Goal: Task Accomplishment & Management: Use online tool/utility

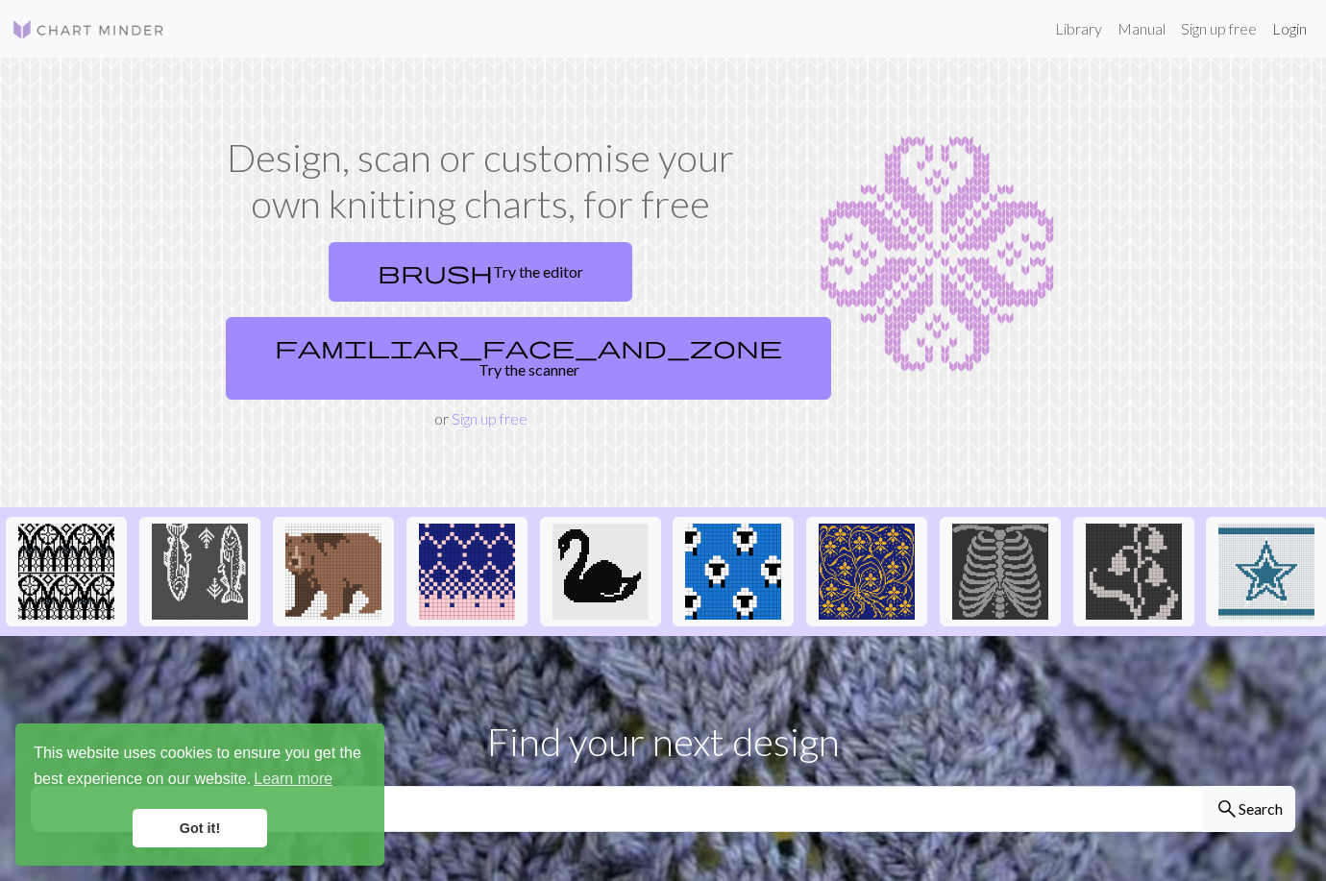
click at [1288, 32] on link "Login" at bounding box center [1289, 29] width 50 height 38
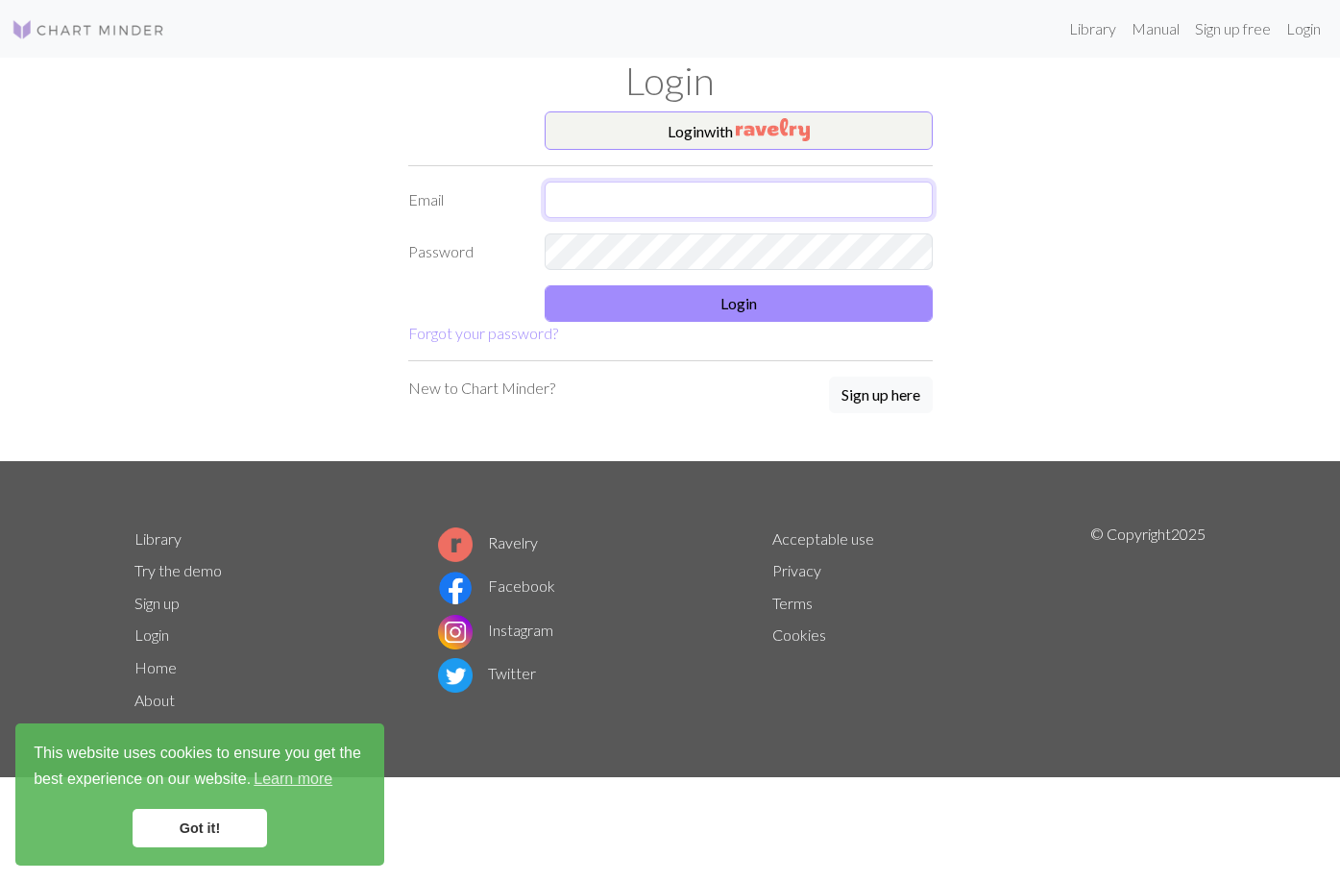
click at [751, 195] on input "text" at bounding box center [739, 200] width 388 height 37
click at [1036, 351] on div "Login with Email Password Login Forgot your password? New to Chart Minder? Sign…" at bounding box center [670, 286] width 1095 height 350
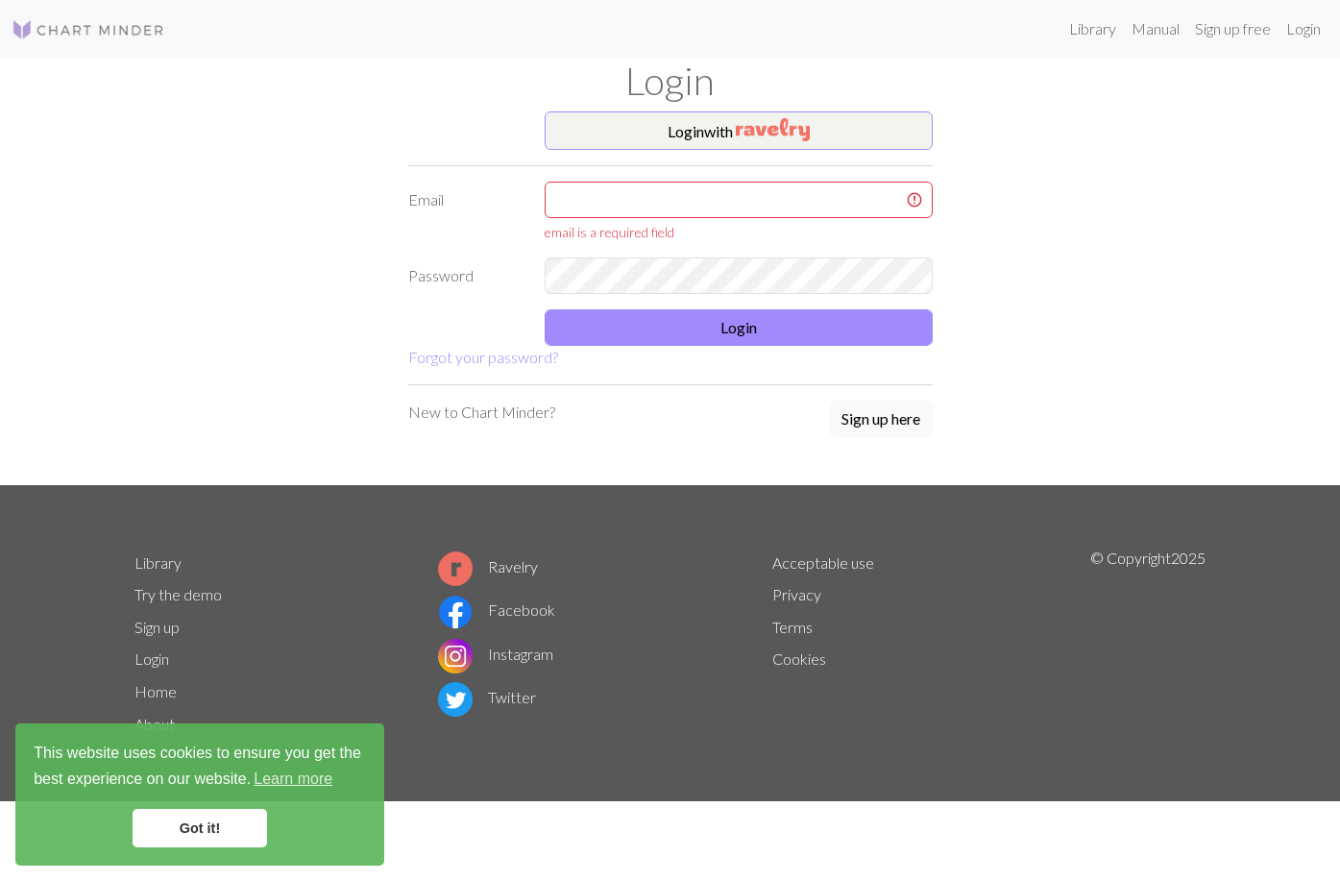
click at [897, 412] on button "Sign up here" at bounding box center [881, 419] width 104 height 37
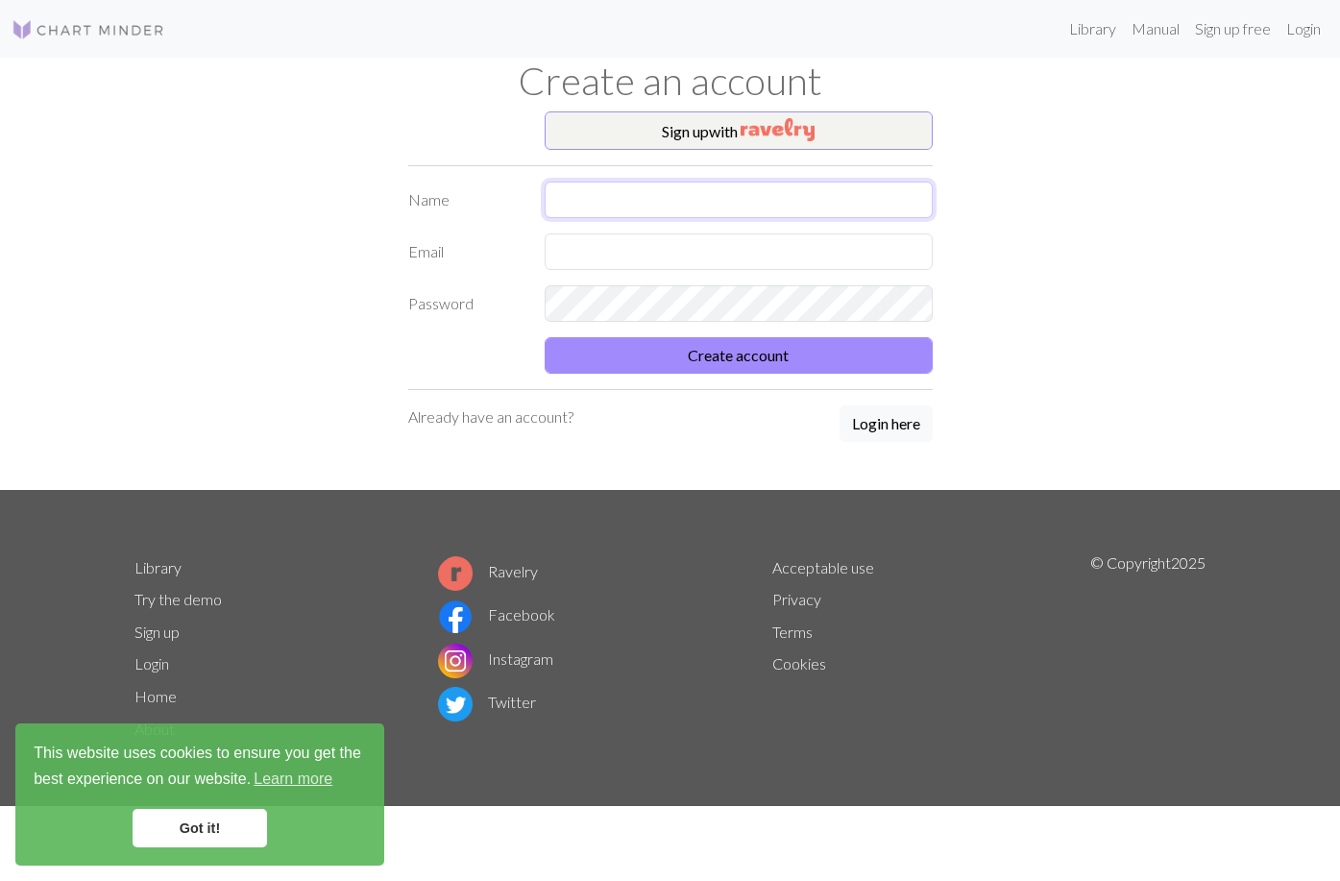
click at [723, 199] on input "text" at bounding box center [739, 200] width 388 height 37
type input "izzy"
click at [757, 254] on input "text" at bounding box center [739, 251] width 388 height 37
type input "[EMAIL_ADDRESS][DOMAIN_NAME]"
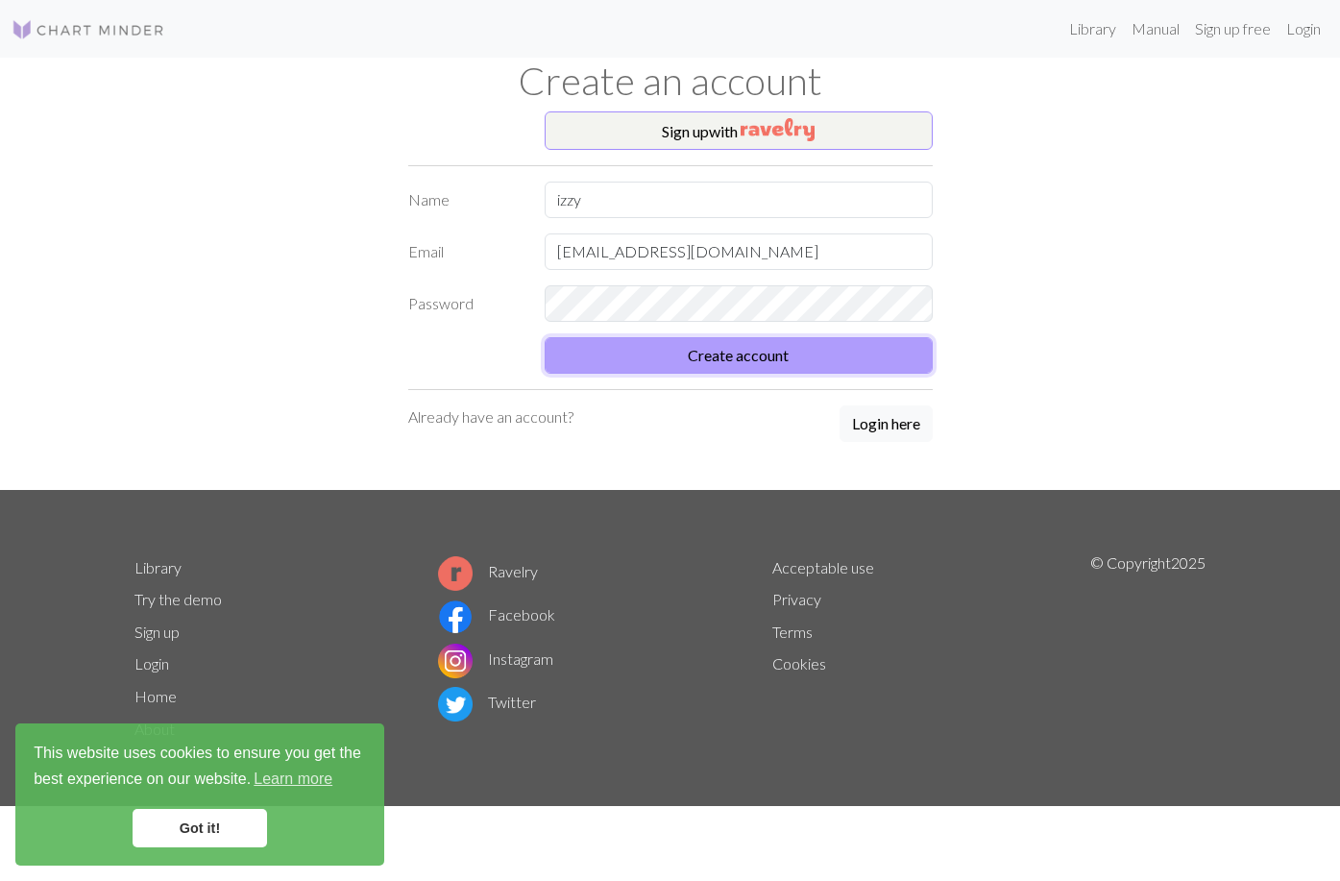
click at [785, 344] on button "Create account" at bounding box center [739, 355] width 388 height 37
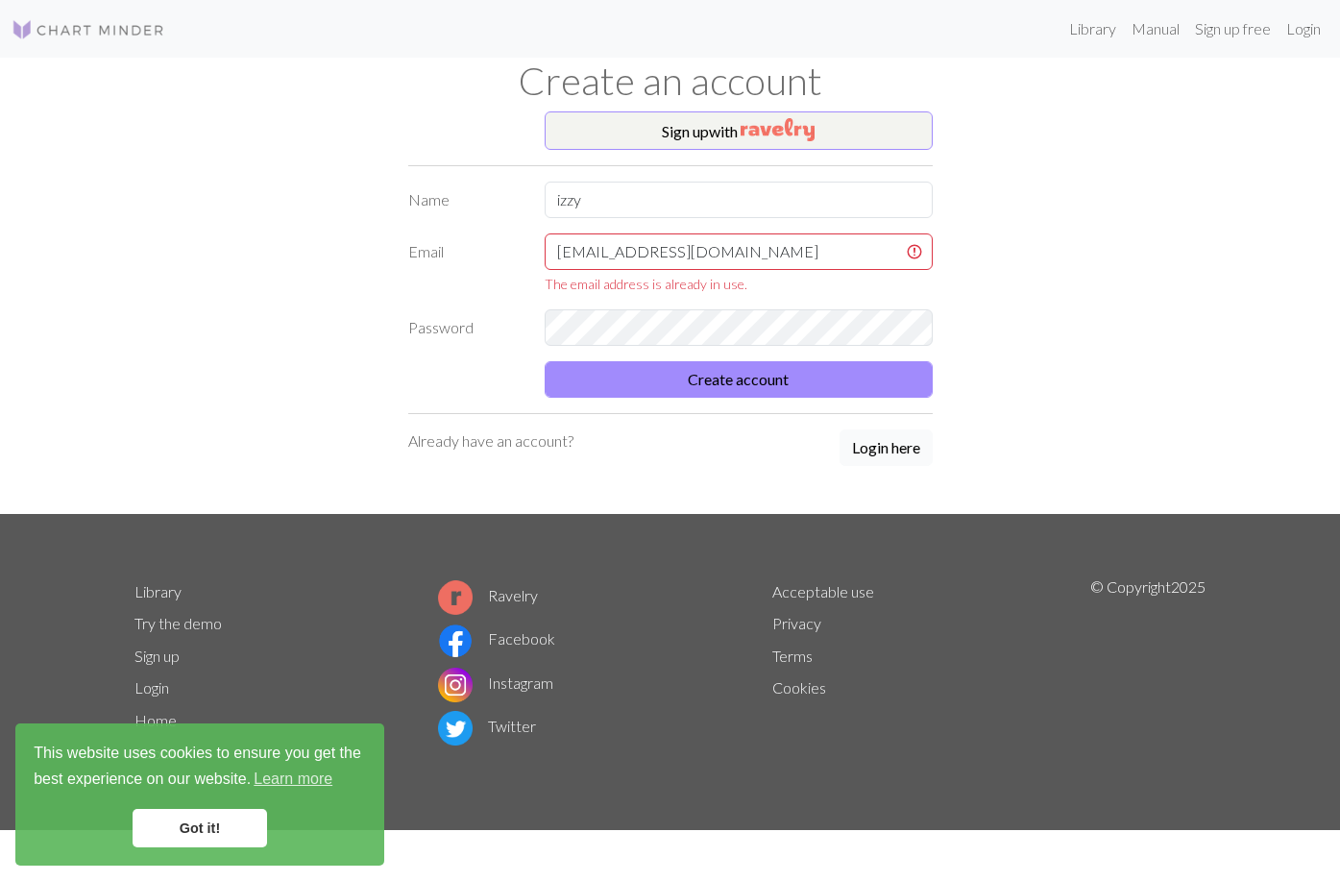
click at [879, 444] on button "Login here" at bounding box center [886, 447] width 93 height 37
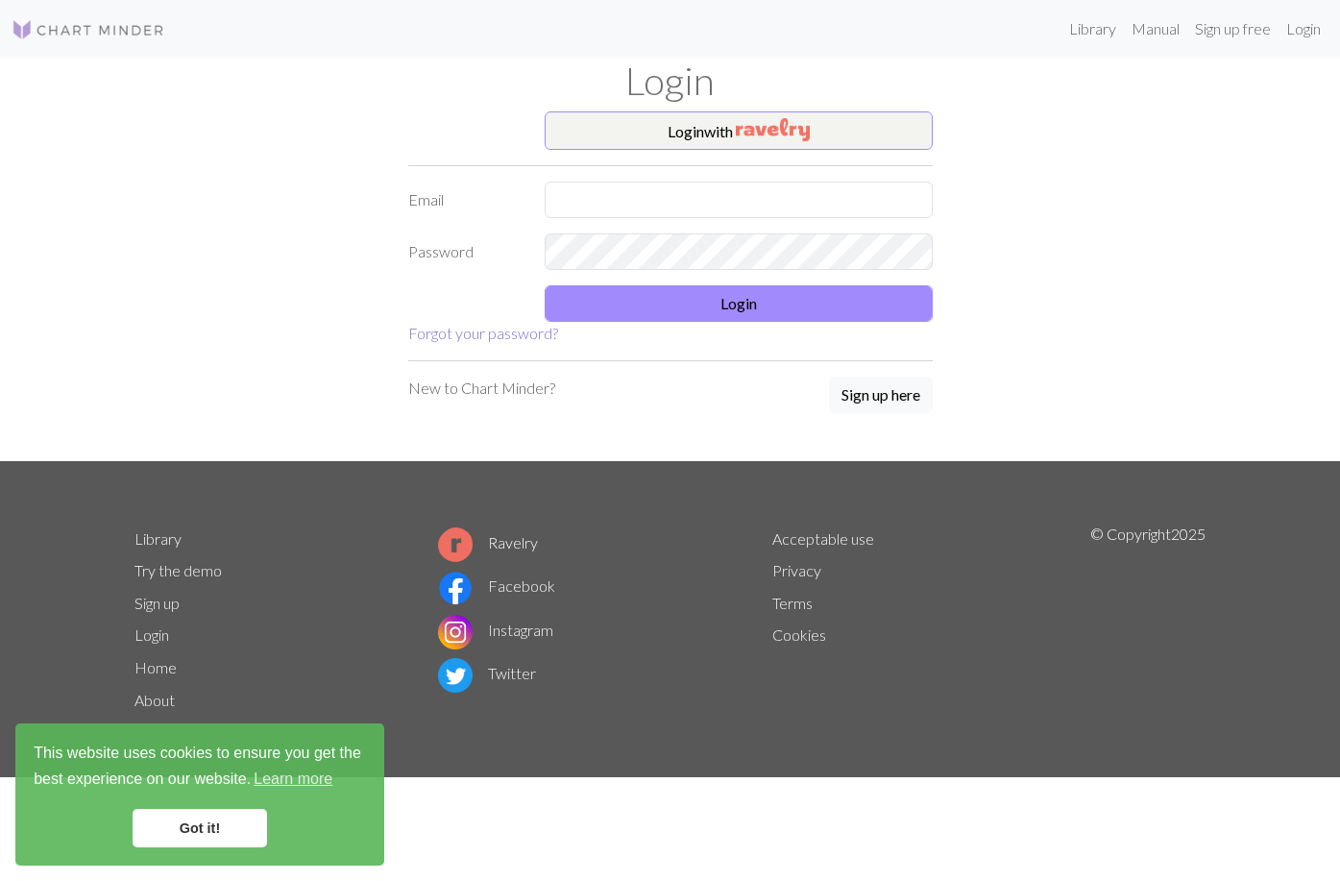
click at [499, 337] on link "Forgot your password?" at bounding box center [483, 333] width 150 height 18
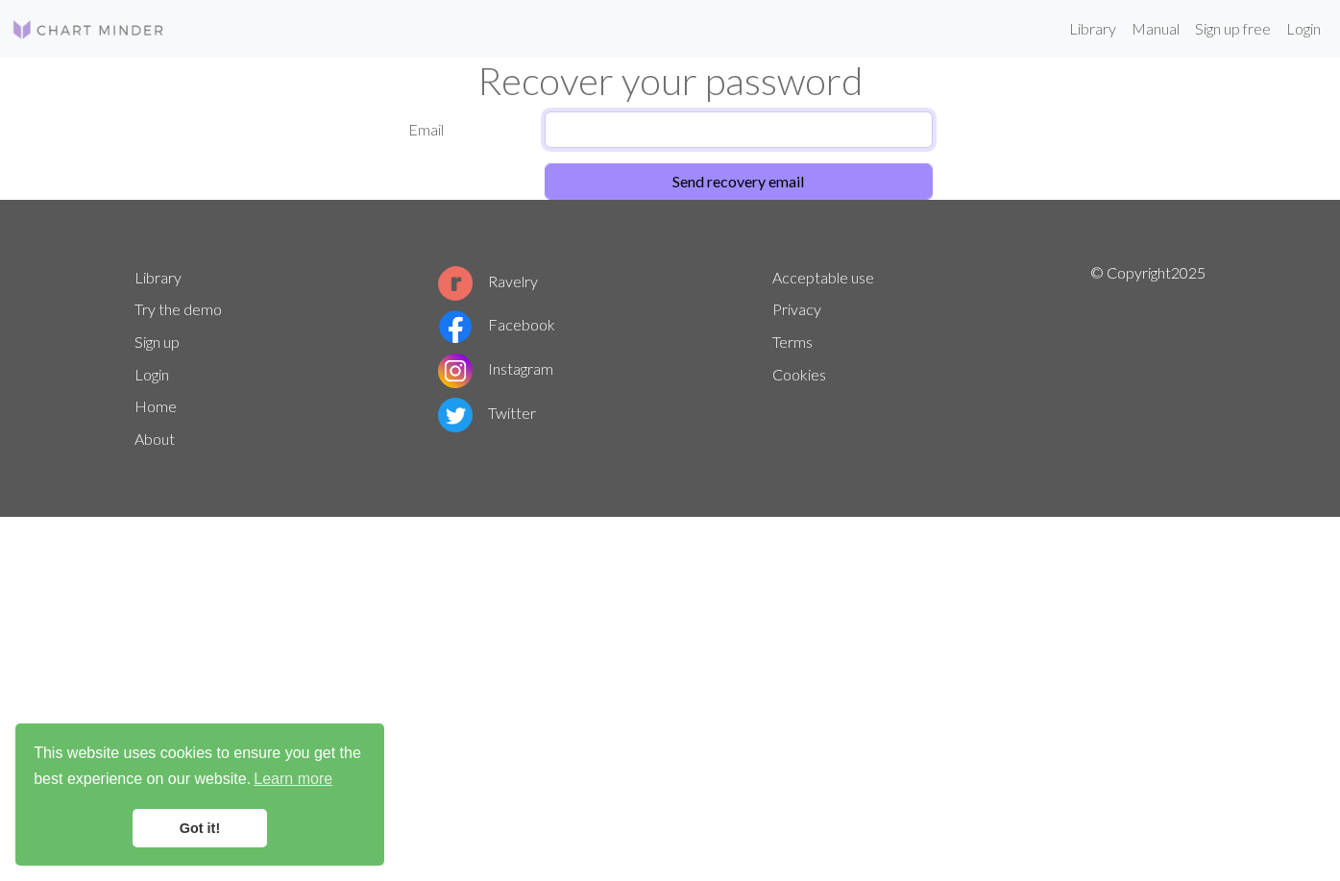
click at [721, 138] on input "text" at bounding box center [739, 129] width 388 height 37
type input "[EMAIL_ADDRESS][DOMAIN_NAME]"
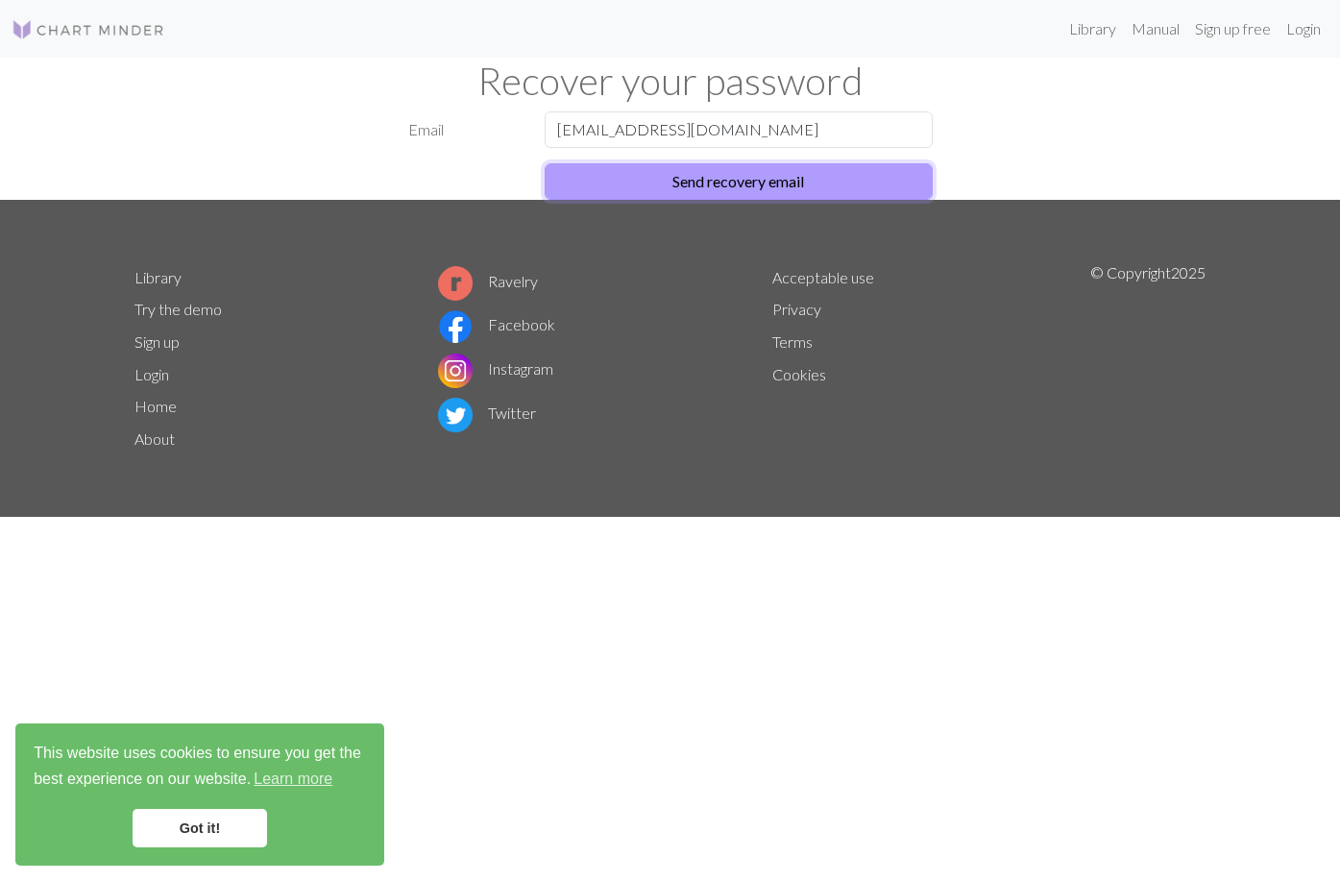
click at [720, 167] on button "Send recovery email" at bounding box center [739, 181] width 388 height 37
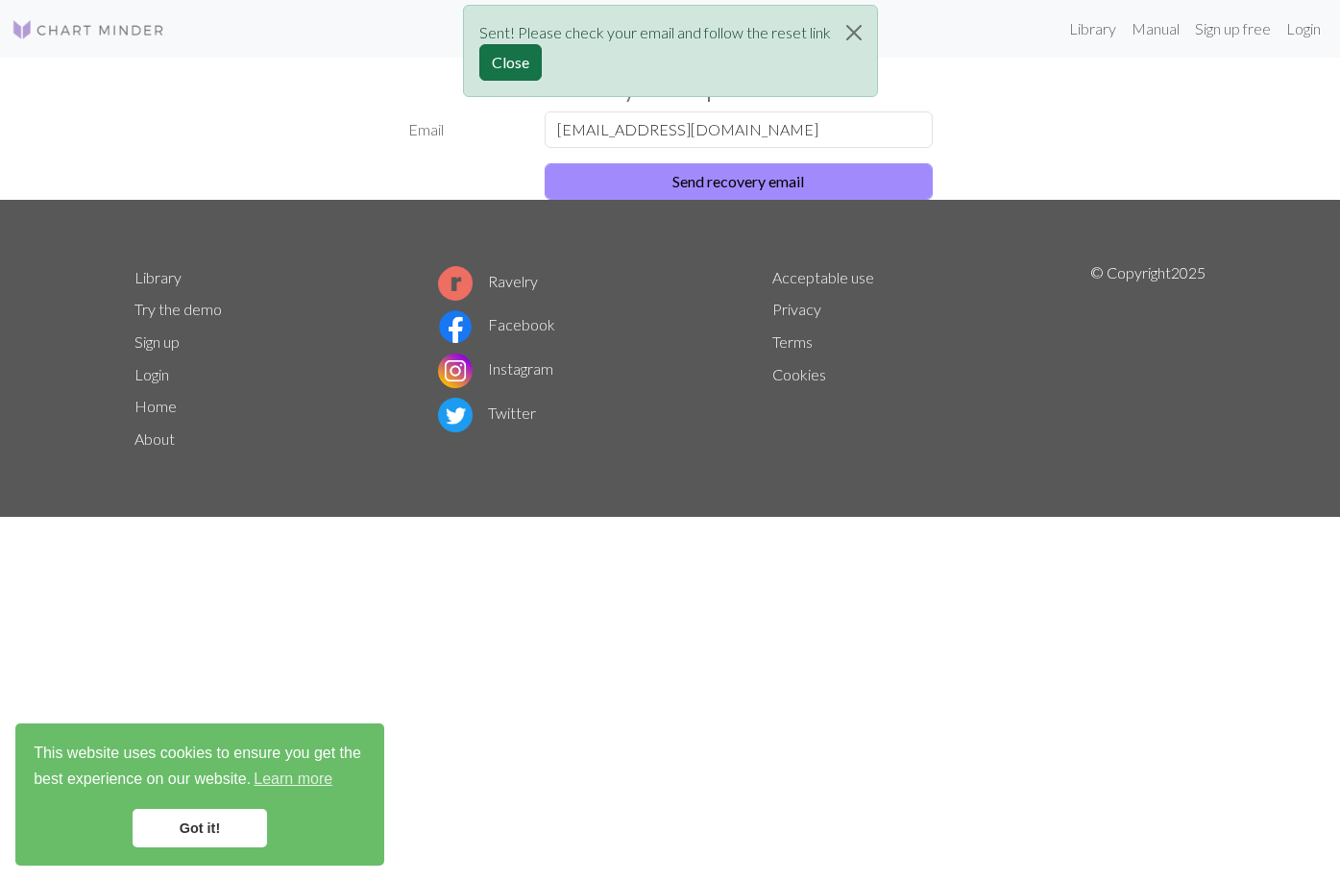
click at [490, 68] on button "Close" at bounding box center [510, 62] width 62 height 37
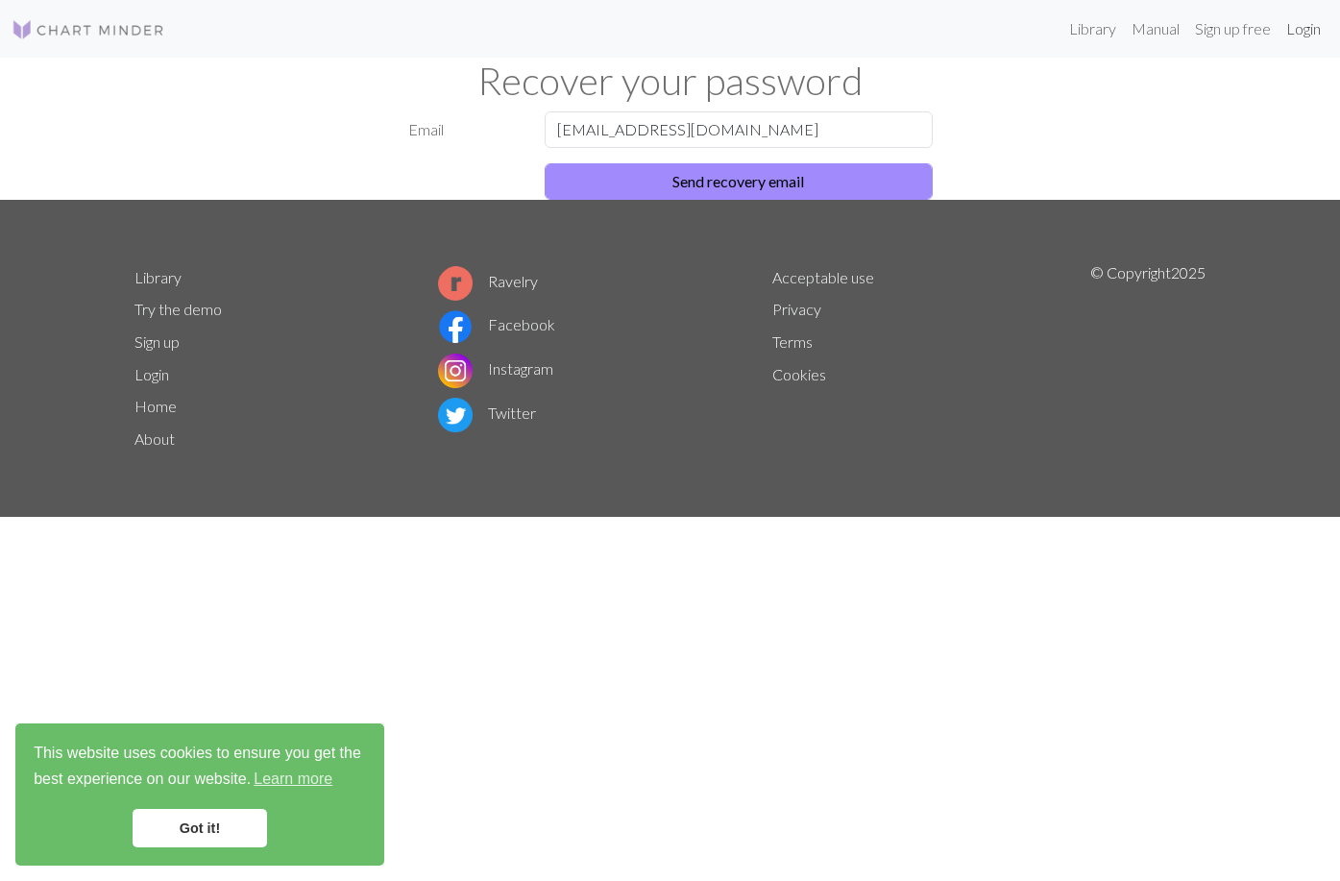
click at [1314, 29] on link "Login" at bounding box center [1304, 29] width 50 height 38
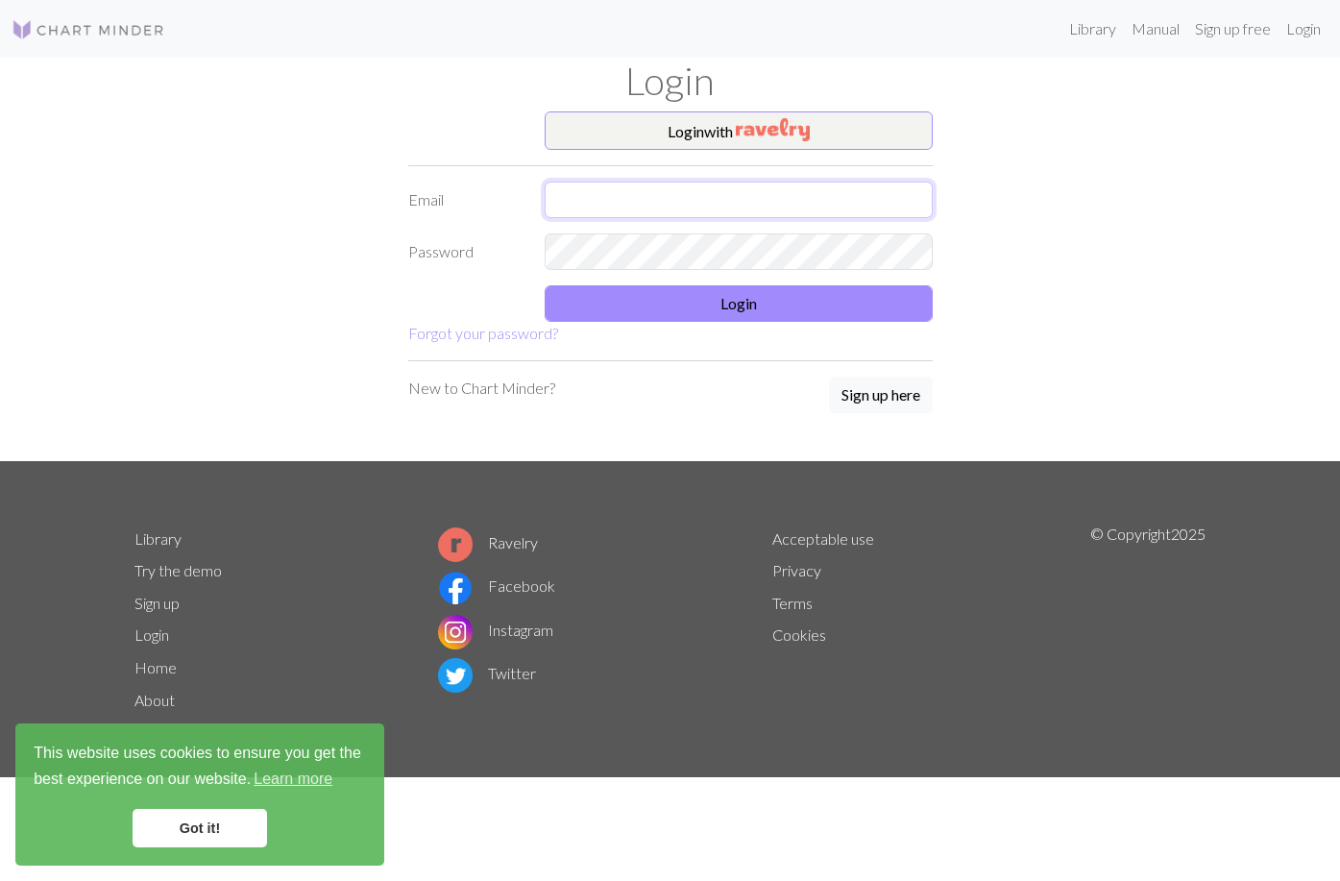
click at [700, 190] on input "text" at bounding box center [739, 200] width 388 height 37
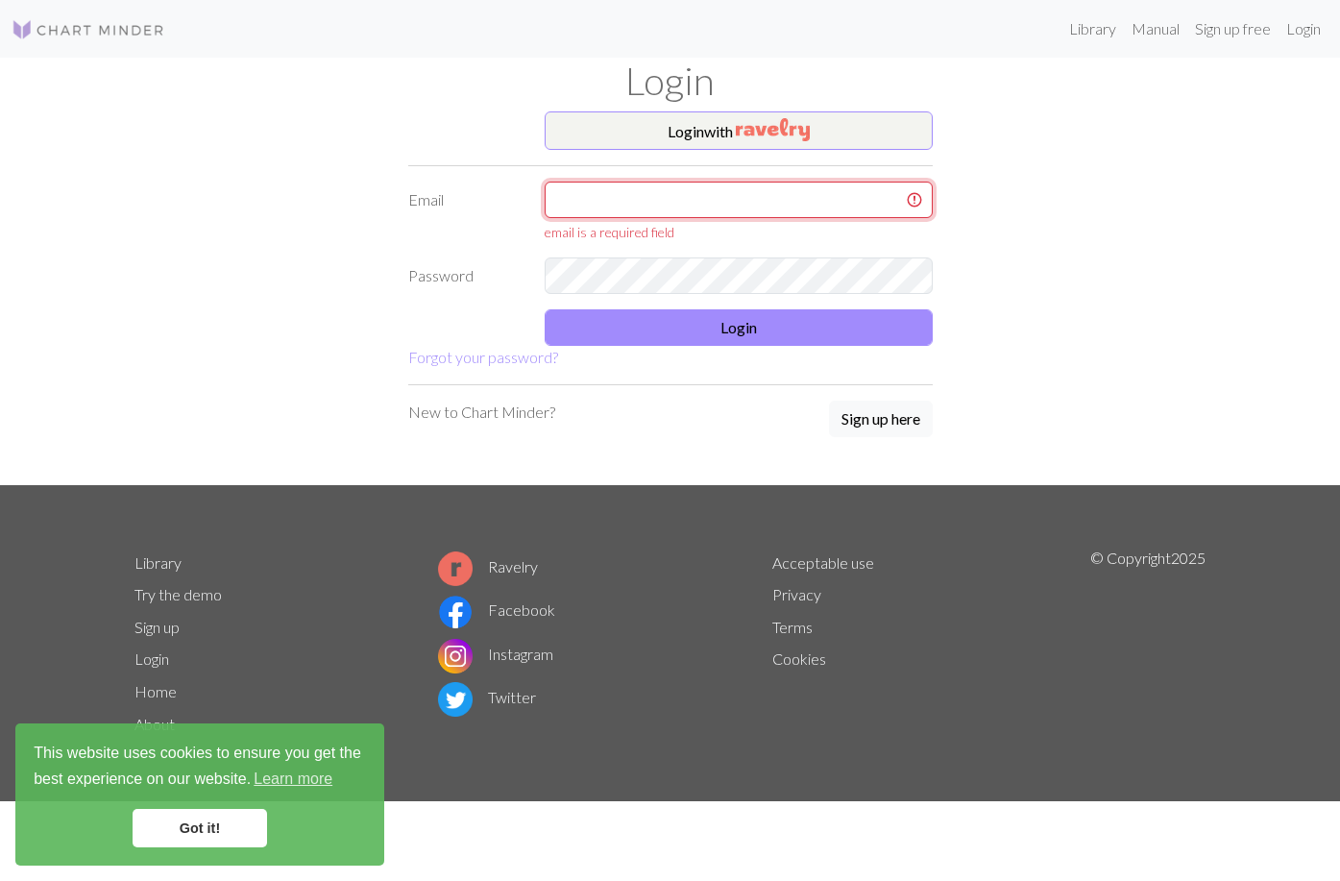
click at [580, 202] on input "text" at bounding box center [739, 200] width 388 height 37
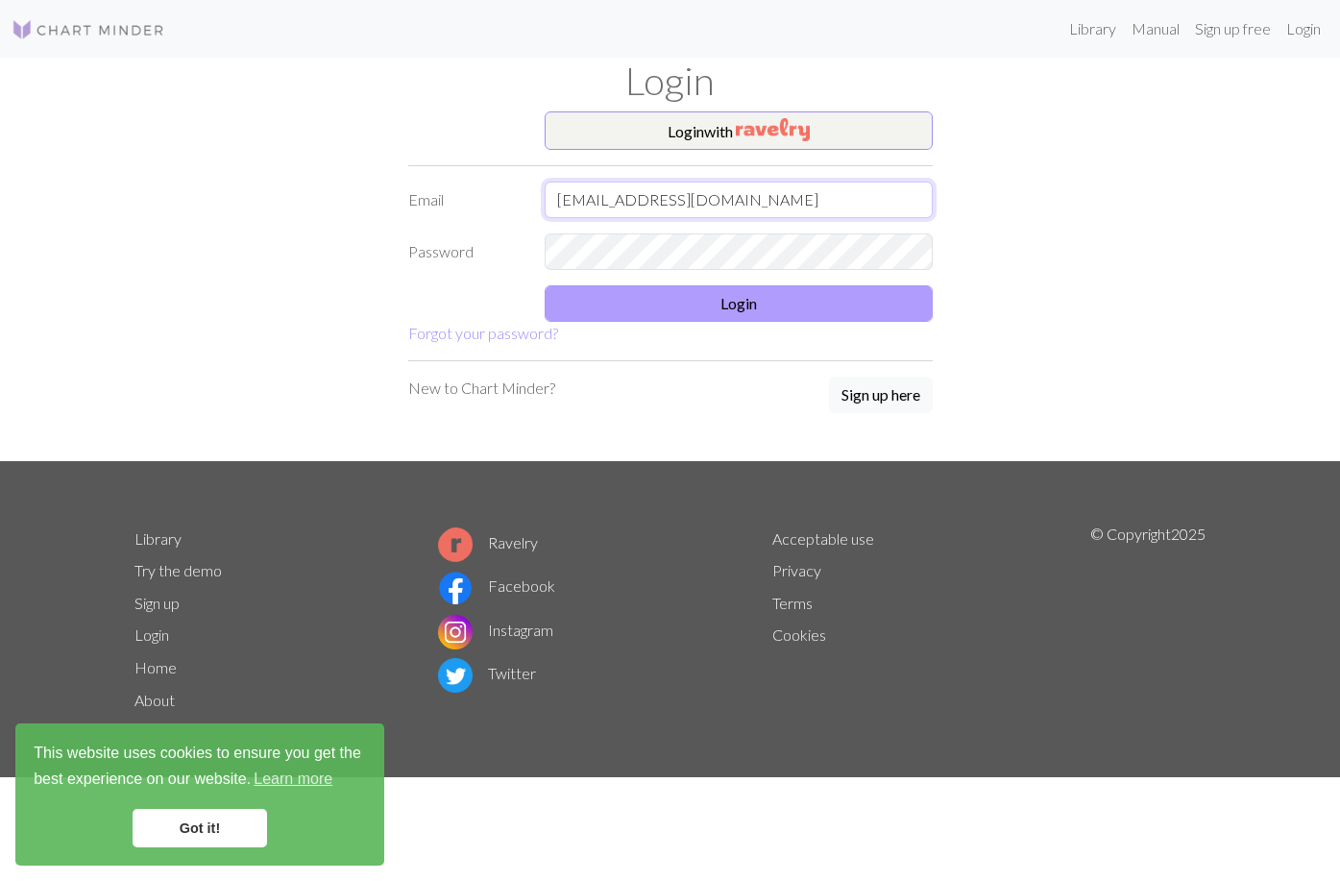
type input "[EMAIL_ADDRESS][DOMAIN_NAME]"
click at [653, 292] on button "Login" at bounding box center [739, 303] width 388 height 37
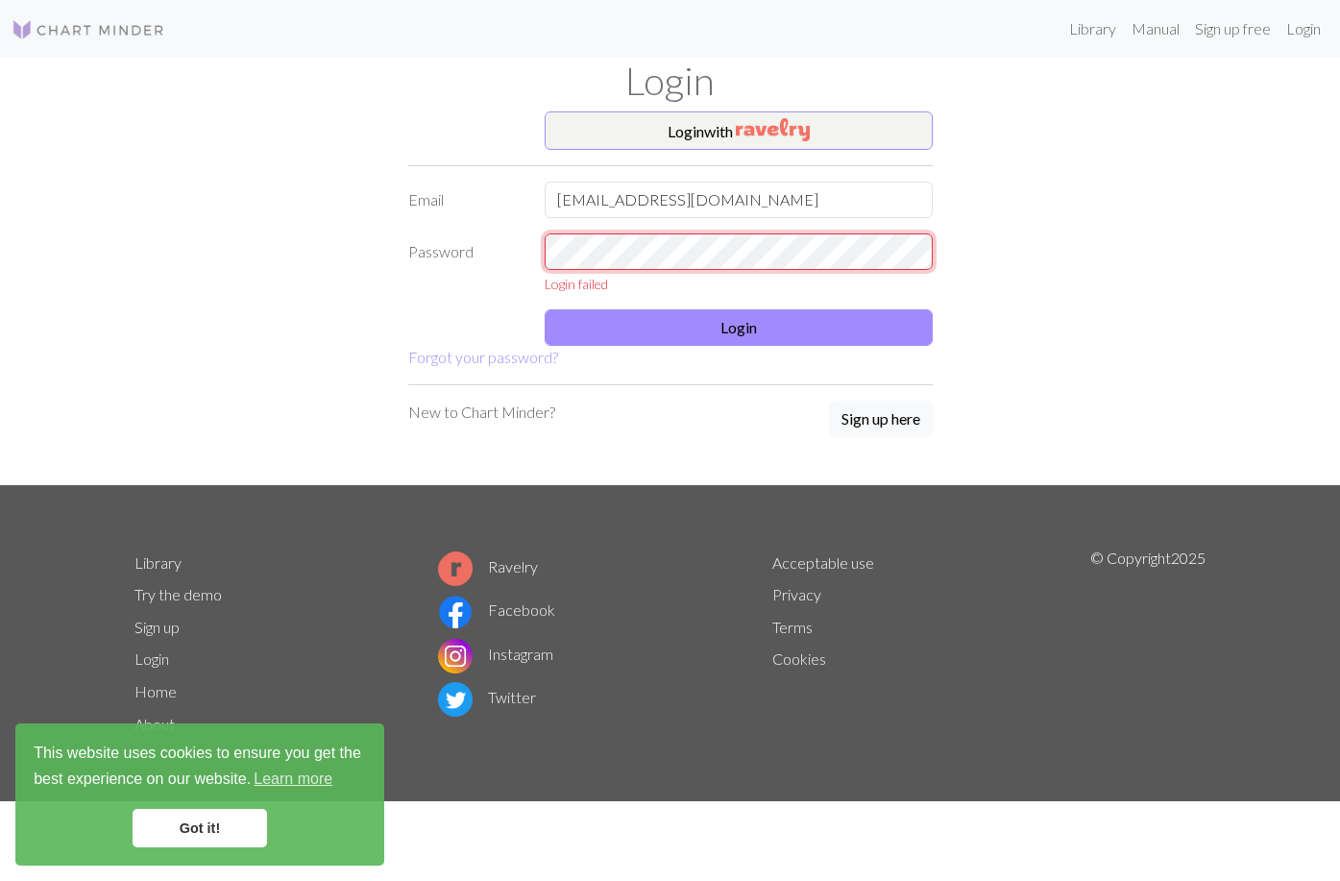
click at [508, 254] on div "Password Login failed" at bounding box center [671, 263] width 548 height 61
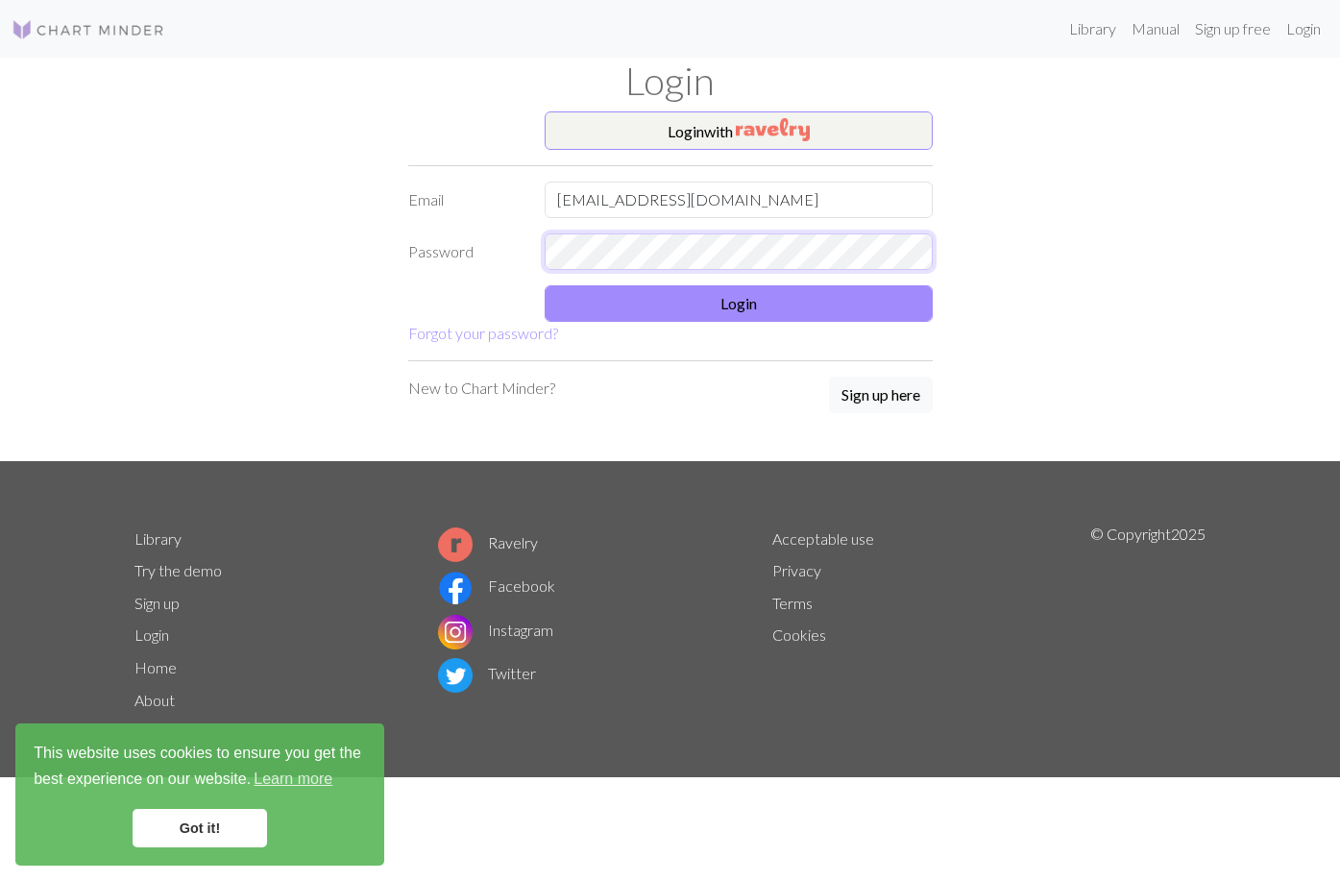
click at [497, 261] on div "Password" at bounding box center [671, 251] width 548 height 37
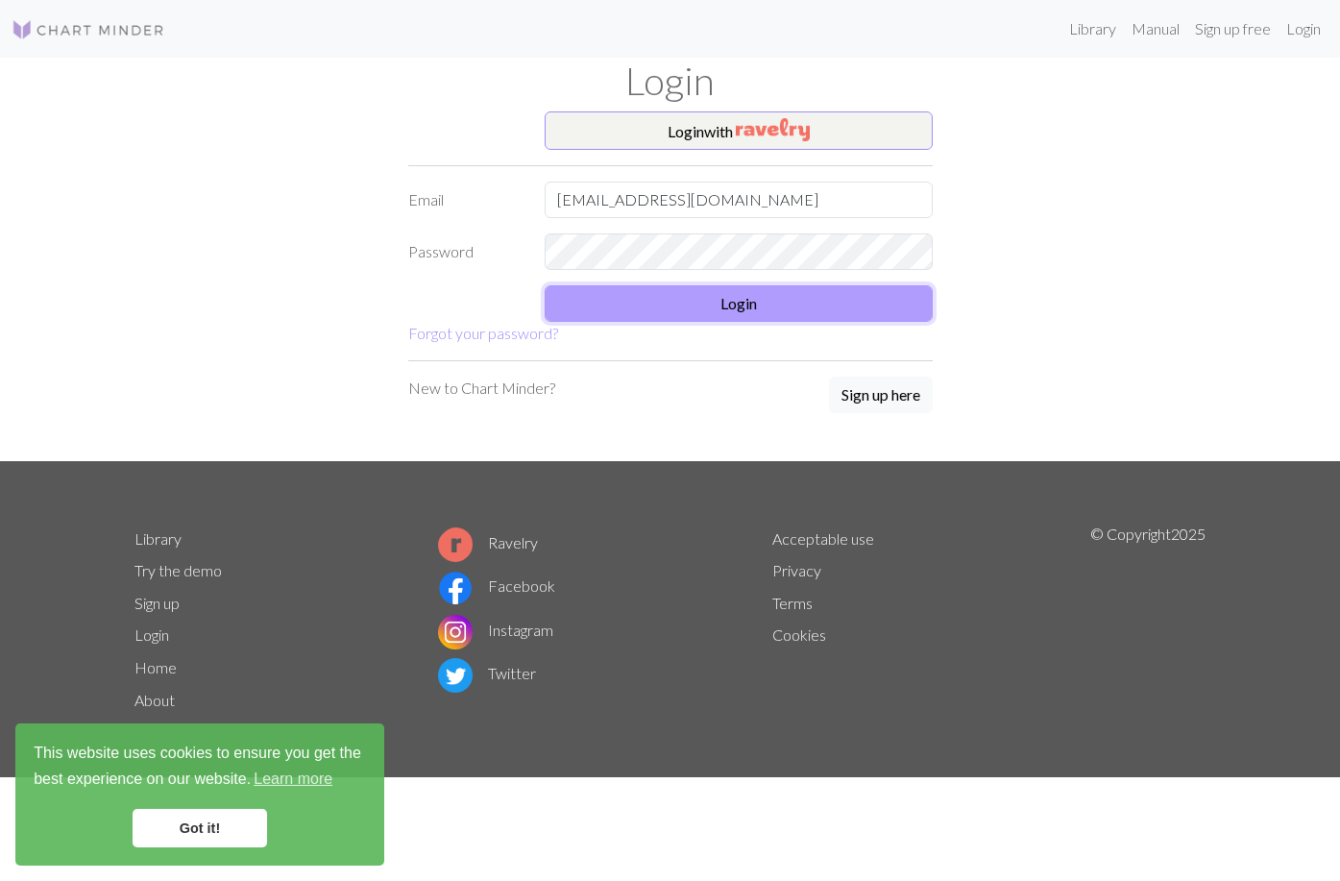
click at [584, 298] on button "Login" at bounding box center [739, 303] width 388 height 37
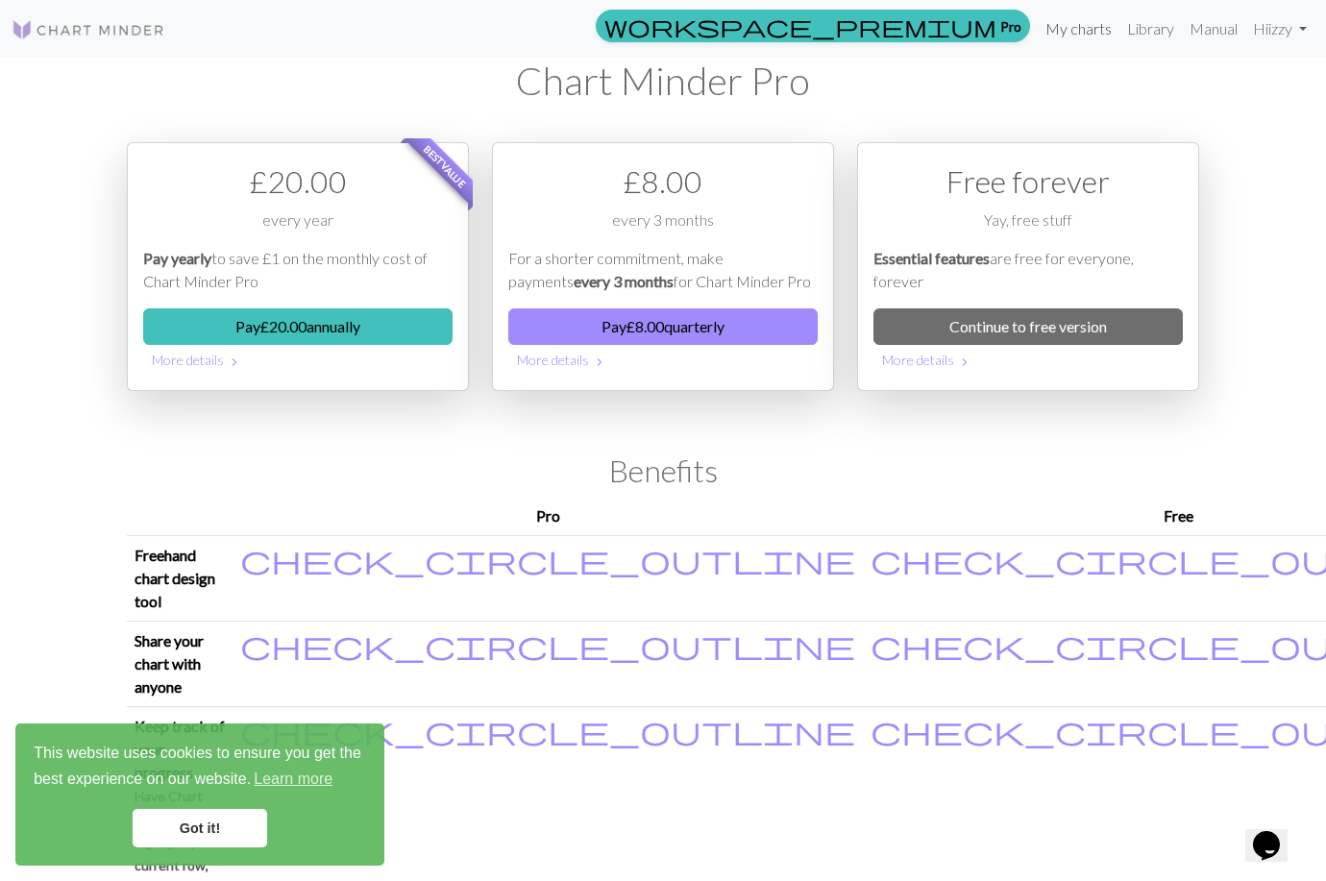
click at [1095, 25] on link "My charts" at bounding box center [1078, 29] width 82 height 38
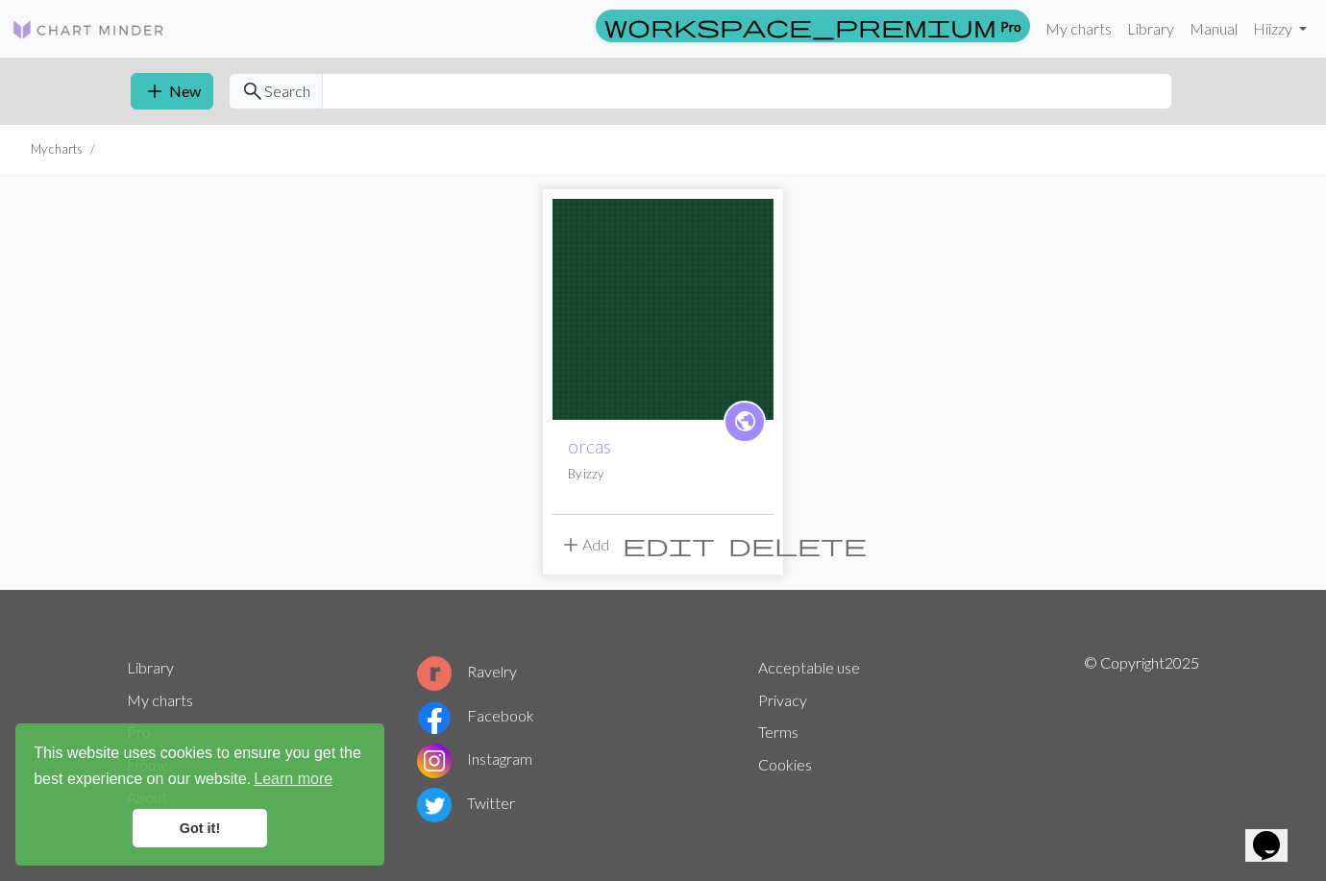
click at [641, 378] on img at bounding box center [662, 309] width 221 height 221
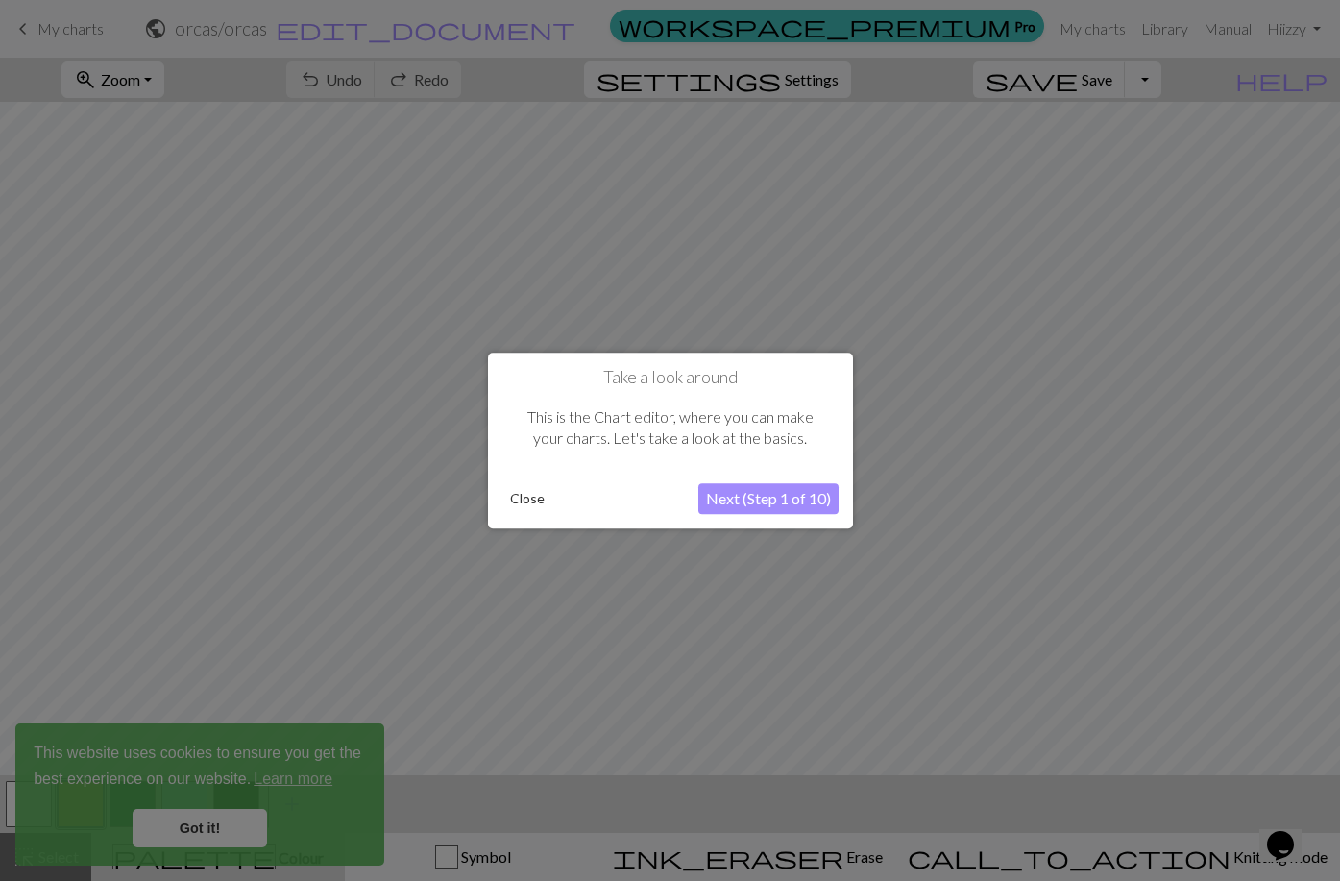
click at [546, 490] on button "Close" at bounding box center [527, 498] width 50 height 29
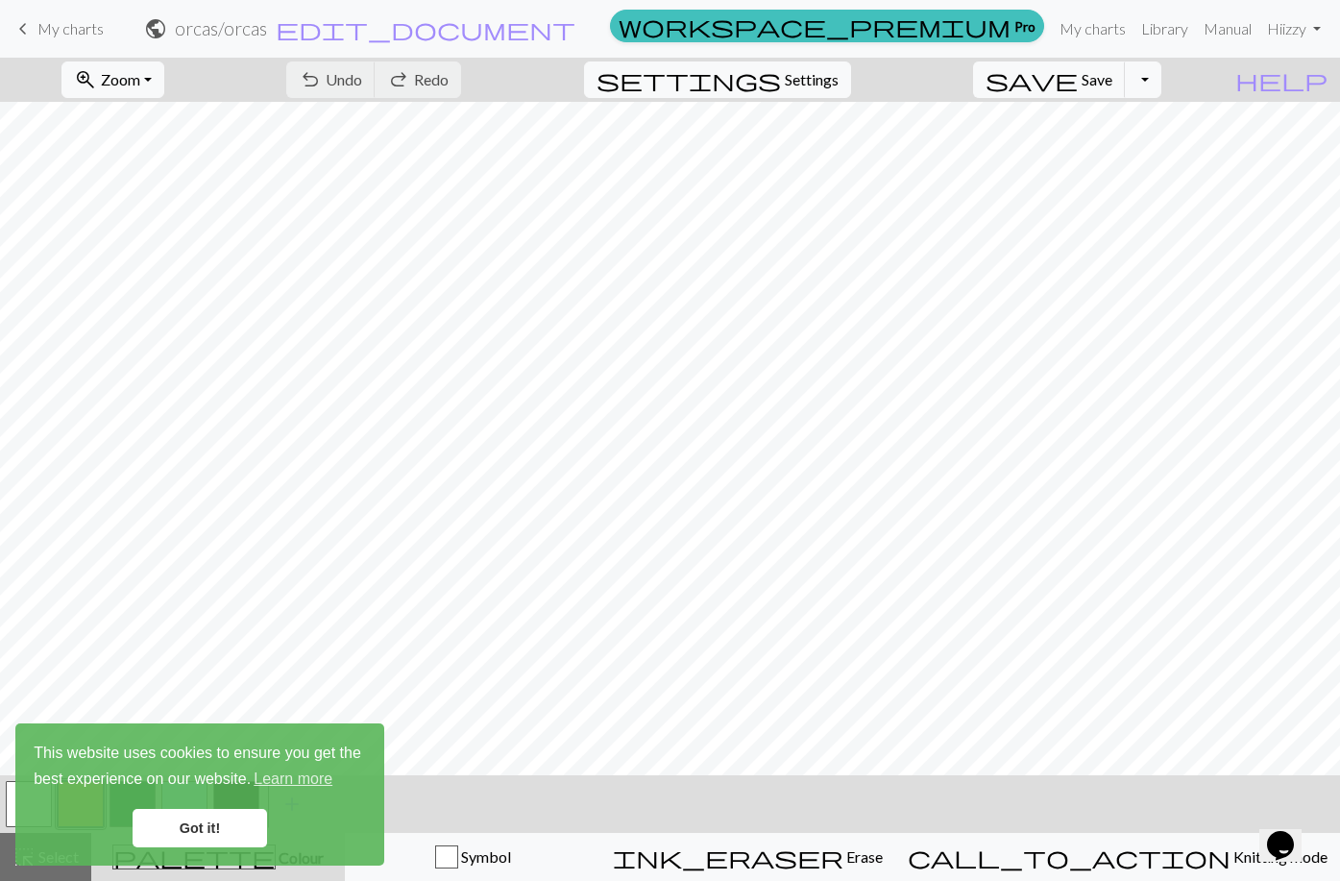
click at [219, 828] on link "Got it!" at bounding box center [200, 828] width 134 height 38
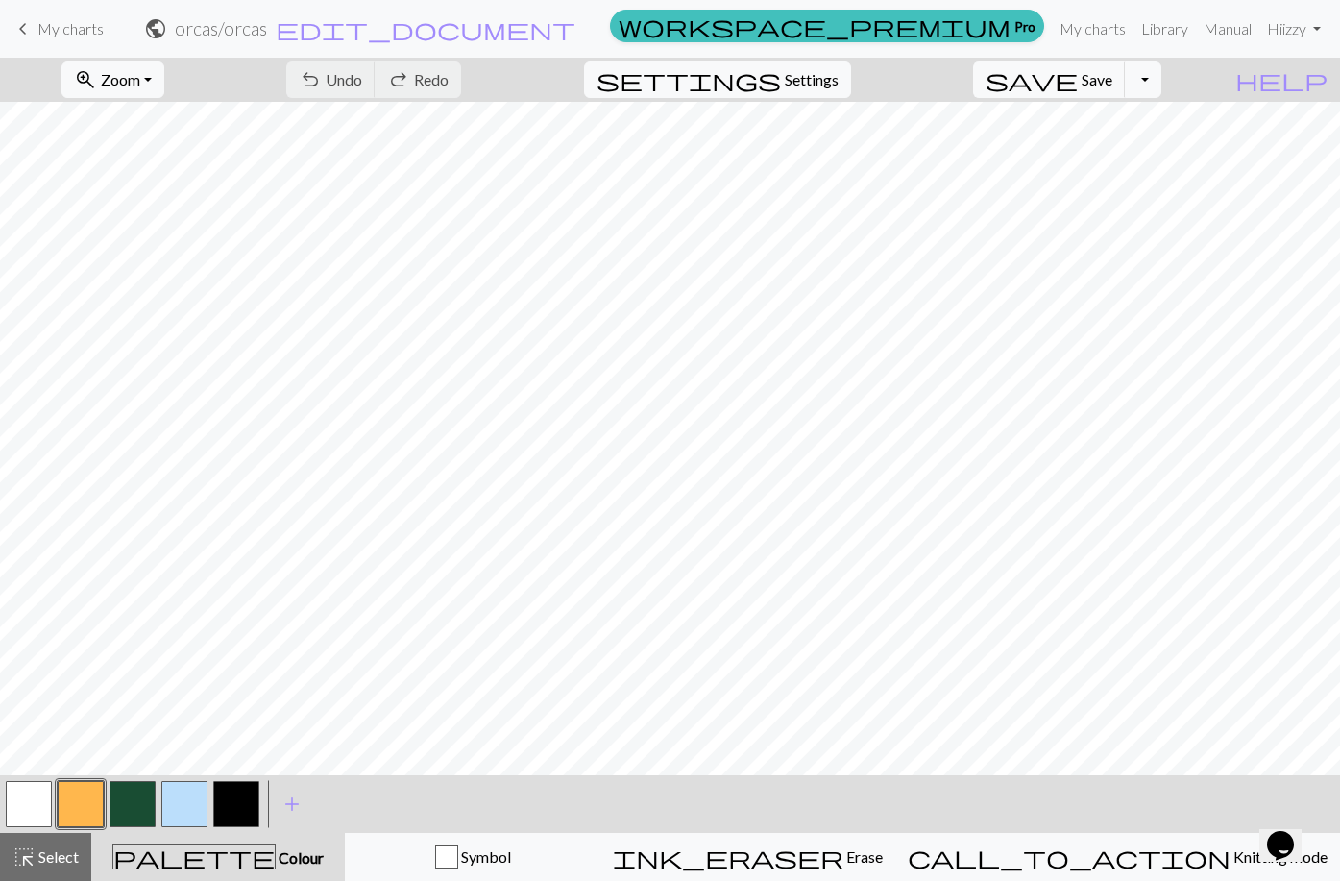
drag, startPoint x: 137, startPoint y: 809, endPoint x: 211, endPoint y: 776, distance: 80.9
click at [136, 809] on button "button" at bounding box center [133, 804] width 46 height 46
click at [164, 81] on button "zoom_in Zoom Zoom" at bounding box center [112, 79] width 103 height 37
click at [175, 119] on button "Fit all" at bounding box center [138, 122] width 152 height 31
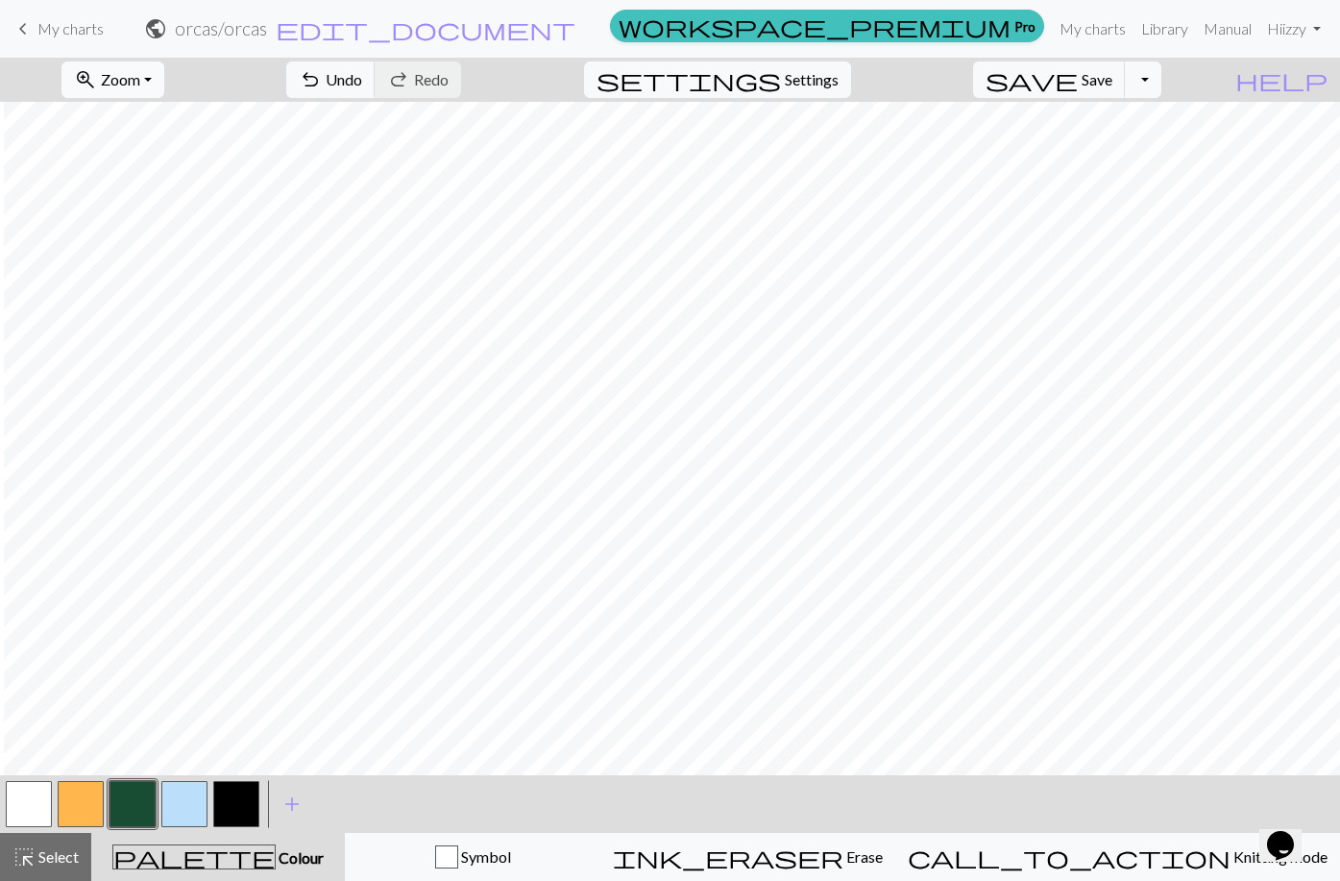
click at [140, 85] on span "Zoom" at bounding box center [120, 79] width 39 height 18
click at [172, 189] on button "Fit height" at bounding box center [138, 183] width 152 height 31
click at [145, 804] on button "button" at bounding box center [133, 804] width 46 height 46
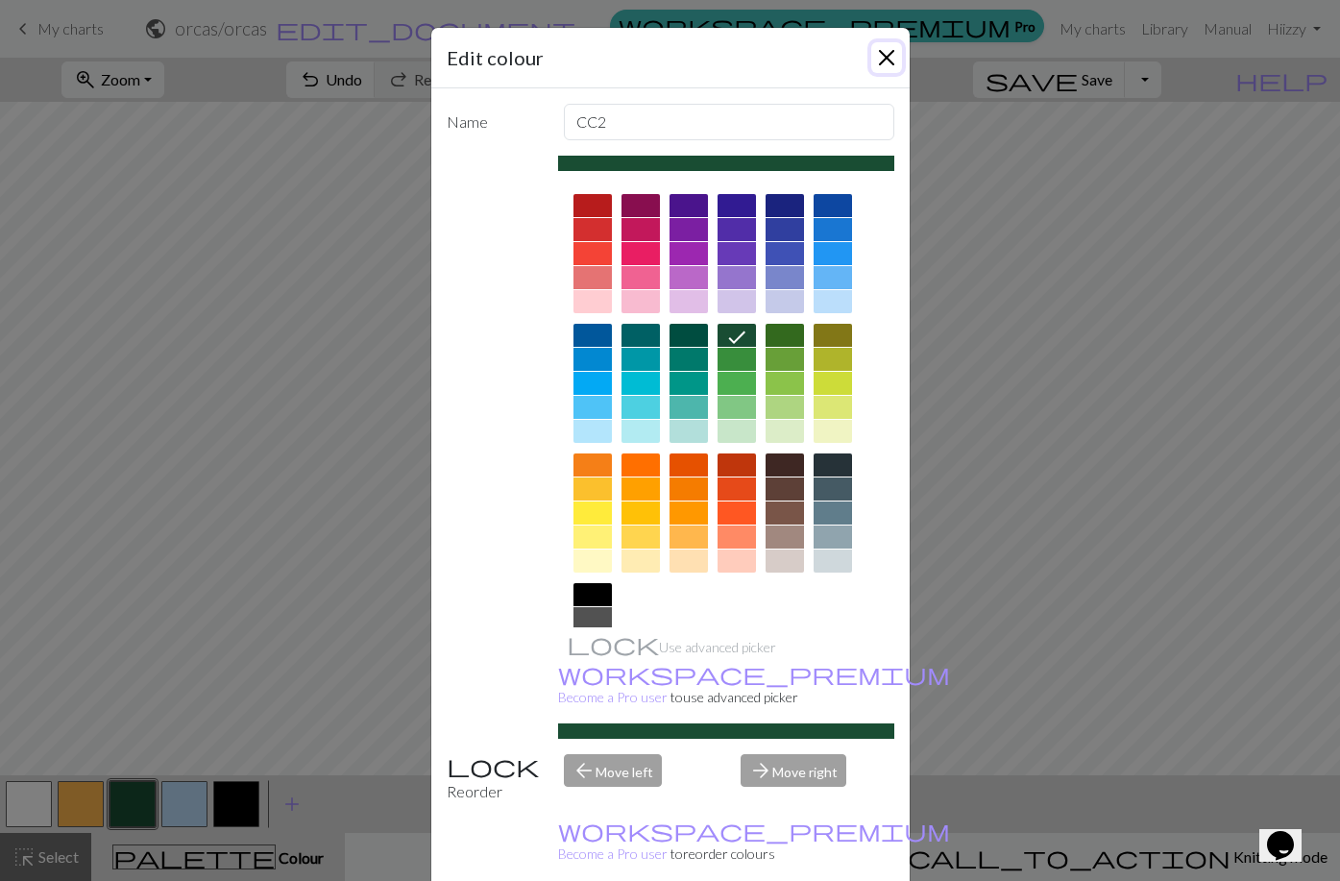
click at [872, 60] on button "Close" at bounding box center [886, 57] width 31 height 31
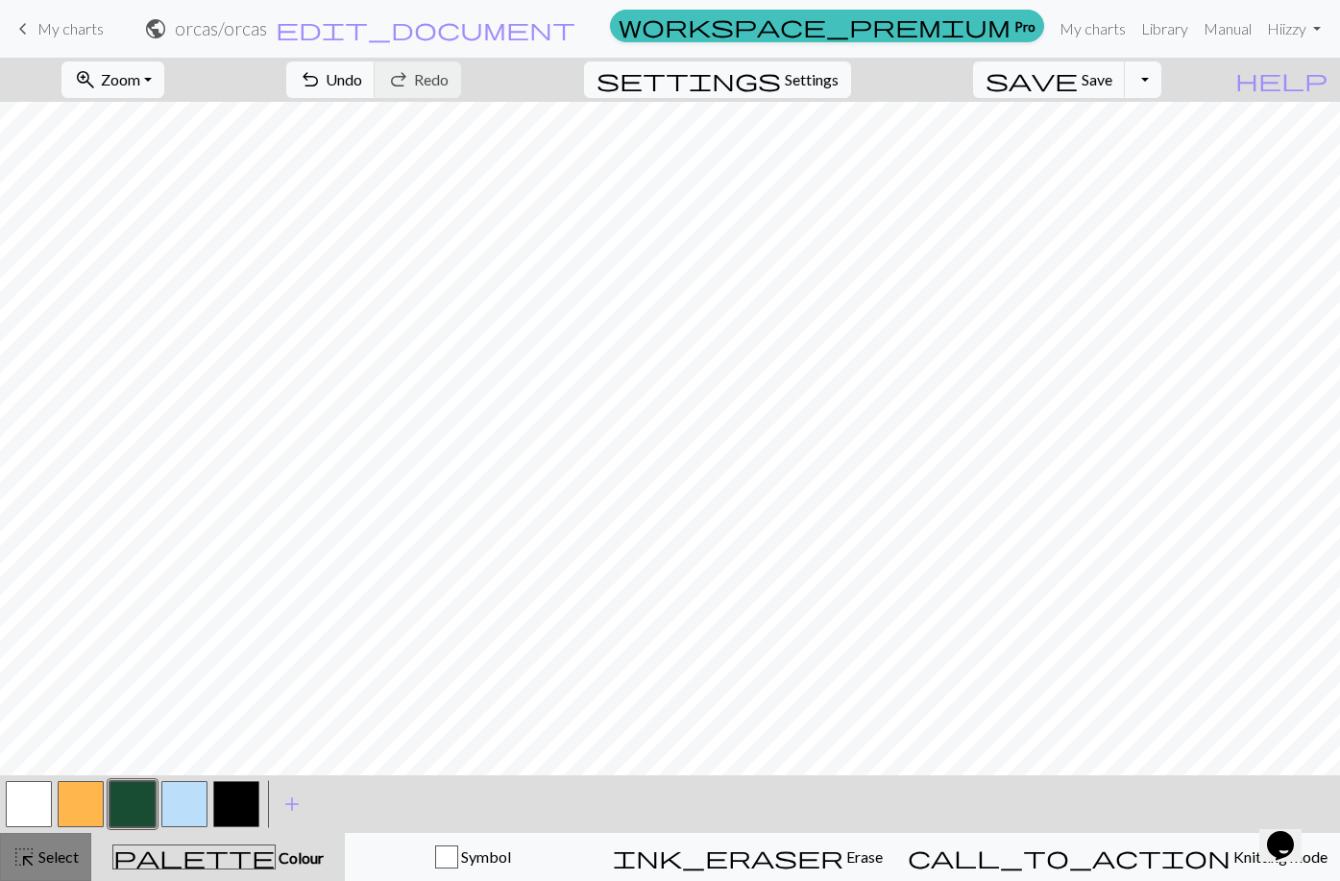
click at [62, 853] on span "Select" at bounding box center [57, 856] width 43 height 18
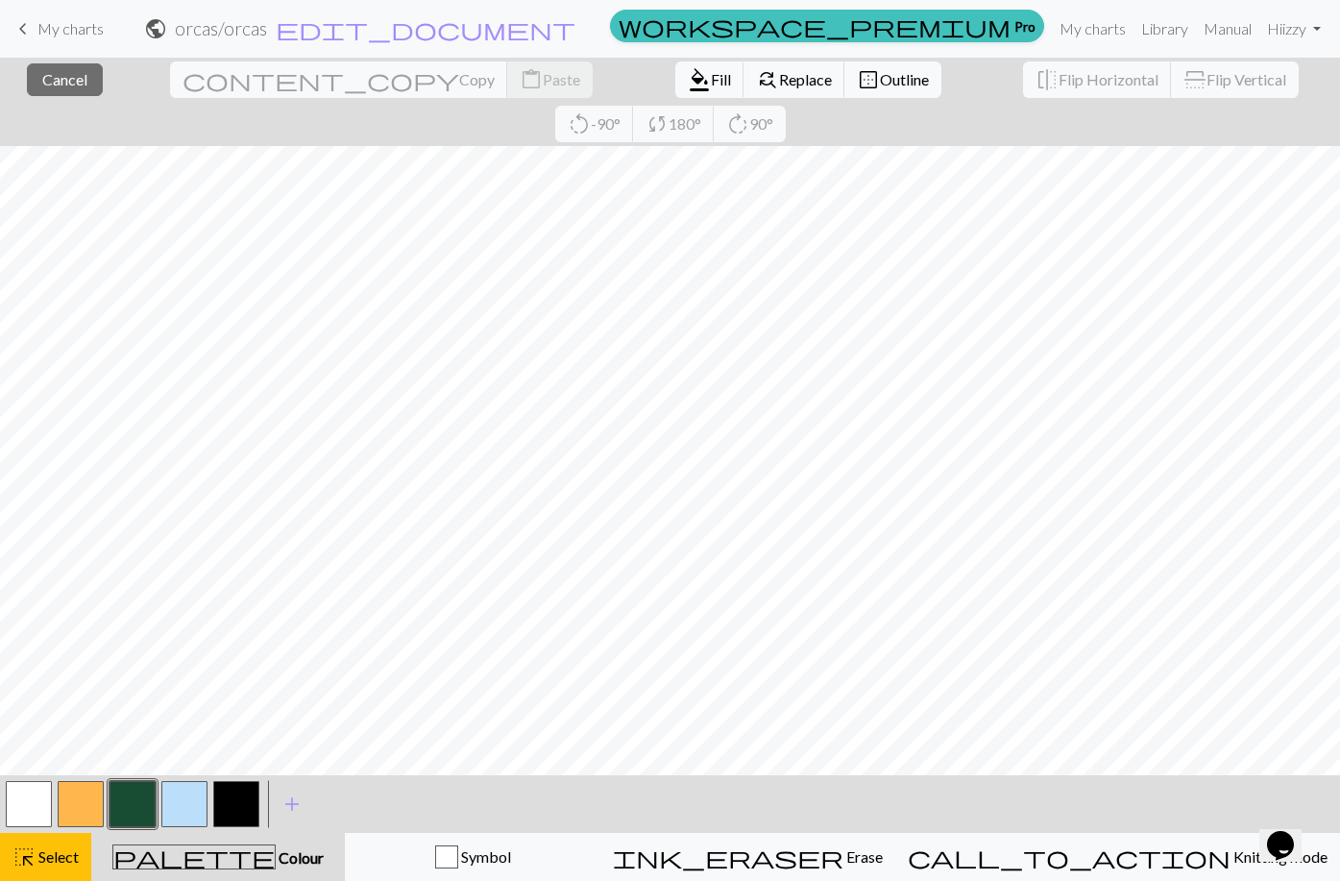
click at [132, 811] on button "button" at bounding box center [133, 804] width 46 height 46
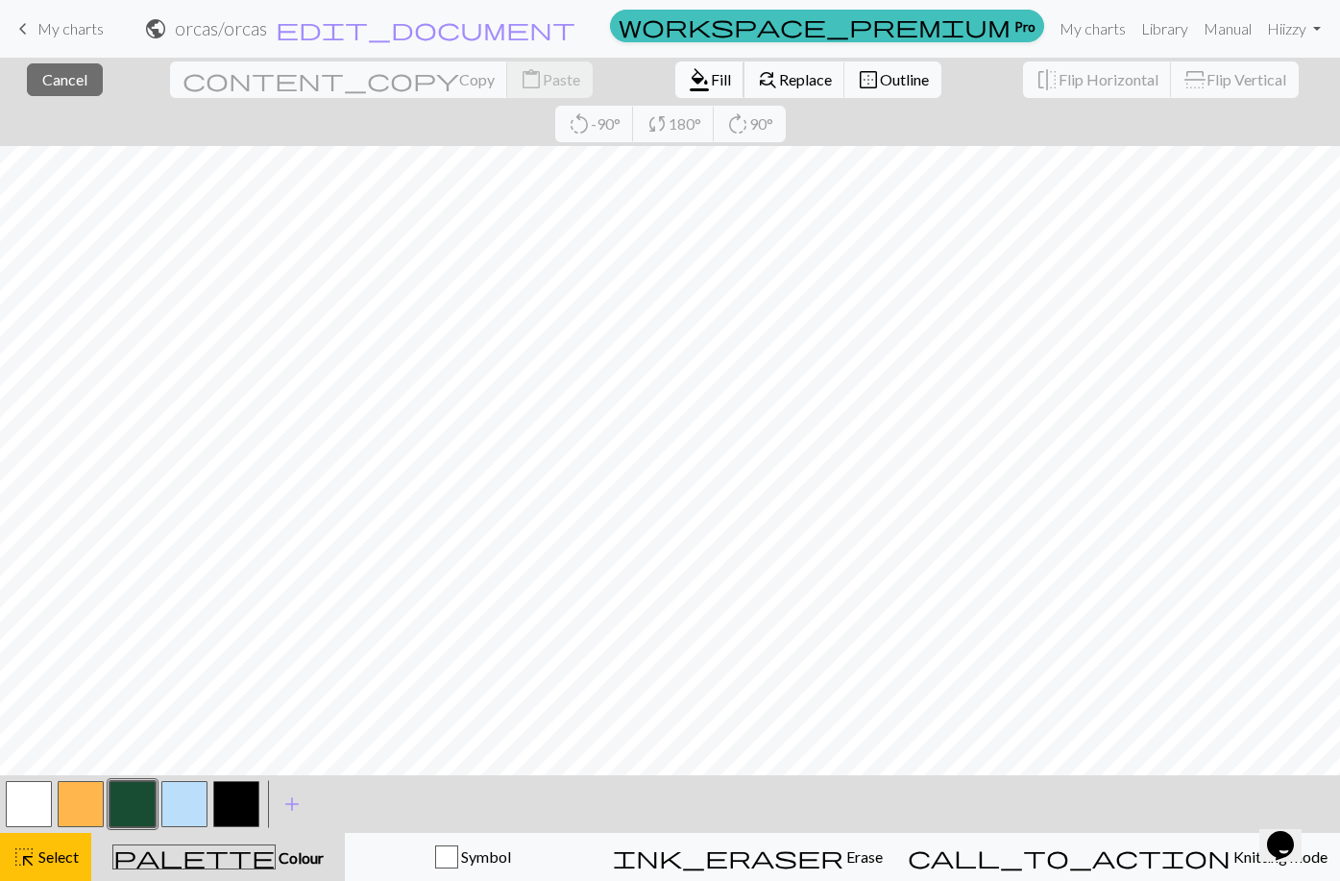
click at [711, 85] on span "Fill" at bounding box center [721, 79] width 20 height 18
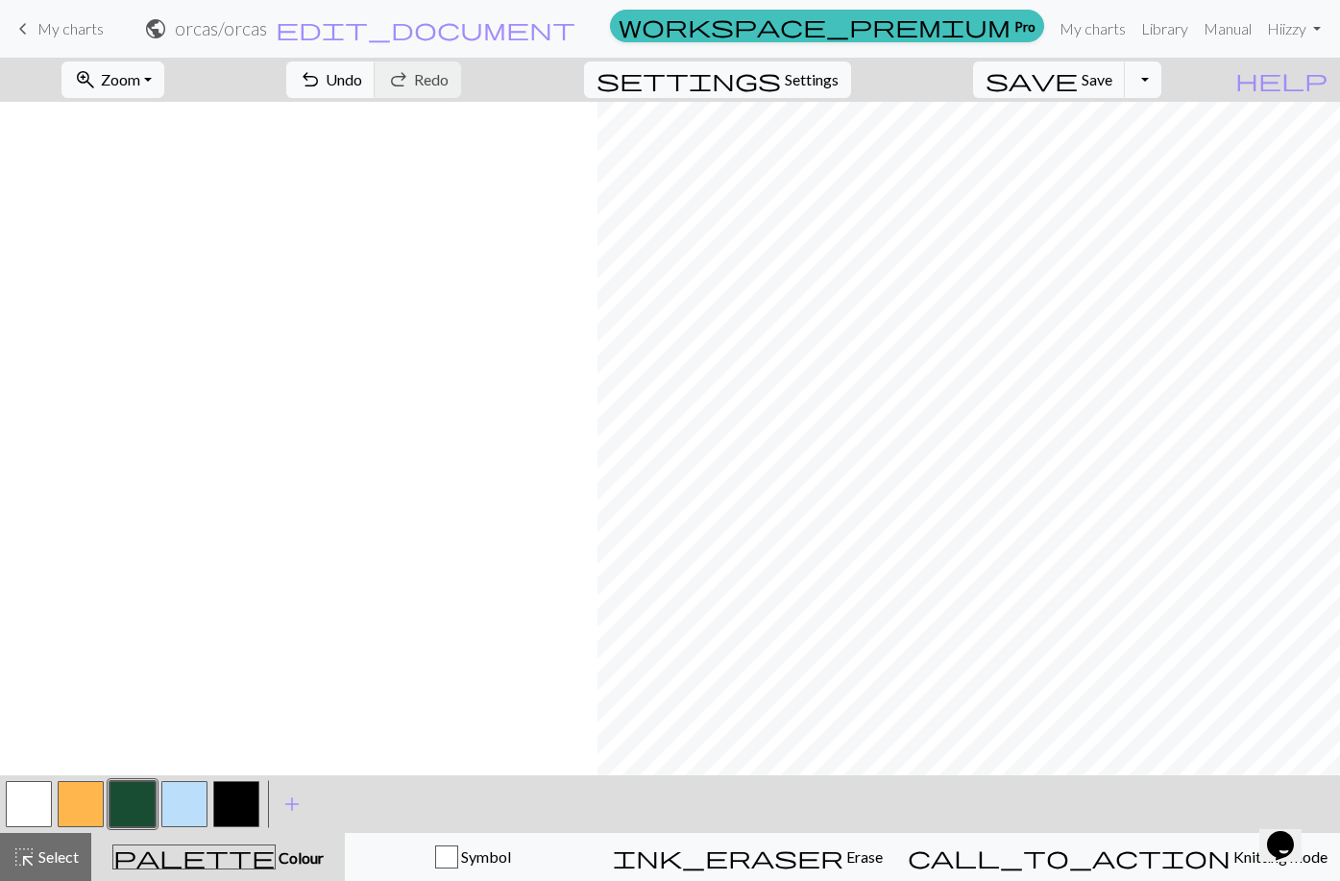
scroll to position [0, 3055]
click at [48, 810] on button "button" at bounding box center [29, 804] width 46 height 46
click at [60, 868] on button "highlight_alt Select Select" at bounding box center [45, 857] width 91 height 48
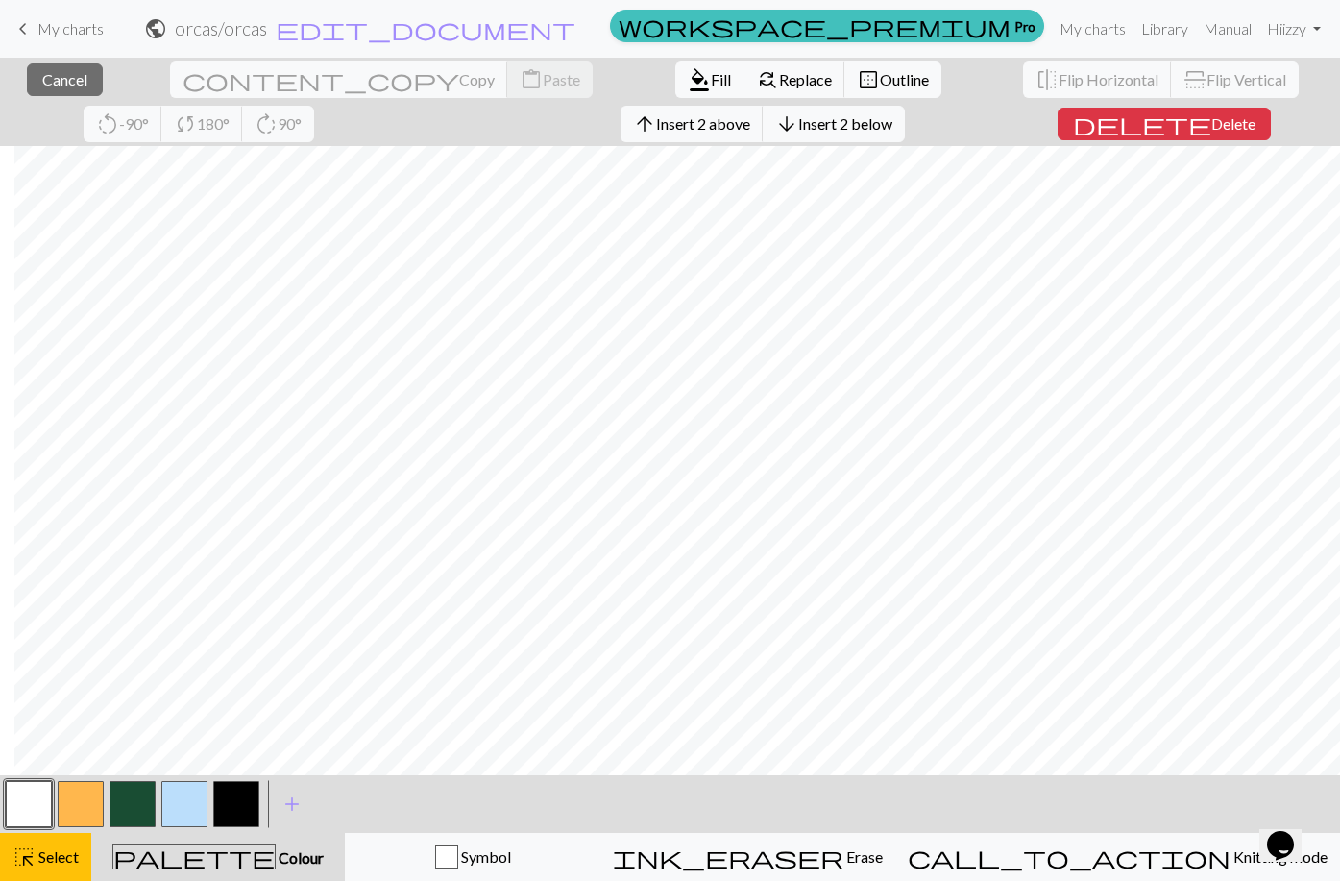
click at [180, 799] on button "button" at bounding box center [184, 804] width 46 height 46
click at [711, 81] on span "Fill" at bounding box center [721, 79] width 20 height 18
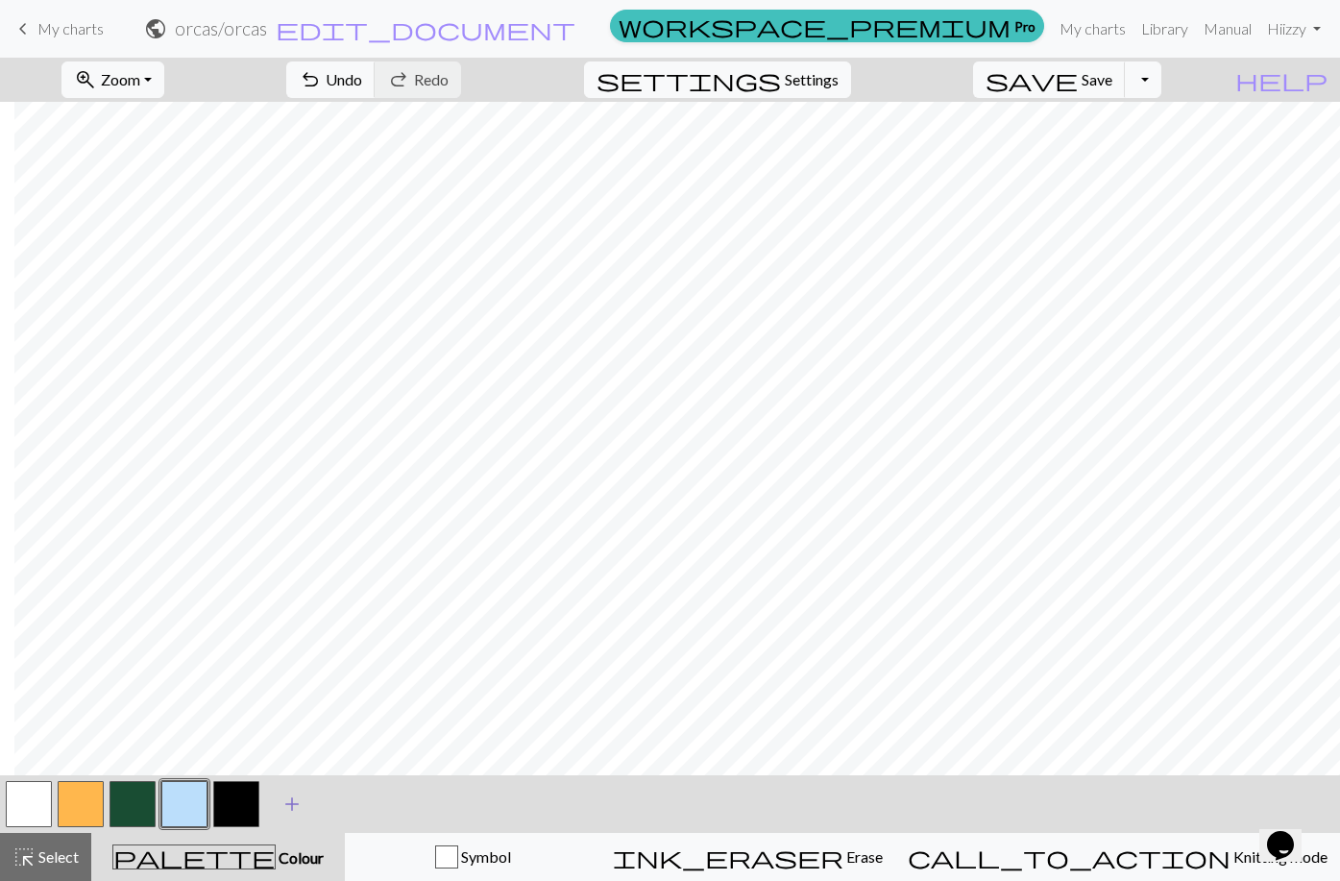
click at [294, 795] on span "add" at bounding box center [292, 804] width 23 height 27
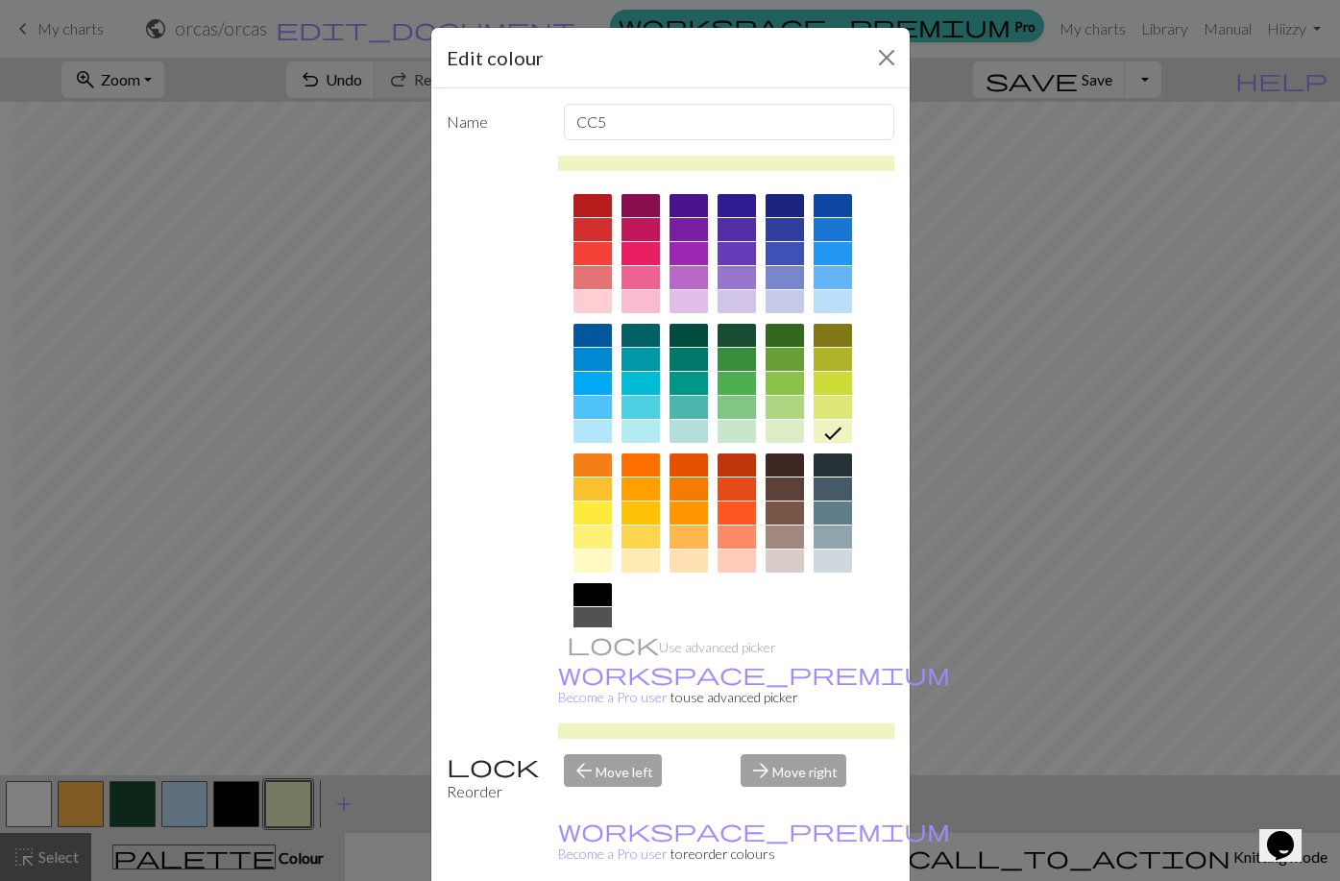
click at [635, 266] on div at bounding box center [641, 277] width 38 height 23
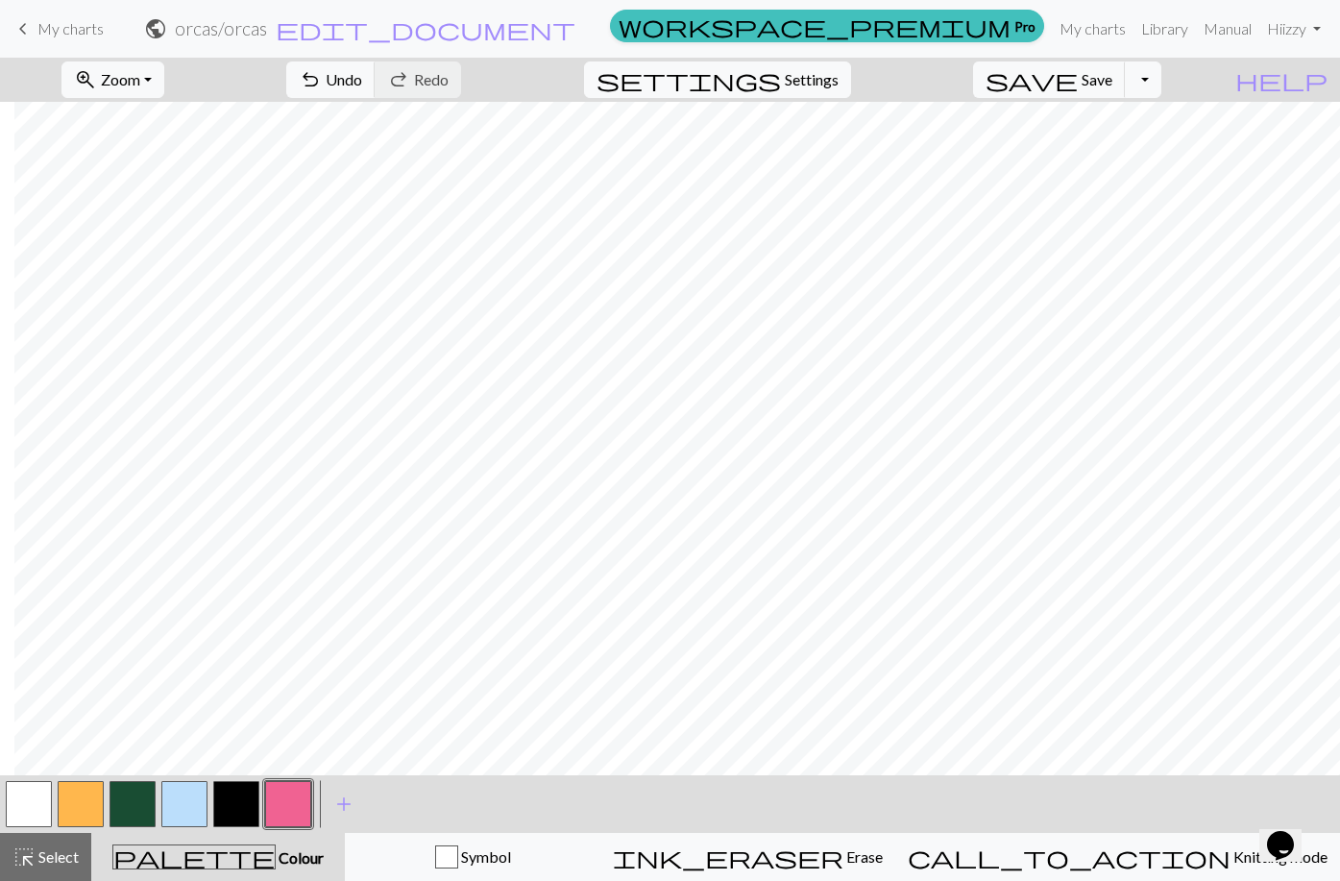
click at [54, 860] on span "Select" at bounding box center [57, 856] width 43 height 18
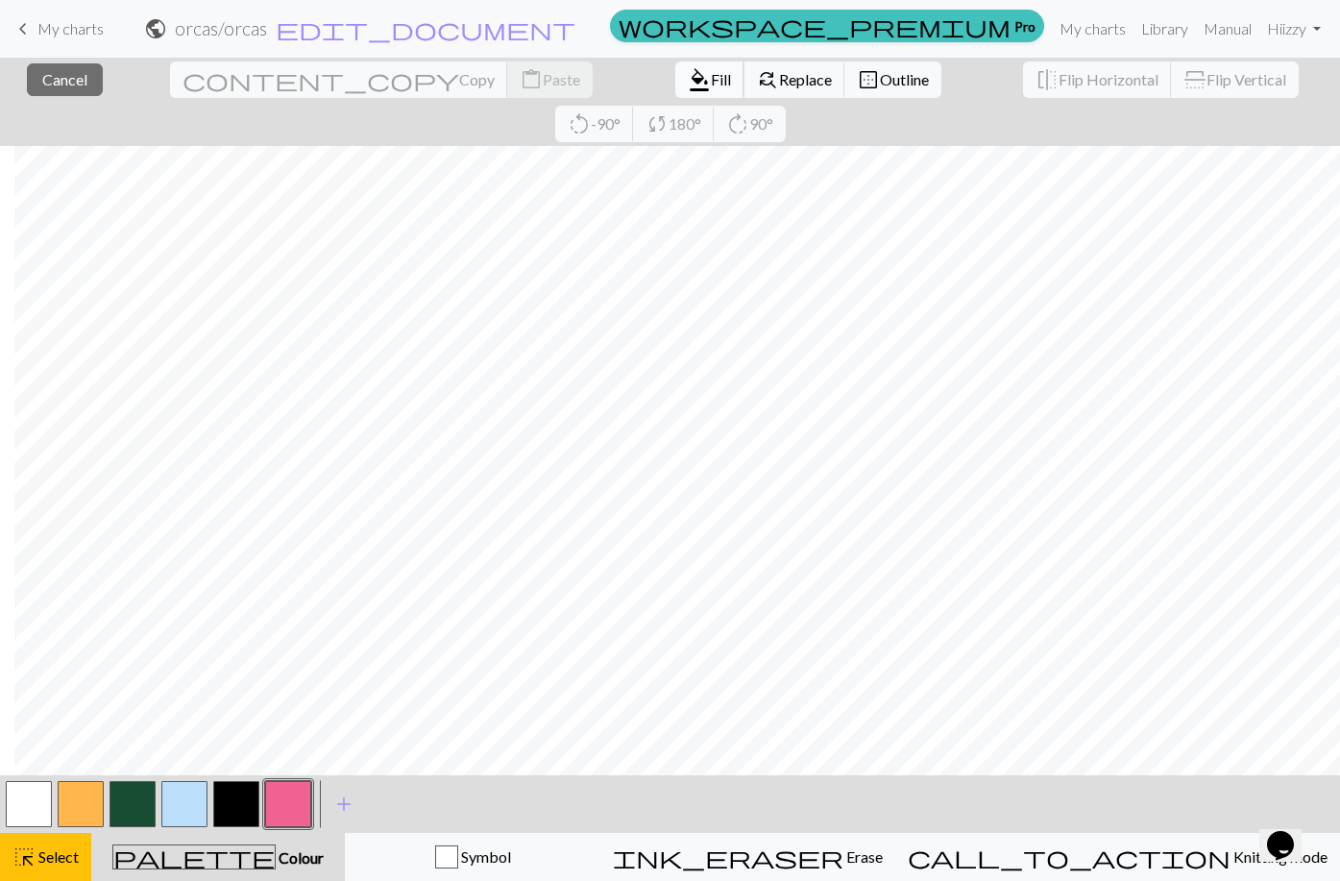
click at [688, 75] on span "format_color_fill" at bounding box center [699, 79] width 23 height 27
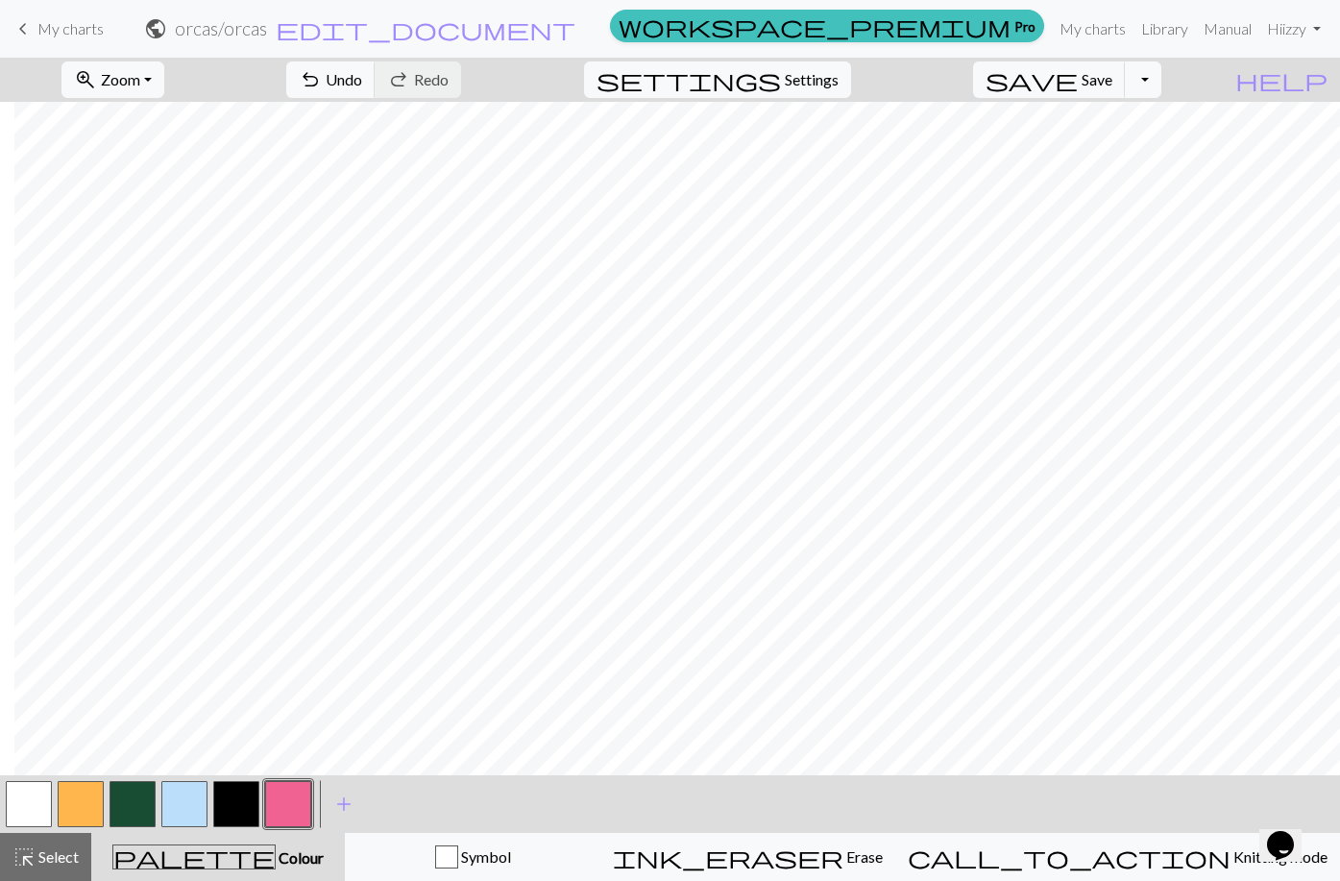
click at [235, 793] on button "button" at bounding box center [236, 804] width 46 height 46
click at [242, 798] on button "button" at bounding box center [236, 804] width 46 height 46
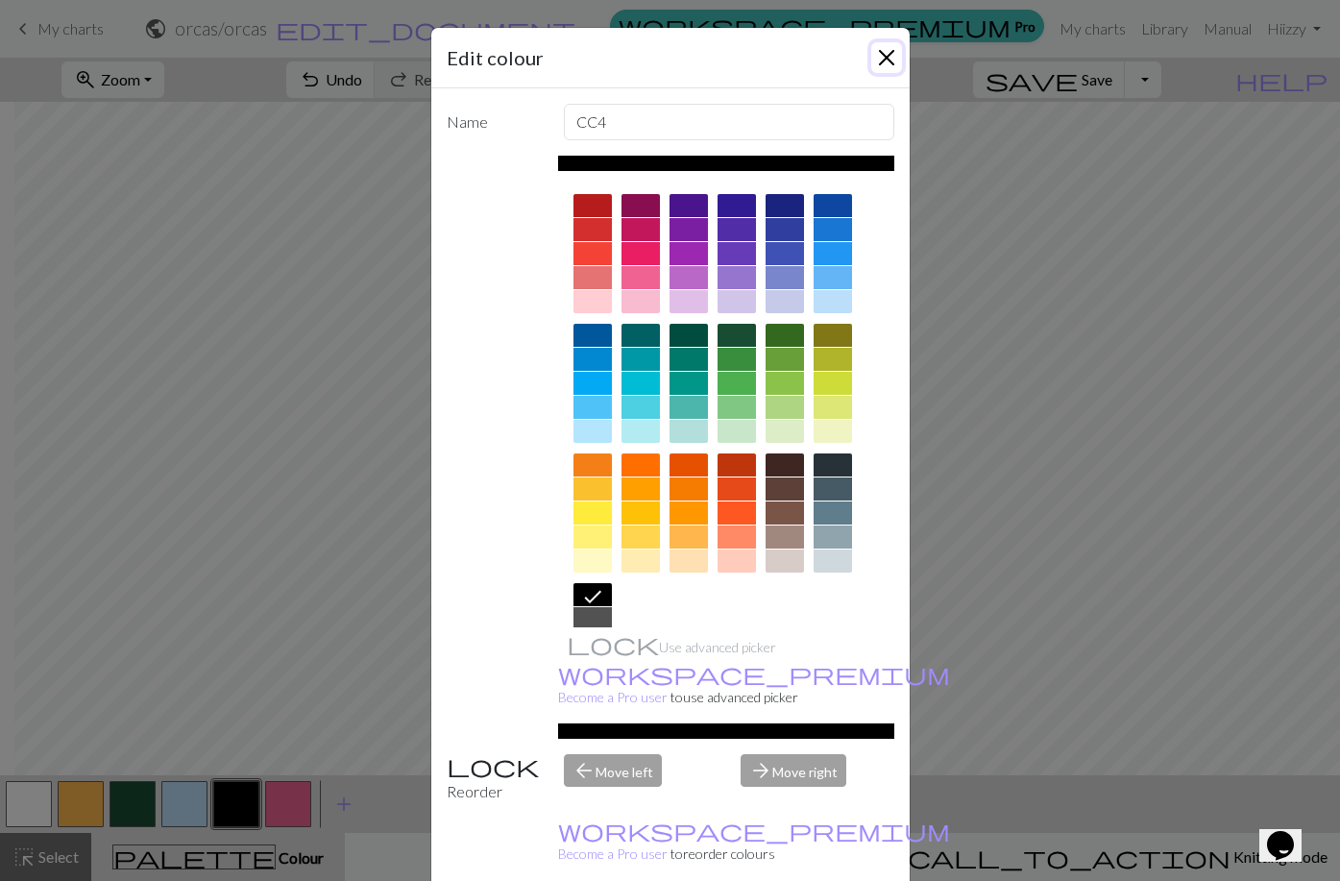
click at [878, 71] on button "Close" at bounding box center [886, 57] width 31 height 31
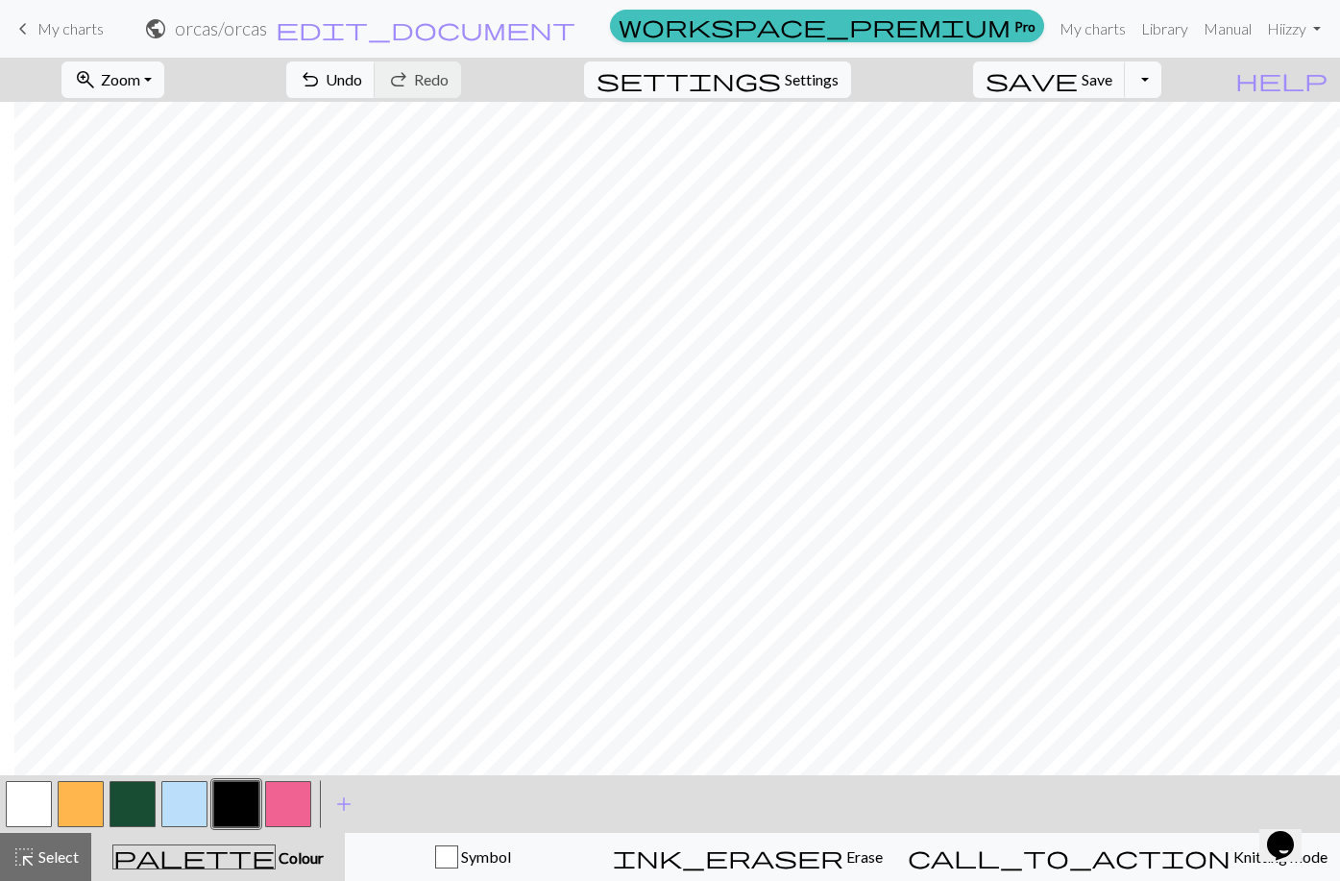
click at [145, 793] on button "button" at bounding box center [133, 804] width 46 height 46
click at [244, 795] on button "button" at bounding box center [236, 804] width 46 height 46
click at [18, 802] on button "button" at bounding box center [29, 804] width 46 height 46
click at [247, 805] on button "button" at bounding box center [236, 804] width 46 height 46
click at [22, 794] on button "button" at bounding box center [29, 804] width 46 height 46
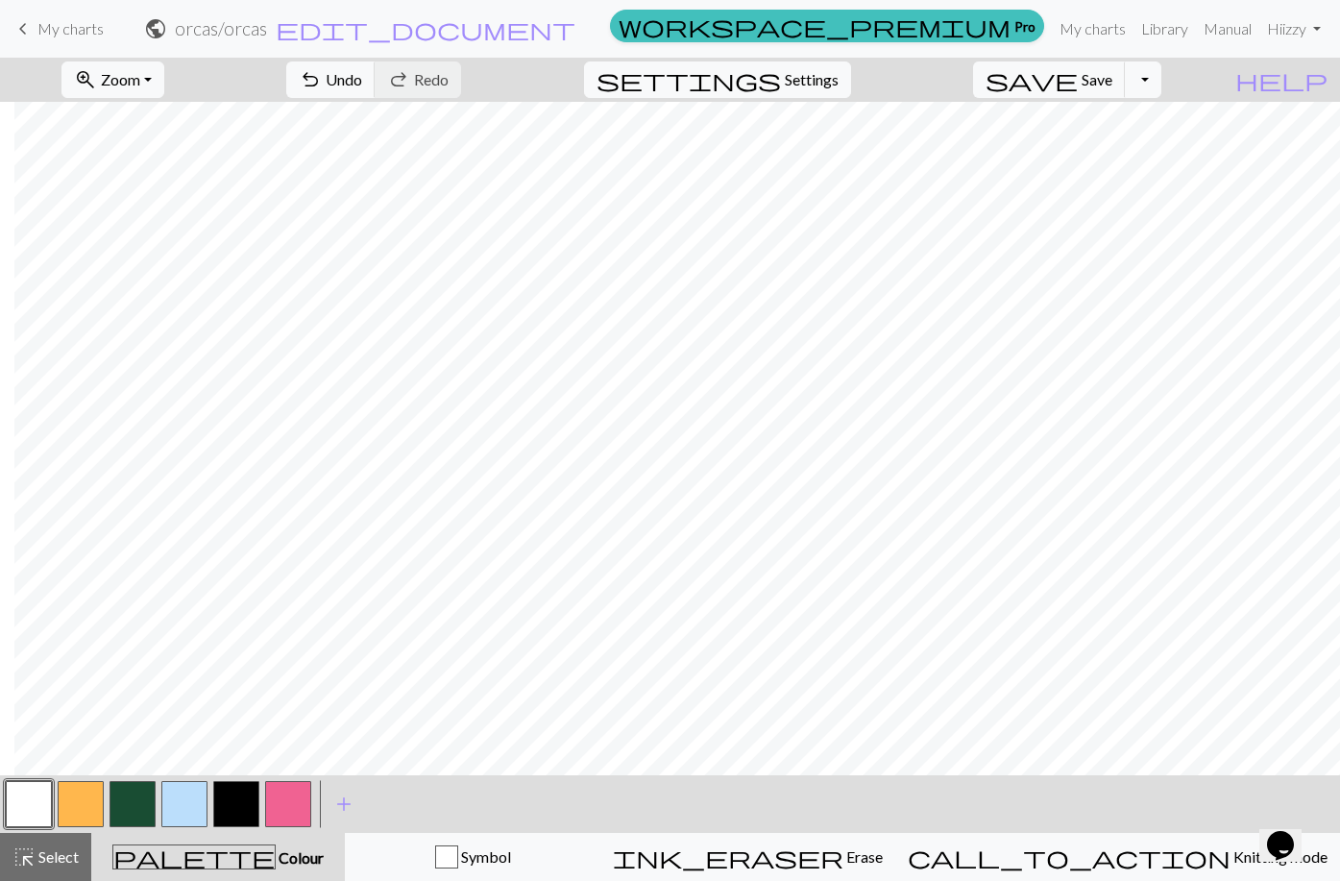
click at [235, 801] on button "button" at bounding box center [236, 804] width 46 height 46
click at [122, 818] on button "button" at bounding box center [133, 804] width 46 height 46
click at [241, 794] on button "button" at bounding box center [236, 804] width 46 height 46
click at [37, 801] on button "button" at bounding box center [29, 804] width 46 height 46
click at [119, 812] on button "button" at bounding box center [133, 804] width 46 height 46
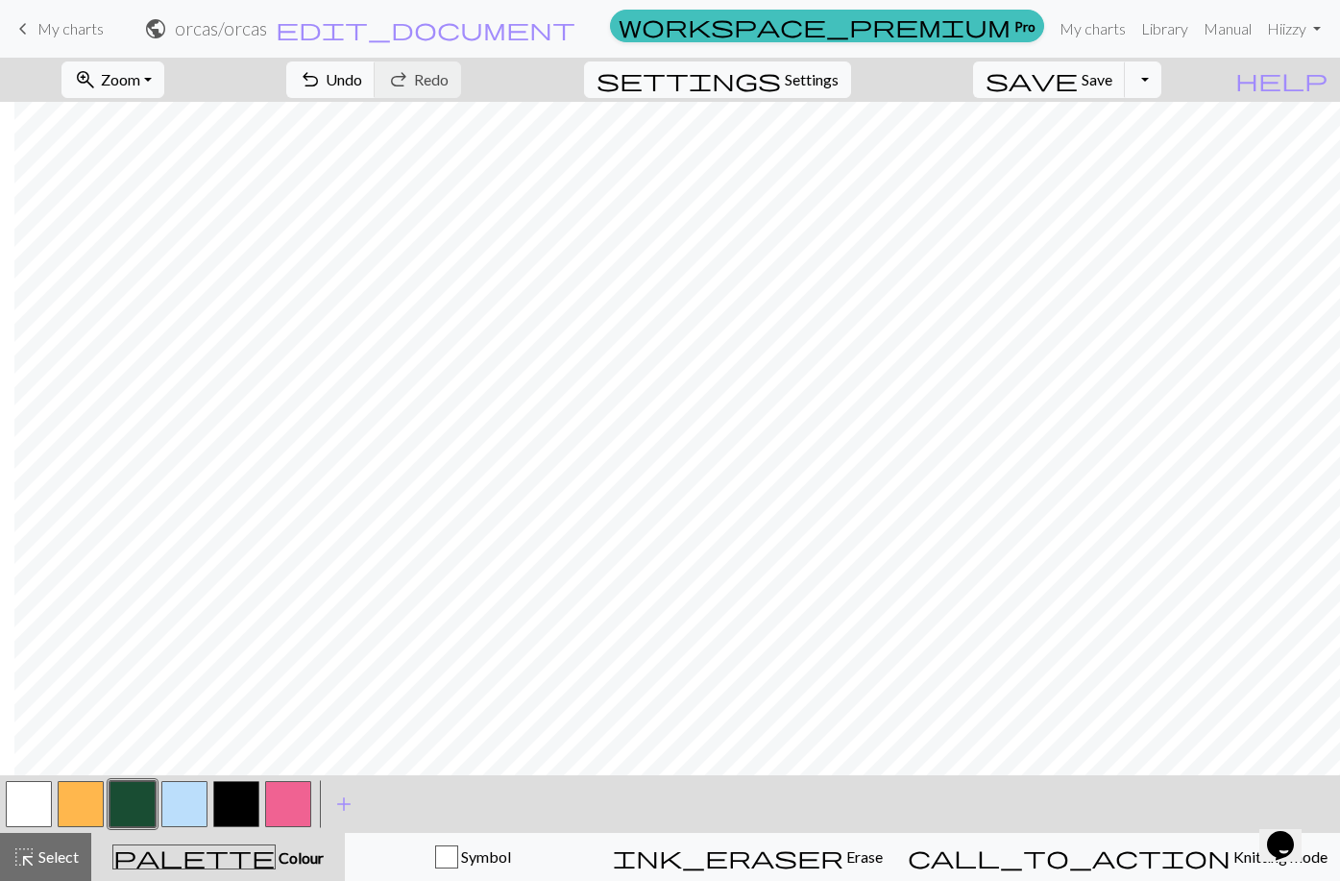
click at [29, 814] on button "button" at bounding box center [29, 804] width 46 height 46
click at [232, 803] on button "button" at bounding box center [236, 804] width 46 height 46
click at [151, 793] on button "button" at bounding box center [133, 804] width 46 height 46
click at [362, 83] on span "Undo" at bounding box center [344, 79] width 37 height 18
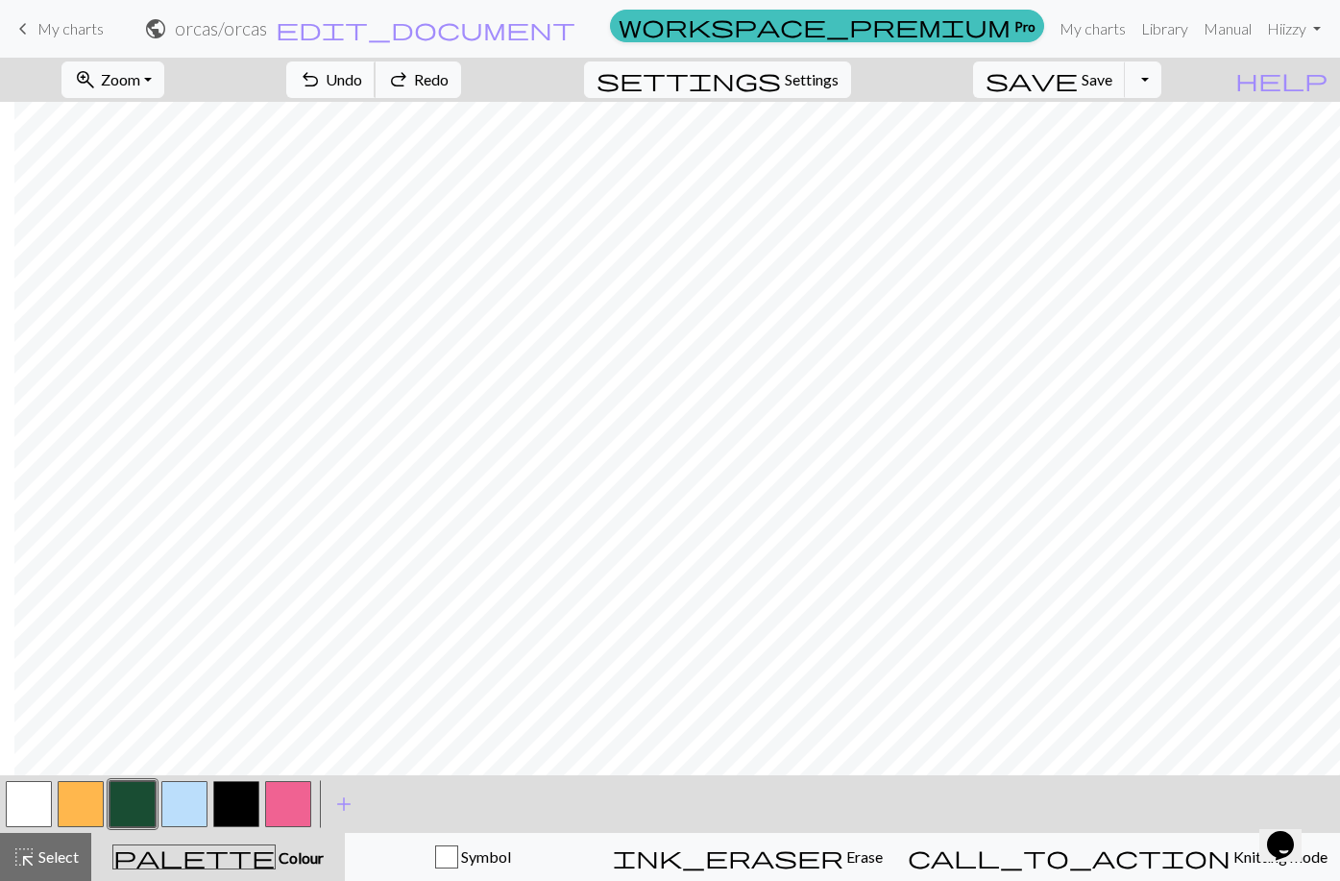
click at [362, 83] on span "Undo" at bounding box center [344, 79] width 37 height 18
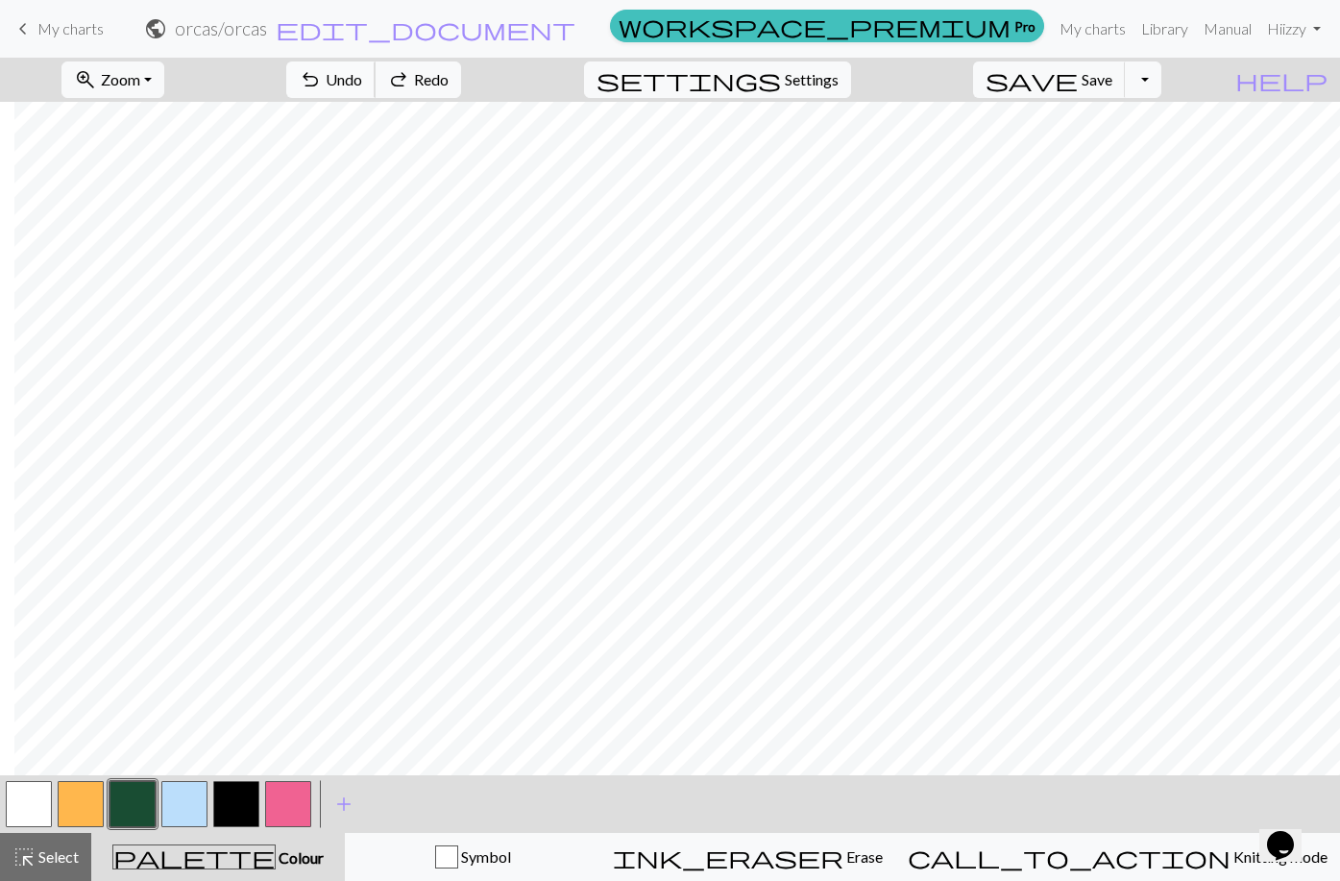
click at [362, 83] on span "Undo" at bounding box center [344, 79] width 37 height 18
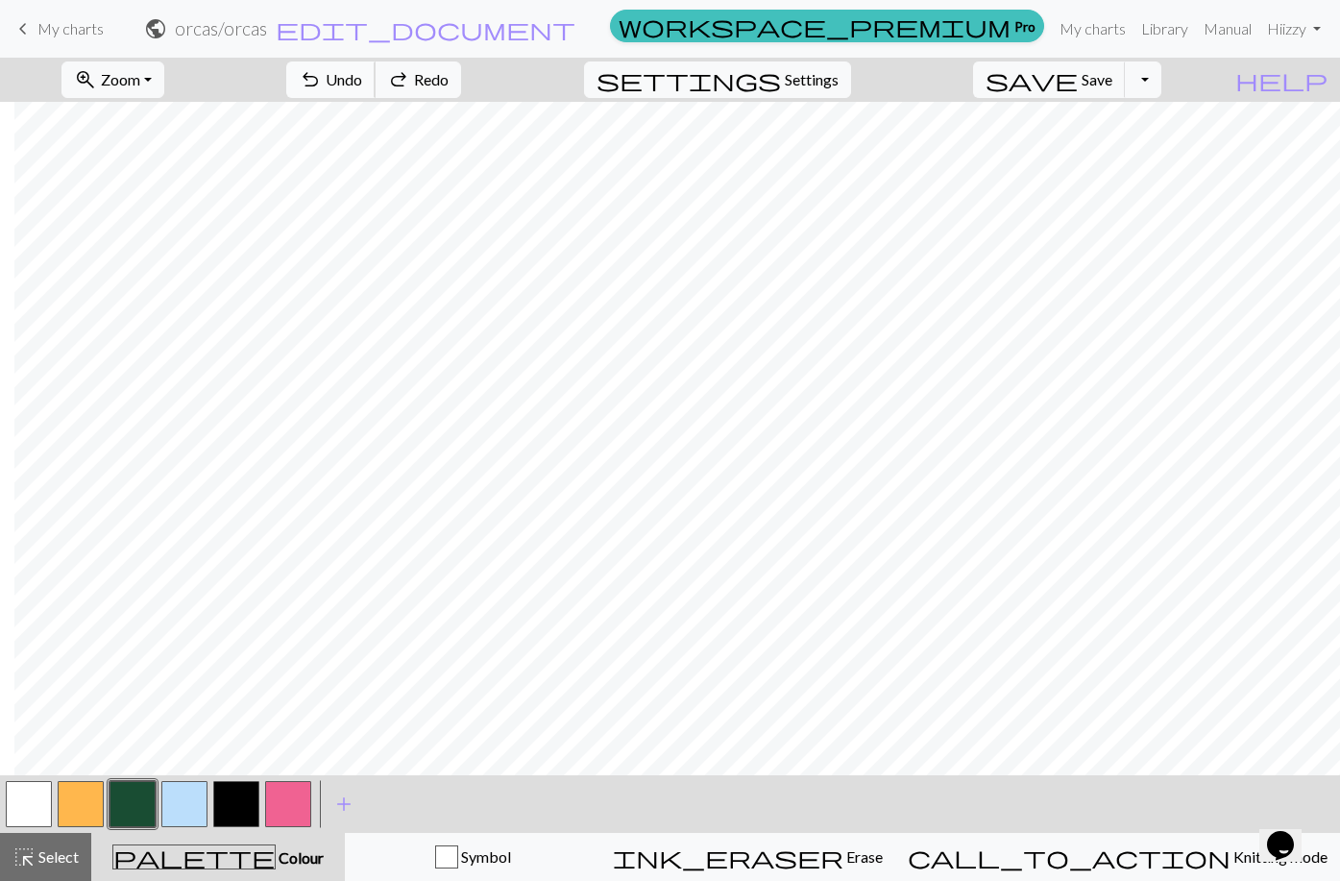
click at [362, 83] on span "Undo" at bounding box center [344, 79] width 37 height 18
click at [210, 793] on div at bounding box center [236, 804] width 52 height 52
click at [221, 793] on button "button" at bounding box center [236, 804] width 46 height 46
click at [39, 811] on button "button" at bounding box center [29, 804] width 46 height 46
click at [136, 804] on button "button" at bounding box center [133, 804] width 46 height 46
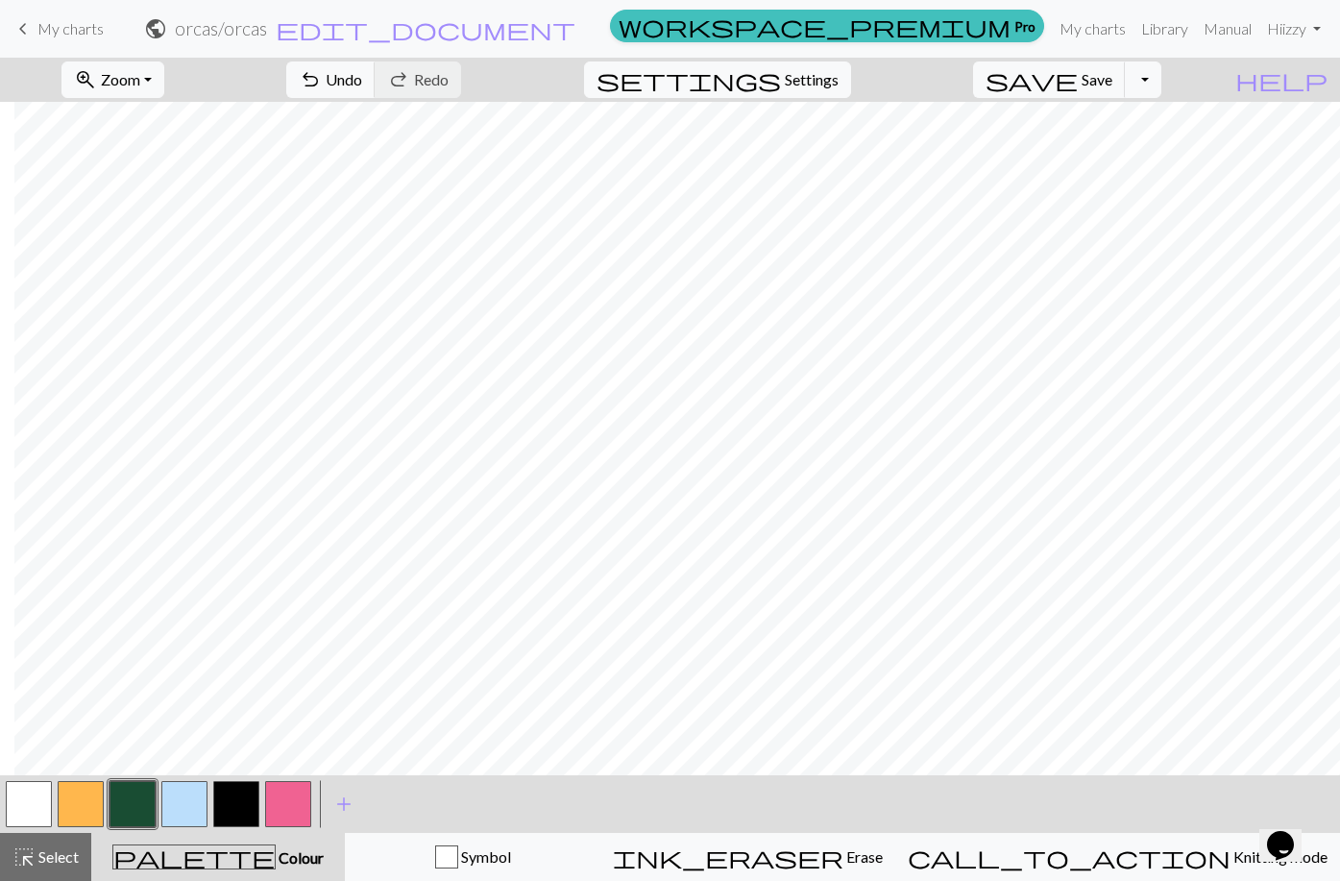
click at [241, 799] on button "button" at bounding box center [236, 804] width 46 height 46
click at [36, 815] on button "button" at bounding box center [29, 804] width 46 height 46
click at [242, 802] on button "button" at bounding box center [236, 804] width 46 height 46
click at [130, 793] on button "button" at bounding box center [133, 804] width 46 height 46
click at [227, 800] on button "button" at bounding box center [236, 804] width 46 height 46
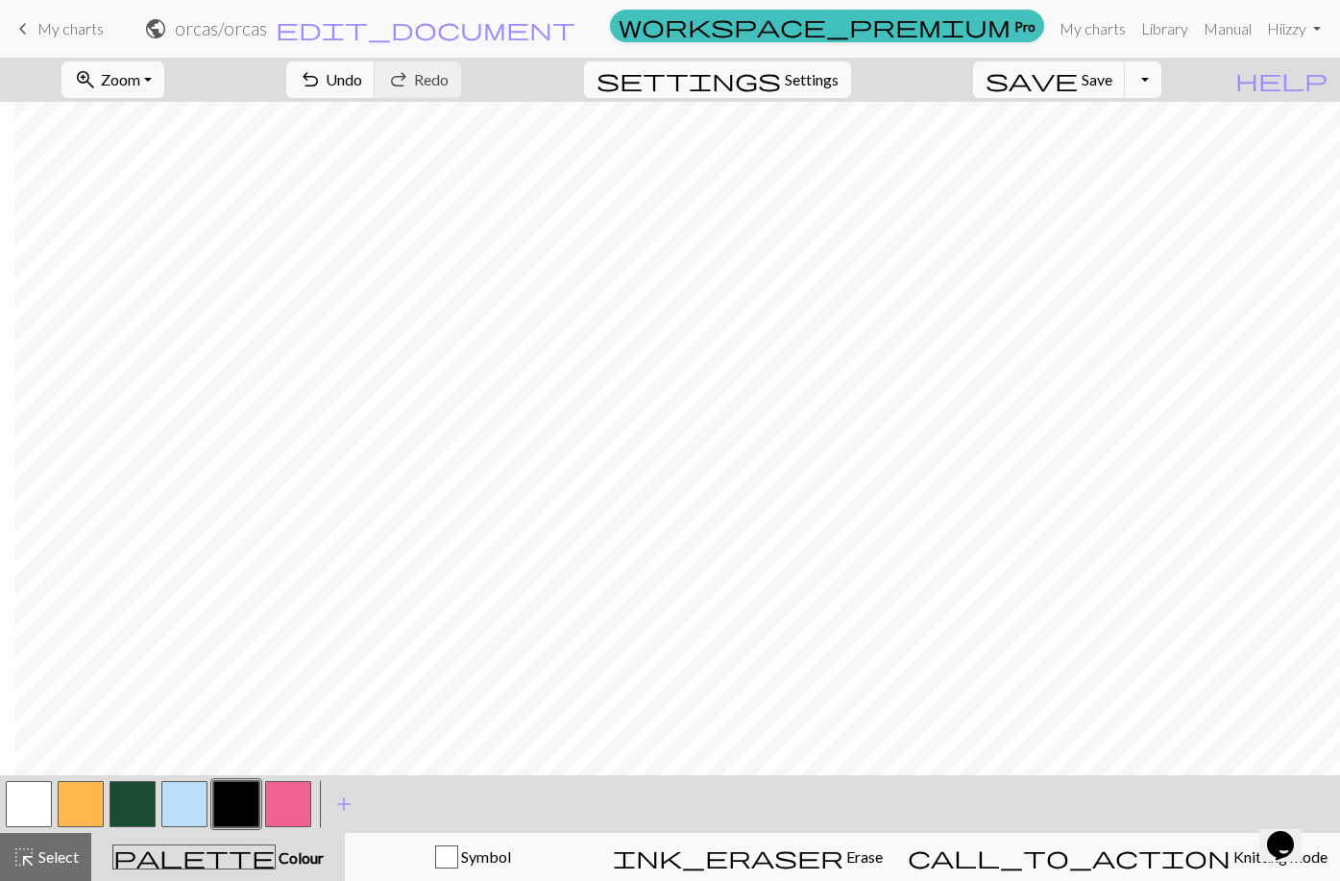
click at [283, 800] on button "button" at bounding box center [288, 804] width 46 height 46
click at [126, 801] on button "button" at bounding box center [133, 804] width 46 height 46
click at [252, 814] on button "button" at bounding box center [236, 804] width 46 height 46
click at [12, 804] on button "button" at bounding box center [29, 804] width 46 height 46
click at [127, 808] on button "button" at bounding box center [133, 804] width 46 height 46
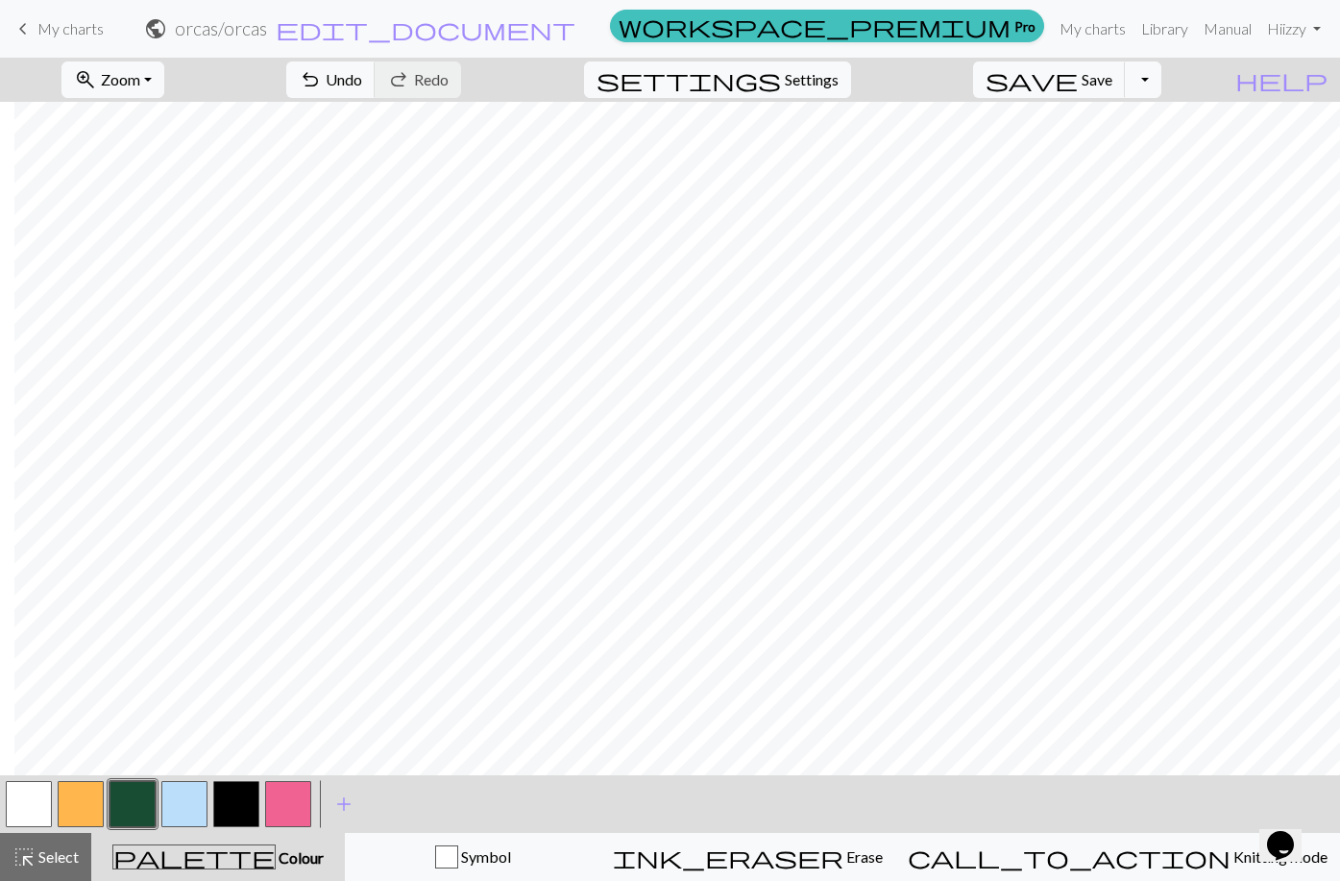
click at [243, 807] on button "button" at bounding box center [236, 804] width 46 height 46
click at [38, 808] on button "button" at bounding box center [29, 804] width 46 height 46
click at [229, 797] on button "button" at bounding box center [236, 804] width 46 height 46
click at [43, 812] on button "button" at bounding box center [29, 804] width 46 height 46
click at [248, 802] on button "button" at bounding box center [236, 804] width 46 height 46
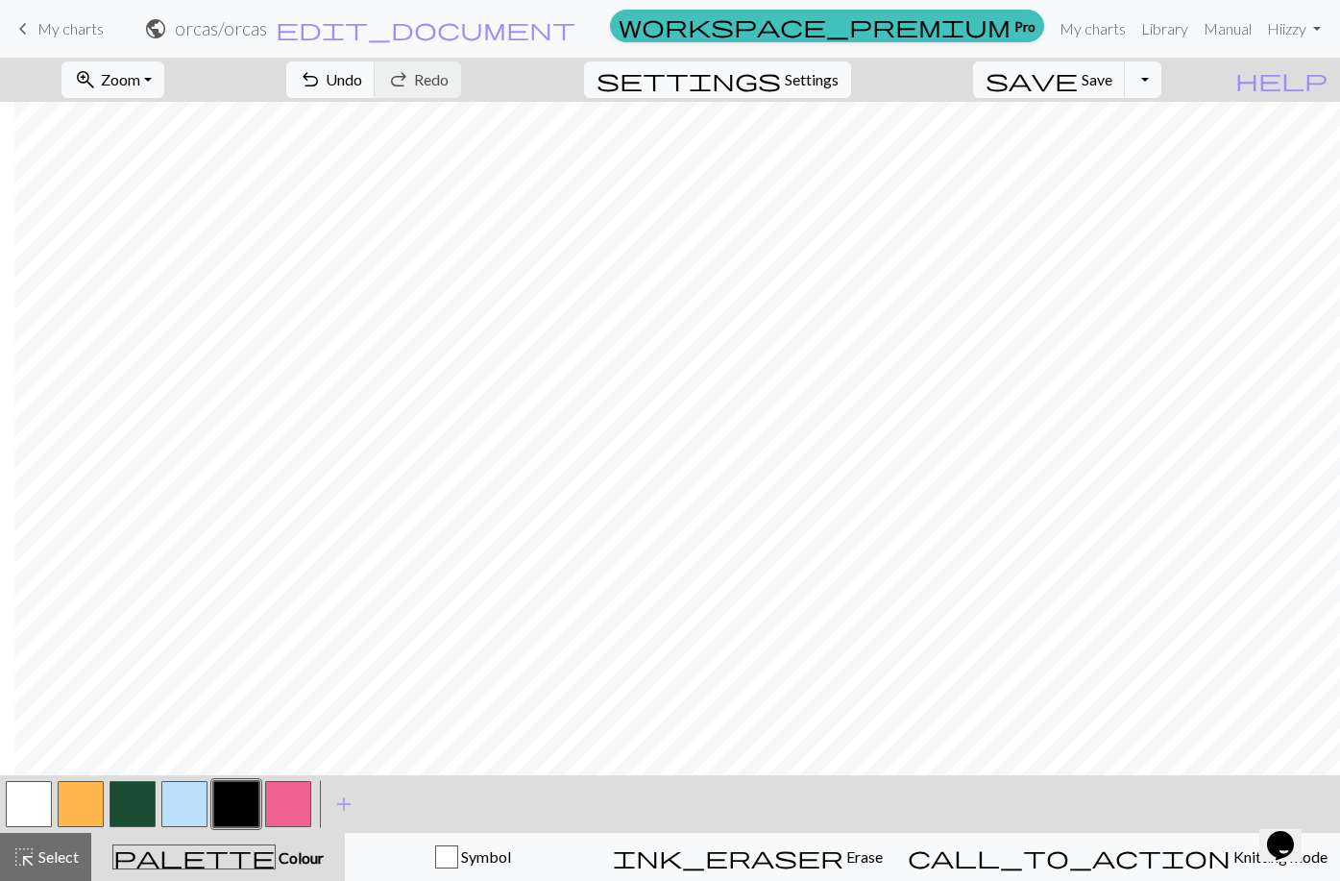
click at [28, 807] on button "button" at bounding box center [29, 804] width 46 height 46
click at [238, 809] on button "button" at bounding box center [236, 804] width 46 height 46
click at [283, 808] on button "button" at bounding box center [288, 804] width 46 height 46
click at [46, 860] on span "Select" at bounding box center [57, 856] width 43 height 18
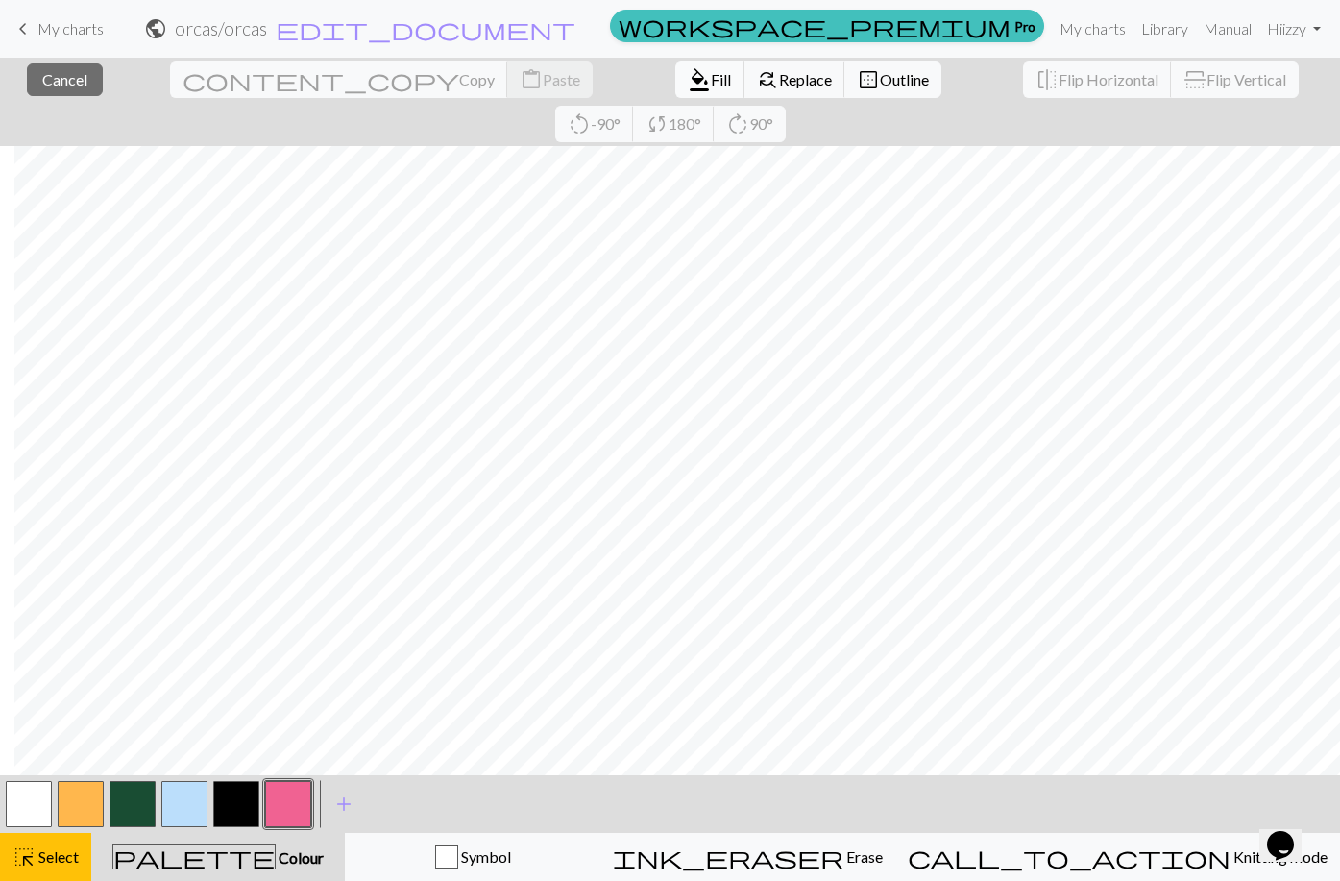
click at [711, 77] on span "Fill" at bounding box center [721, 79] width 20 height 18
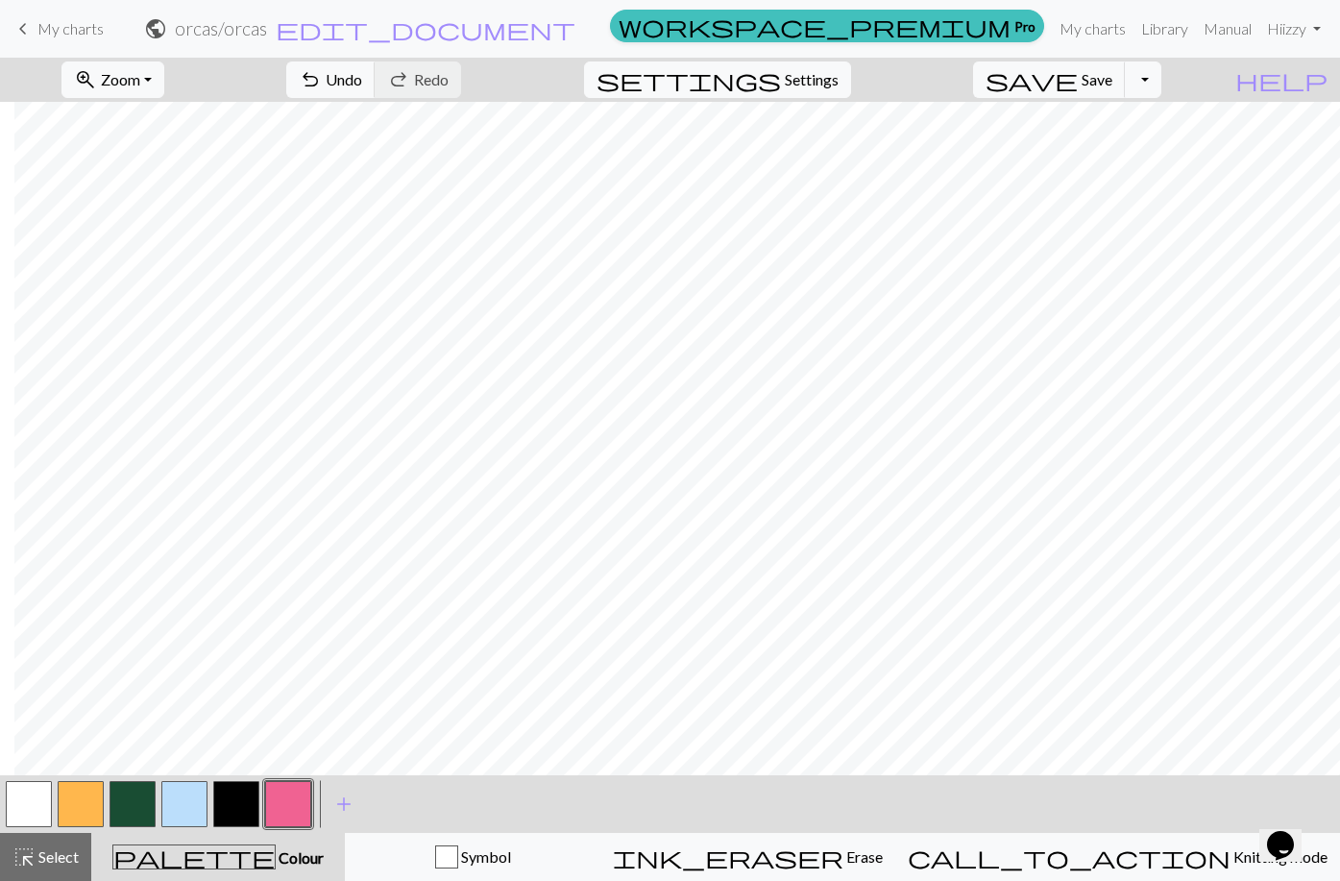
click at [195, 810] on button "button" at bounding box center [184, 804] width 46 height 46
click at [65, 846] on div "highlight_alt Select Select" at bounding box center [45, 856] width 66 height 23
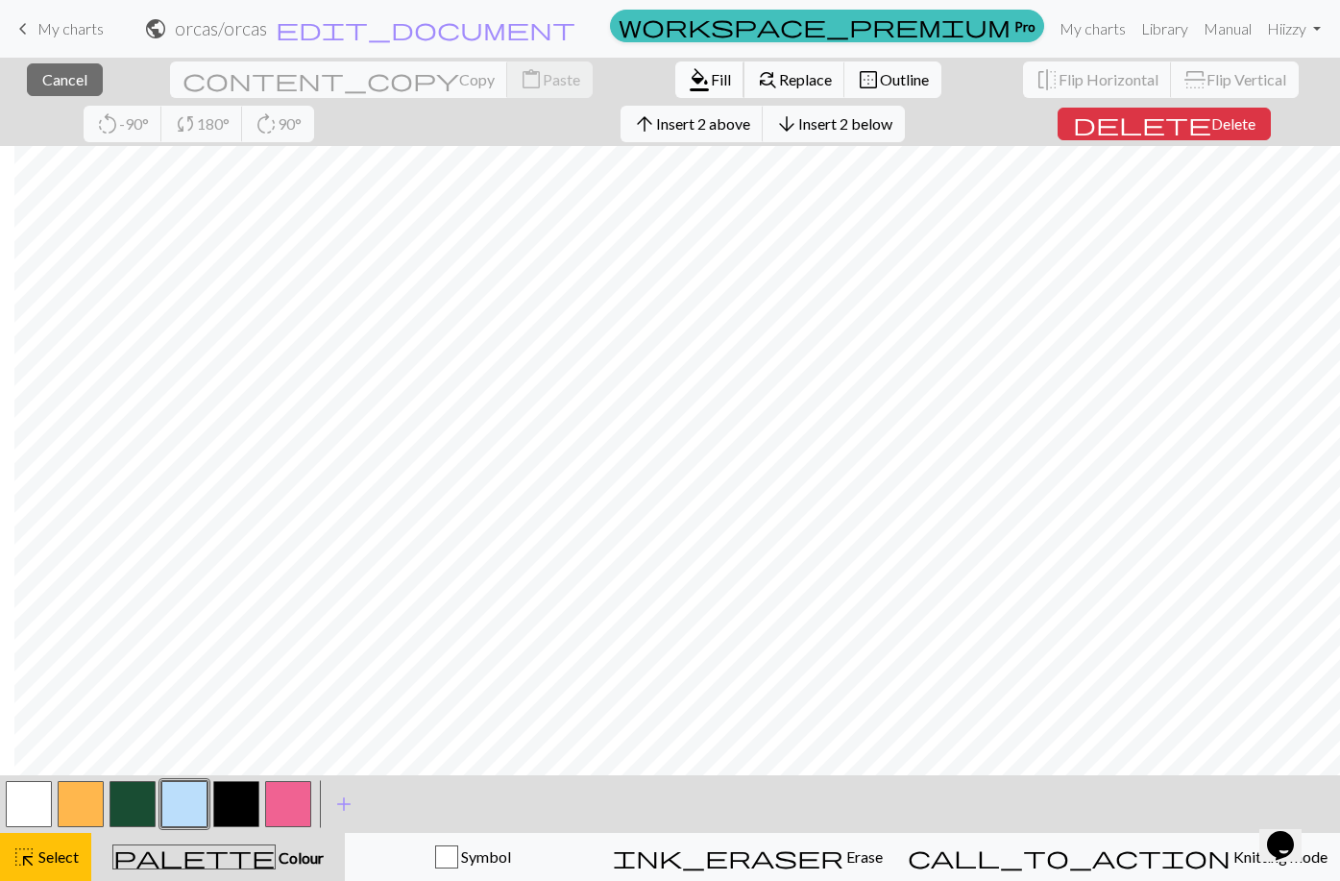
click at [711, 85] on span "Fill" at bounding box center [721, 79] width 20 height 18
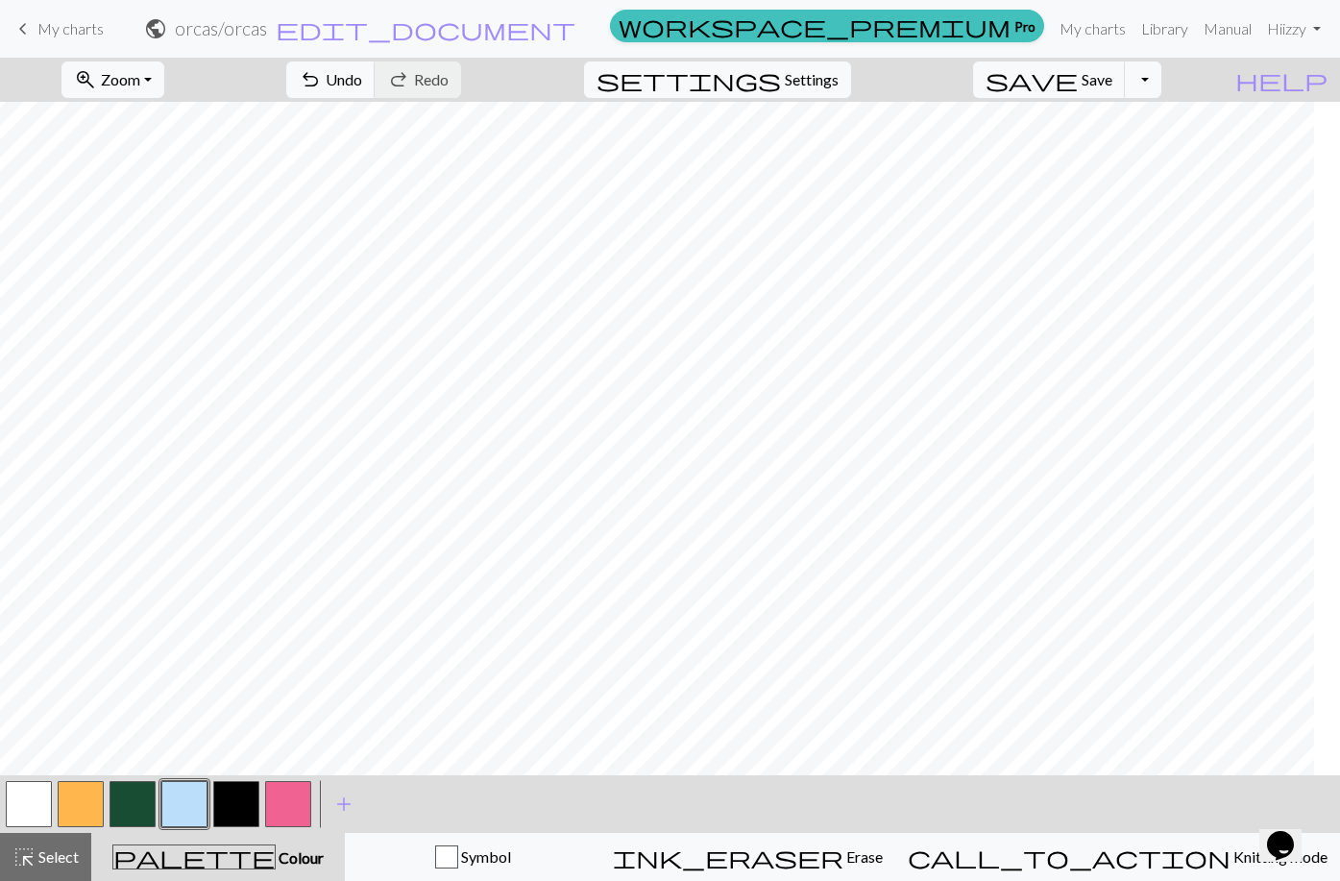
scroll to position [0, 2498]
click at [288, 793] on button "button" at bounding box center [288, 804] width 46 height 46
drag, startPoint x: 38, startPoint y: 847, endPoint x: 195, endPoint y: 776, distance: 172.0
click at [41, 847] on span "Select" at bounding box center [57, 856] width 43 height 18
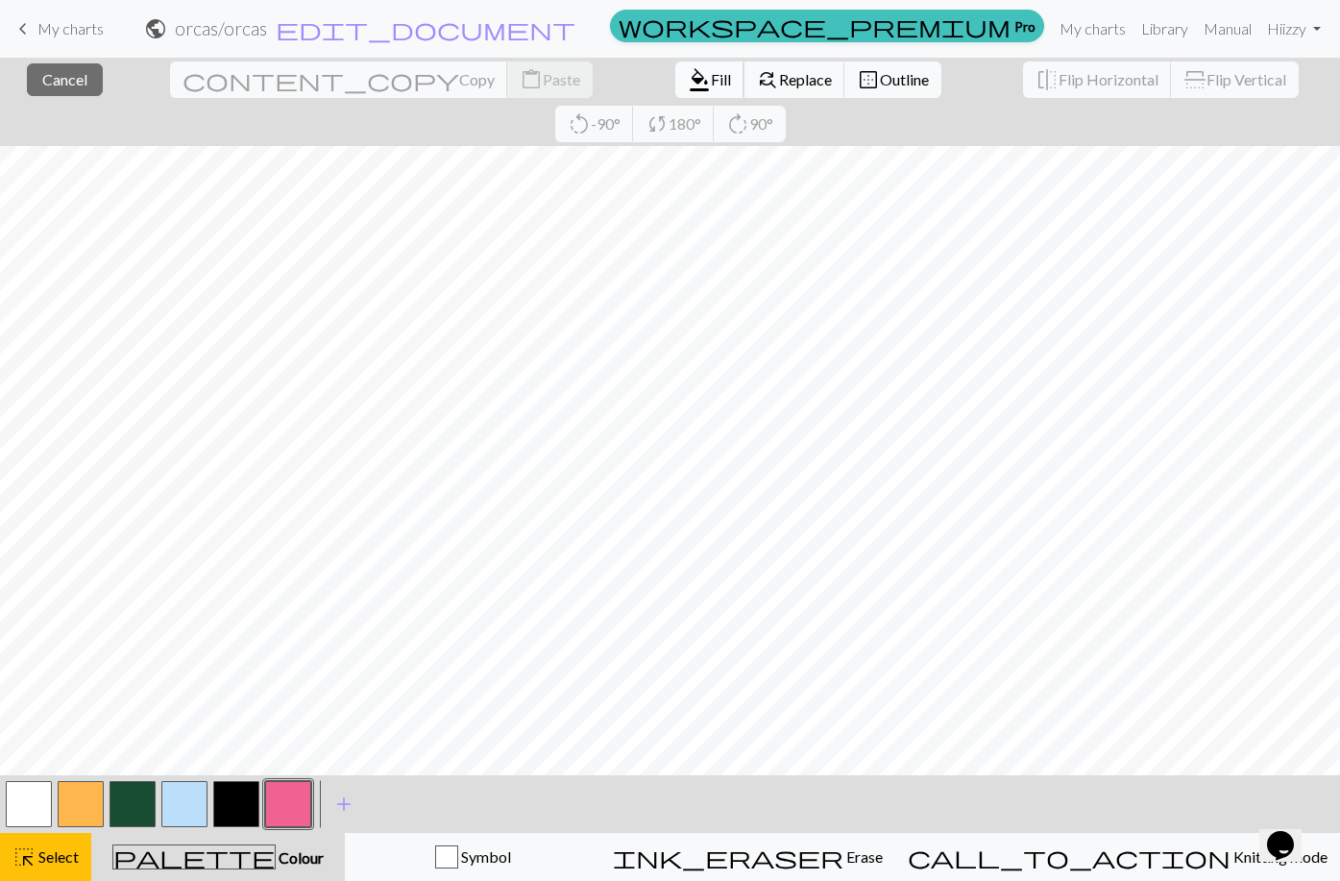
click at [711, 78] on span "Fill" at bounding box center [721, 79] width 20 height 18
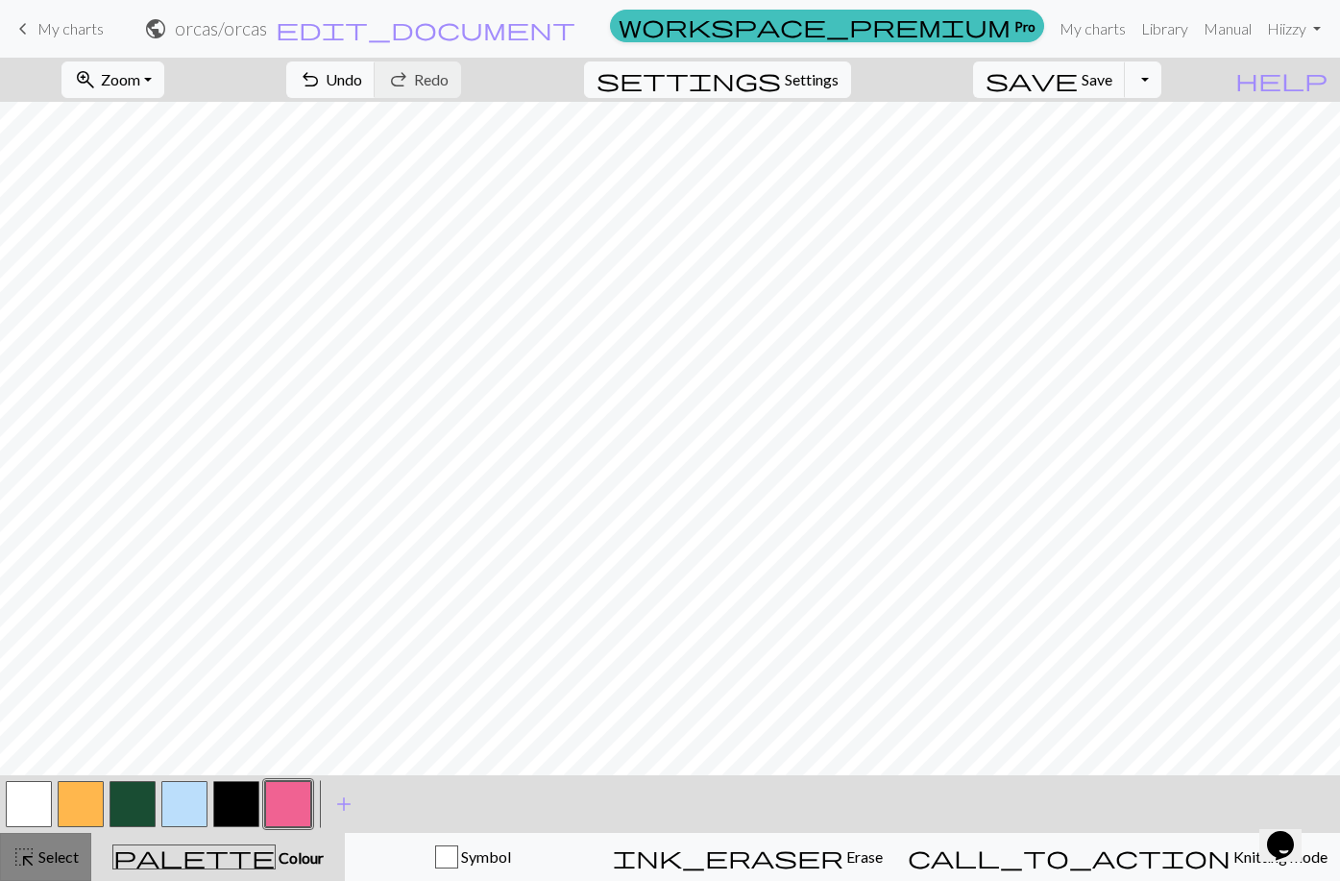
click at [58, 855] on span "Select" at bounding box center [57, 856] width 43 height 18
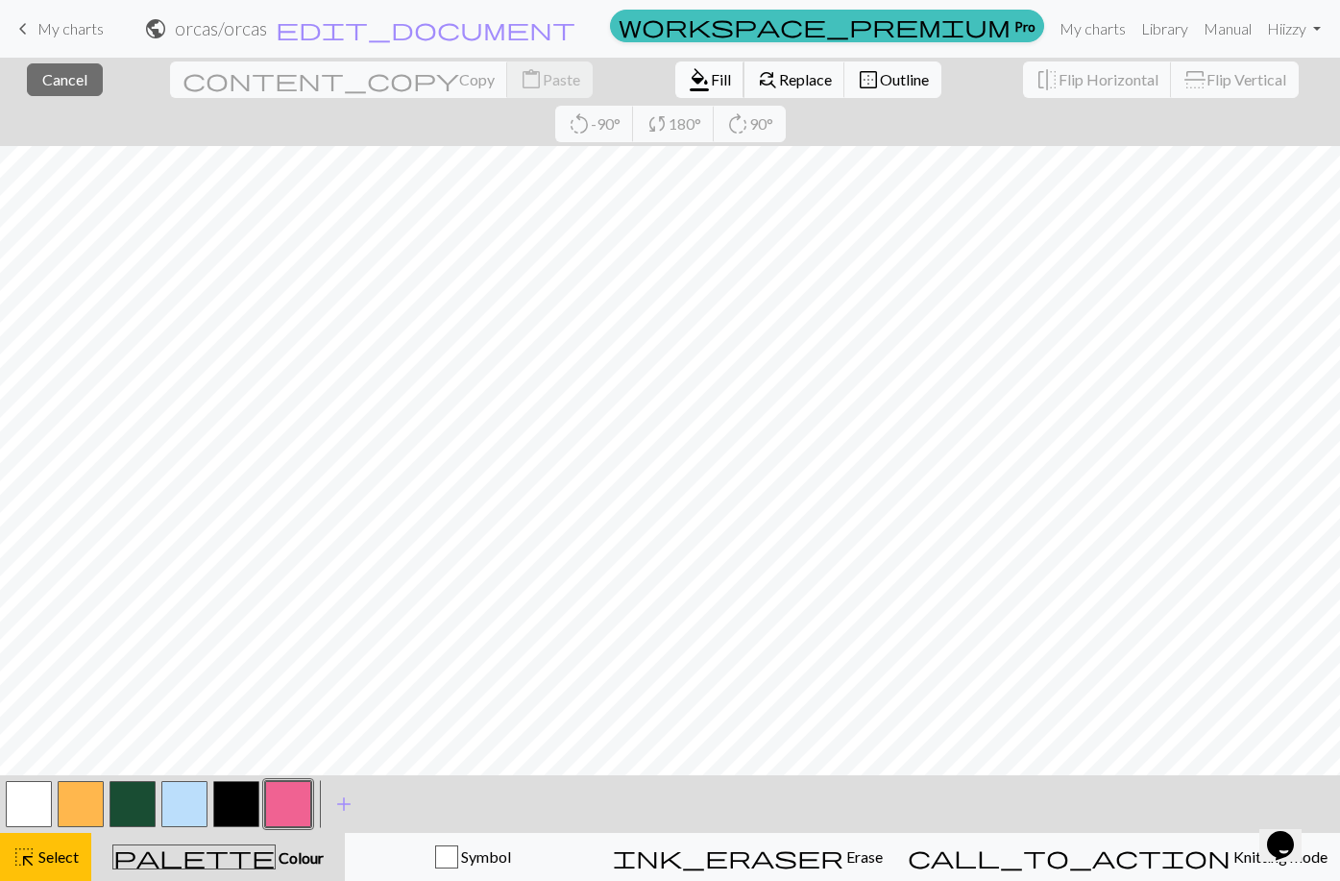
click at [711, 81] on span "Fill" at bounding box center [721, 79] width 20 height 18
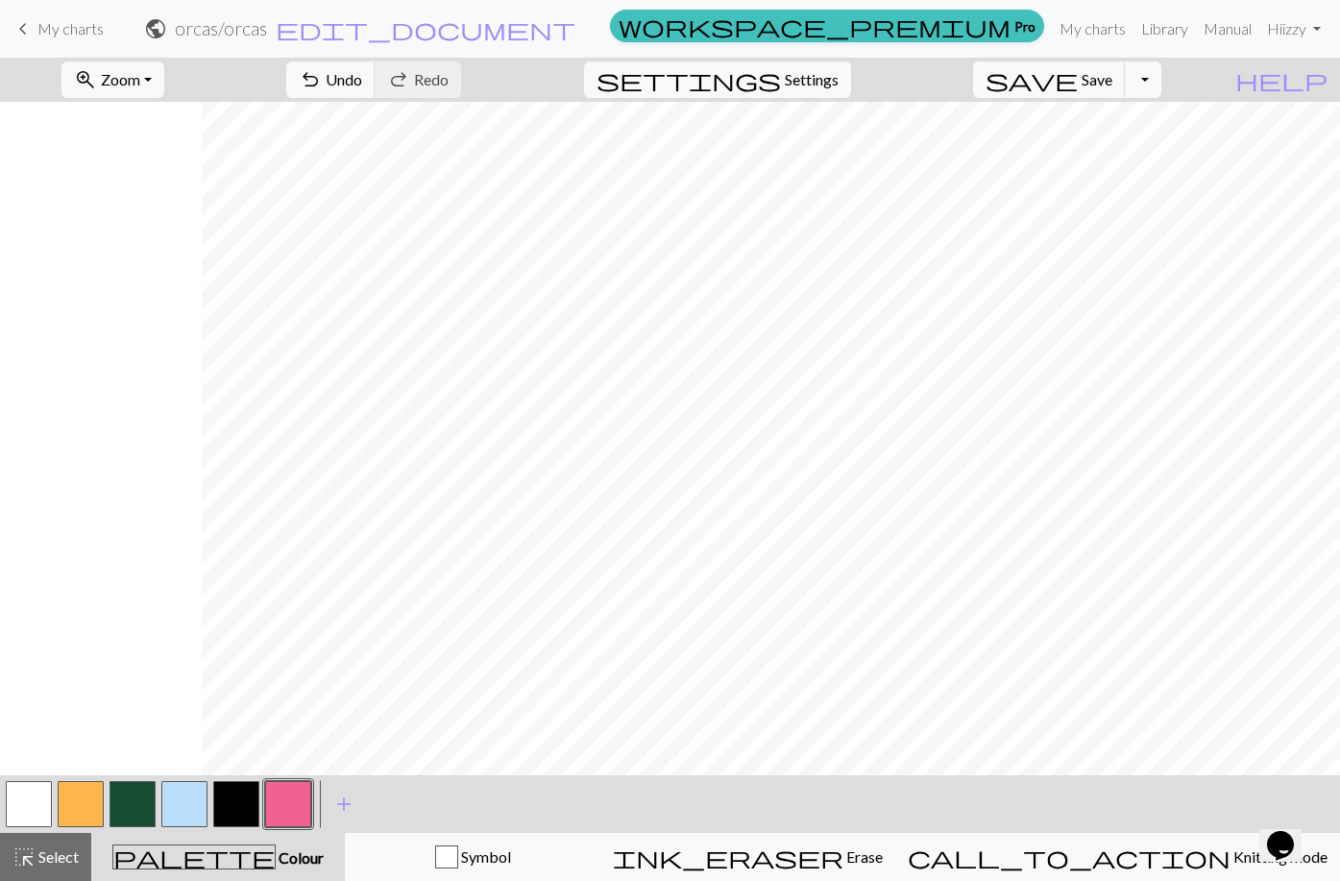
scroll to position [0, 3055]
click at [124, 809] on button "button" at bounding box center [133, 804] width 46 height 46
click at [252, 795] on button "button" at bounding box center [236, 804] width 46 height 46
click at [362, 84] on span "Undo" at bounding box center [344, 79] width 37 height 18
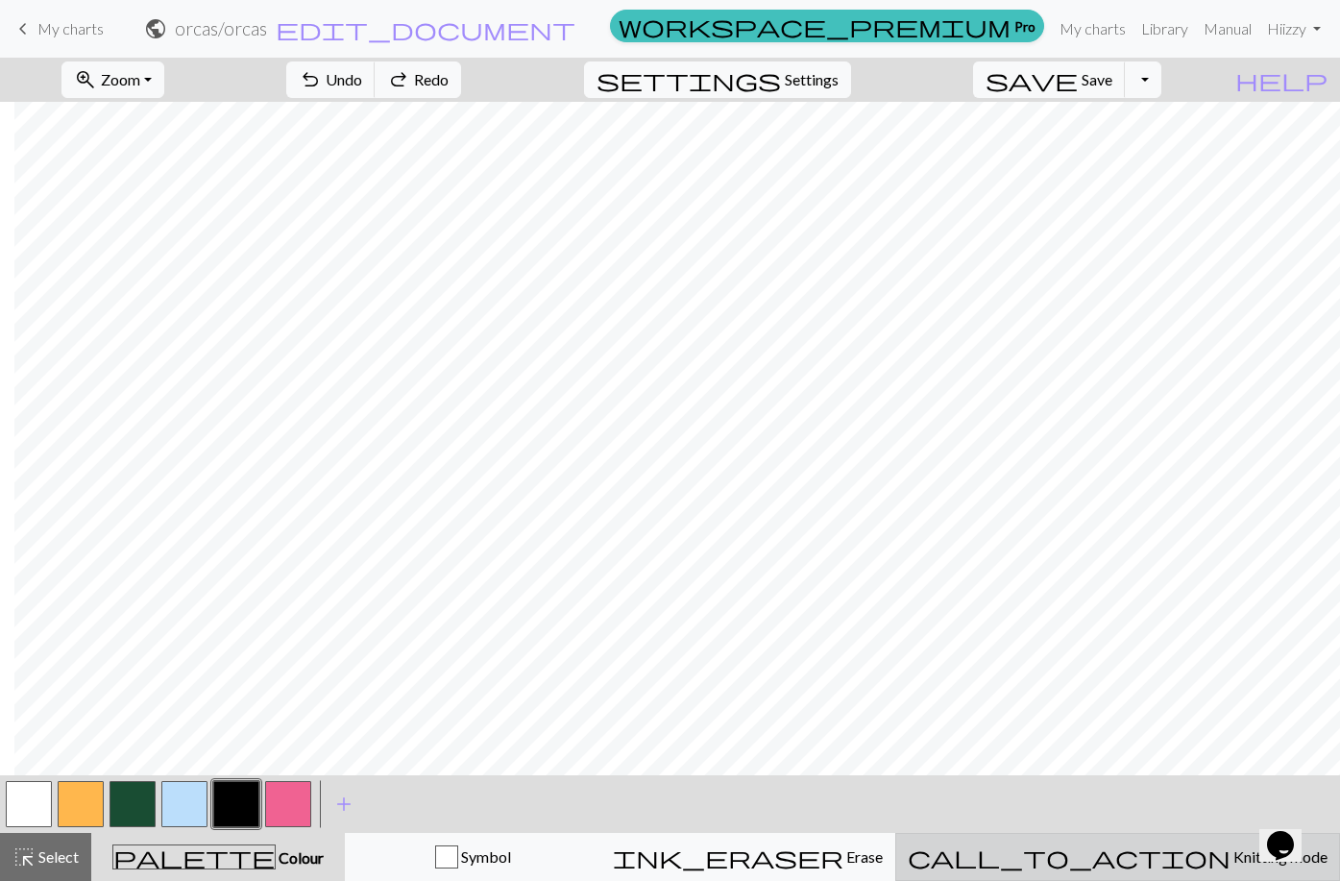
click at [1231, 849] on span "Knitting mode" at bounding box center [1279, 856] width 97 height 18
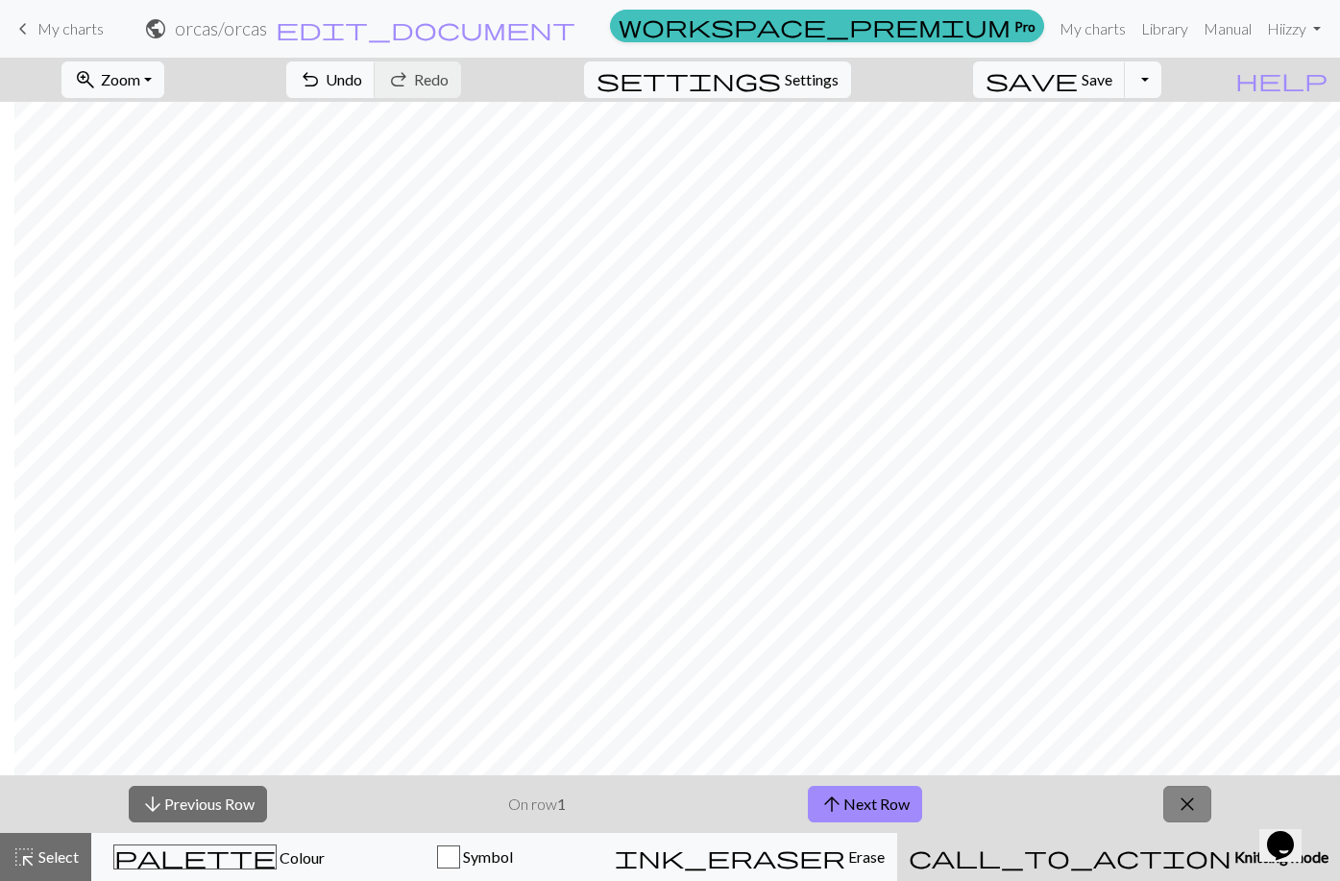
click at [1185, 806] on span "close" at bounding box center [1187, 804] width 23 height 27
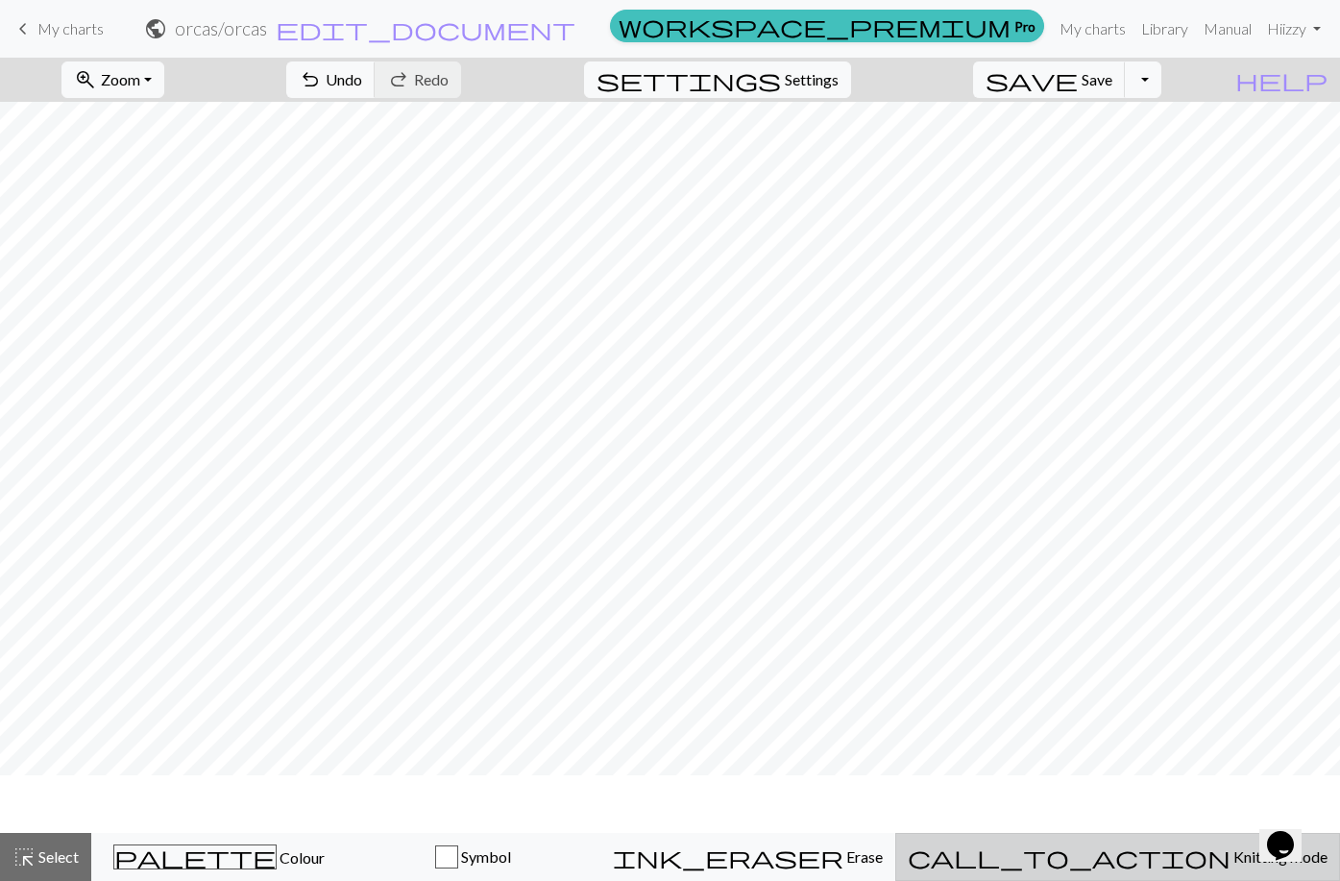
scroll to position [0, 3040]
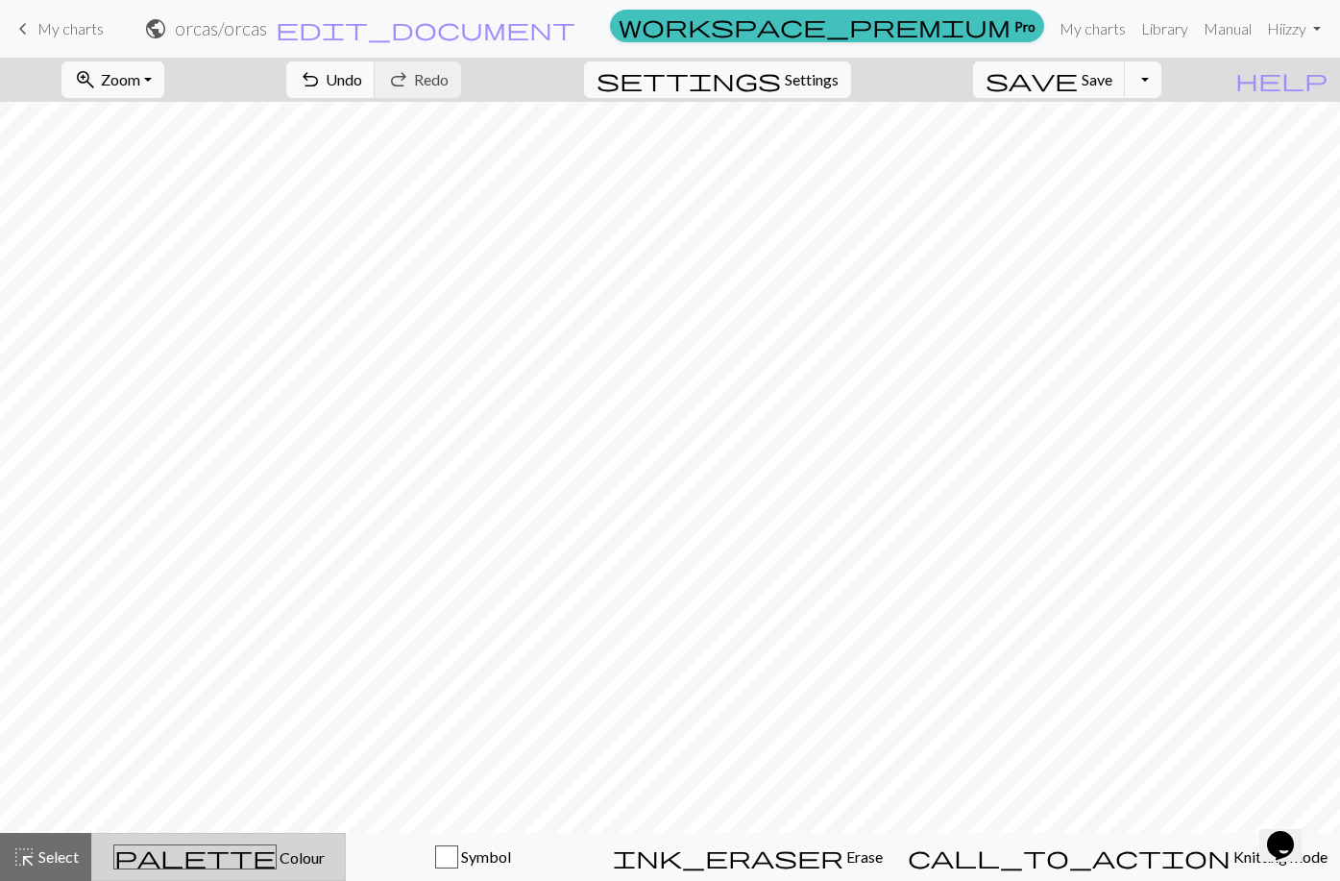
click at [277, 859] on span "Colour" at bounding box center [301, 857] width 48 height 18
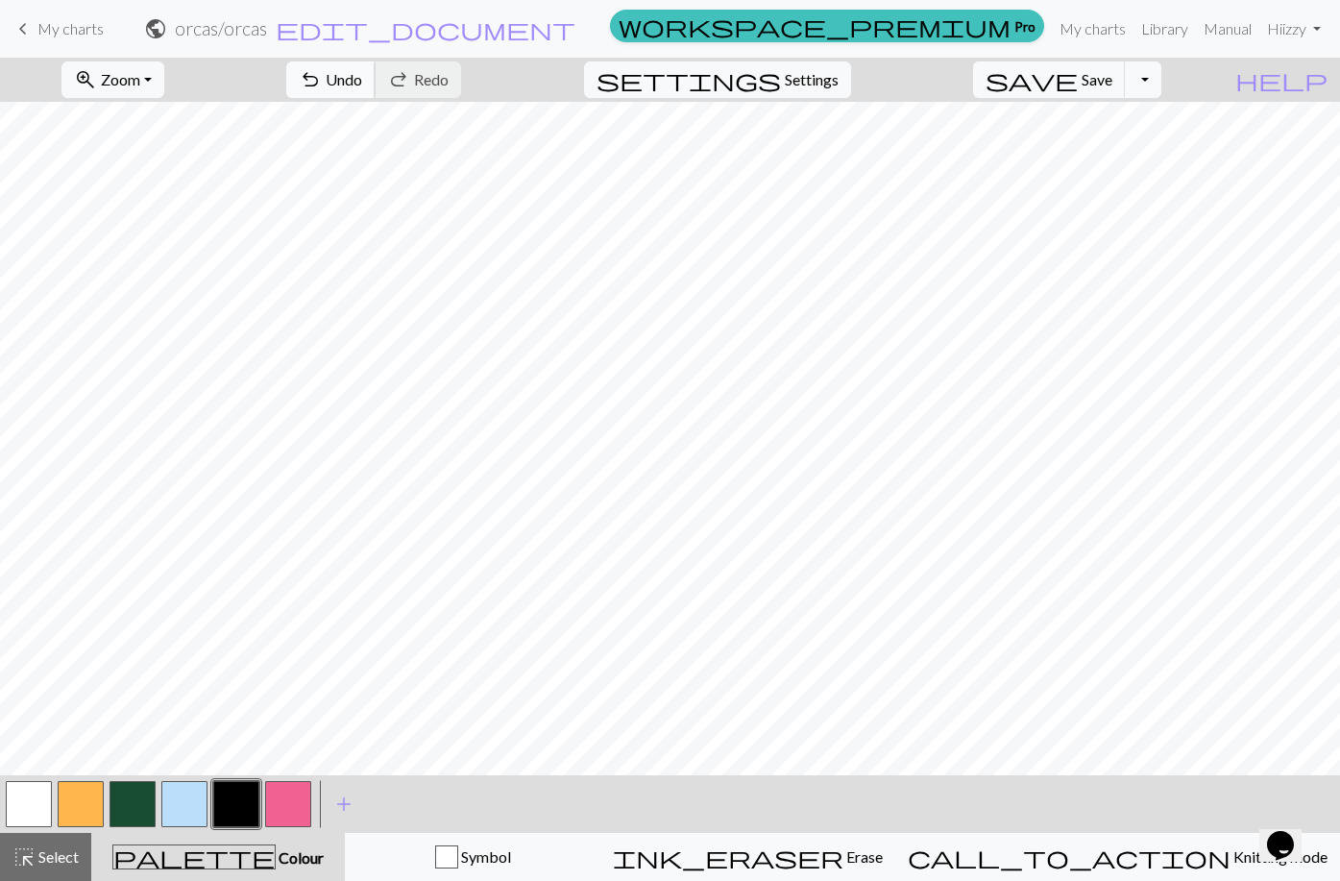
click at [362, 75] on span "Undo" at bounding box center [344, 79] width 37 height 18
click at [362, 86] on span "Undo" at bounding box center [344, 79] width 37 height 18
click at [362, 70] on span "Undo" at bounding box center [344, 79] width 37 height 18
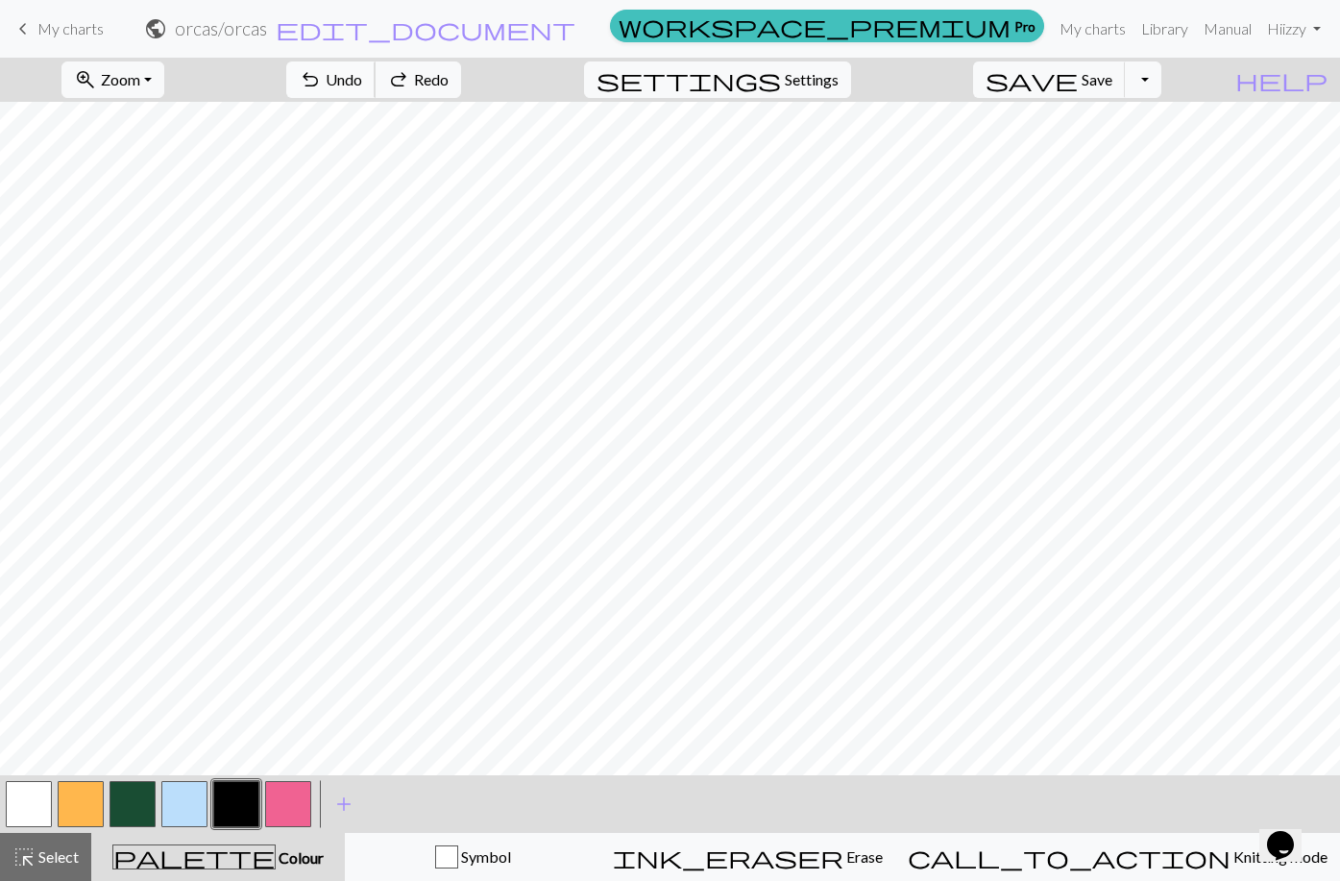
click at [362, 70] on span "Undo" at bounding box center [344, 79] width 37 height 18
click at [362, 86] on span "Undo" at bounding box center [344, 79] width 37 height 18
click at [410, 72] on span "redo" at bounding box center [398, 79] width 23 height 27
click at [132, 805] on button "button" at bounding box center [133, 804] width 46 height 46
click at [233, 797] on button "button" at bounding box center [236, 804] width 46 height 46
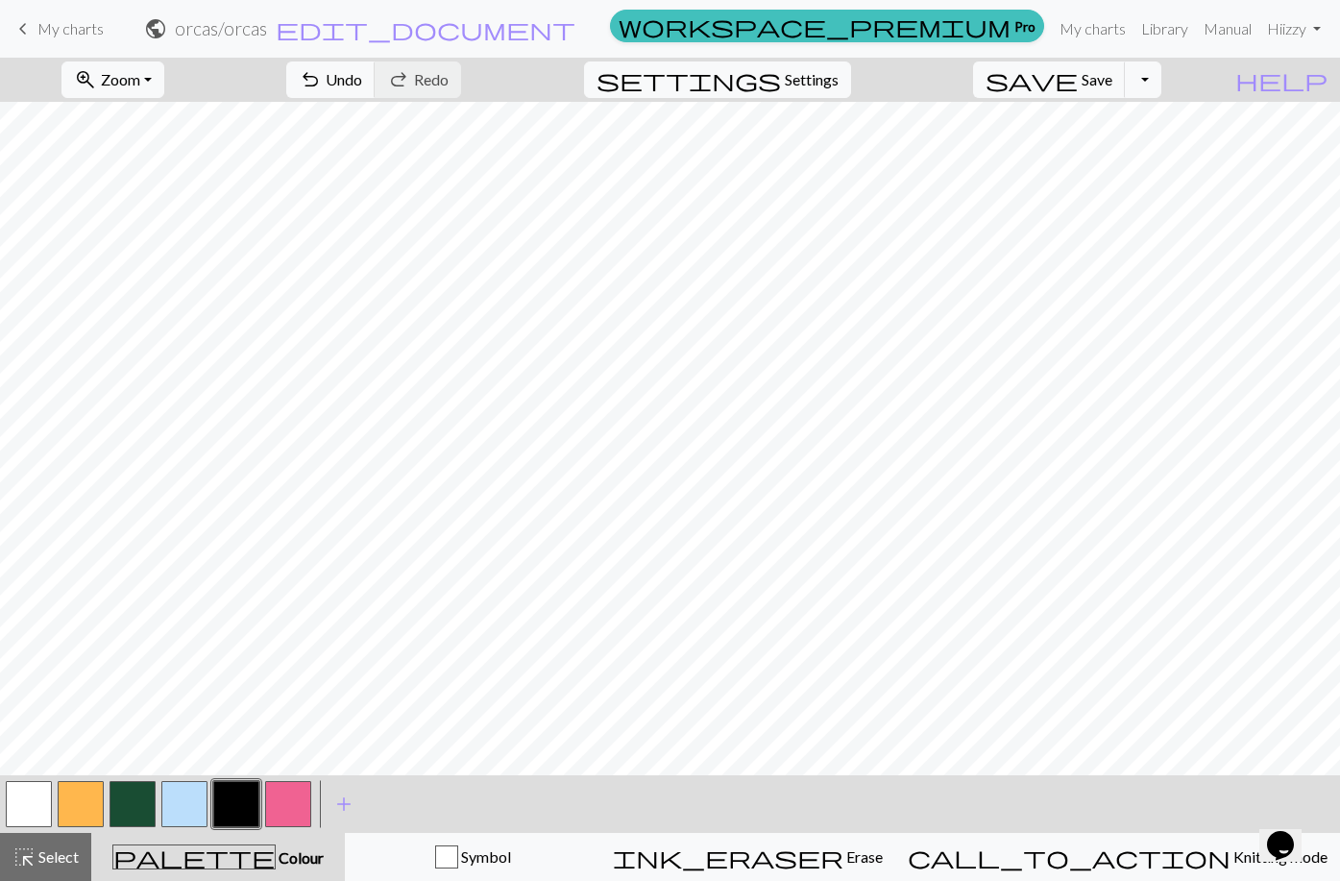
click at [134, 804] on button "button" at bounding box center [133, 804] width 46 height 46
click at [232, 800] on button "button" at bounding box center [236, 804] width 46 height 46
drag, startPoint x: 126, startPoint y: 808, endPoint x: 156, endPoint y: 776, distance: 43.5
click at [127, 805] on button "button" at bounding box center [133, 804] width 46 height 46
click at [219, 801] on button "button" at bounding box center [236, 804] width 46 height 46
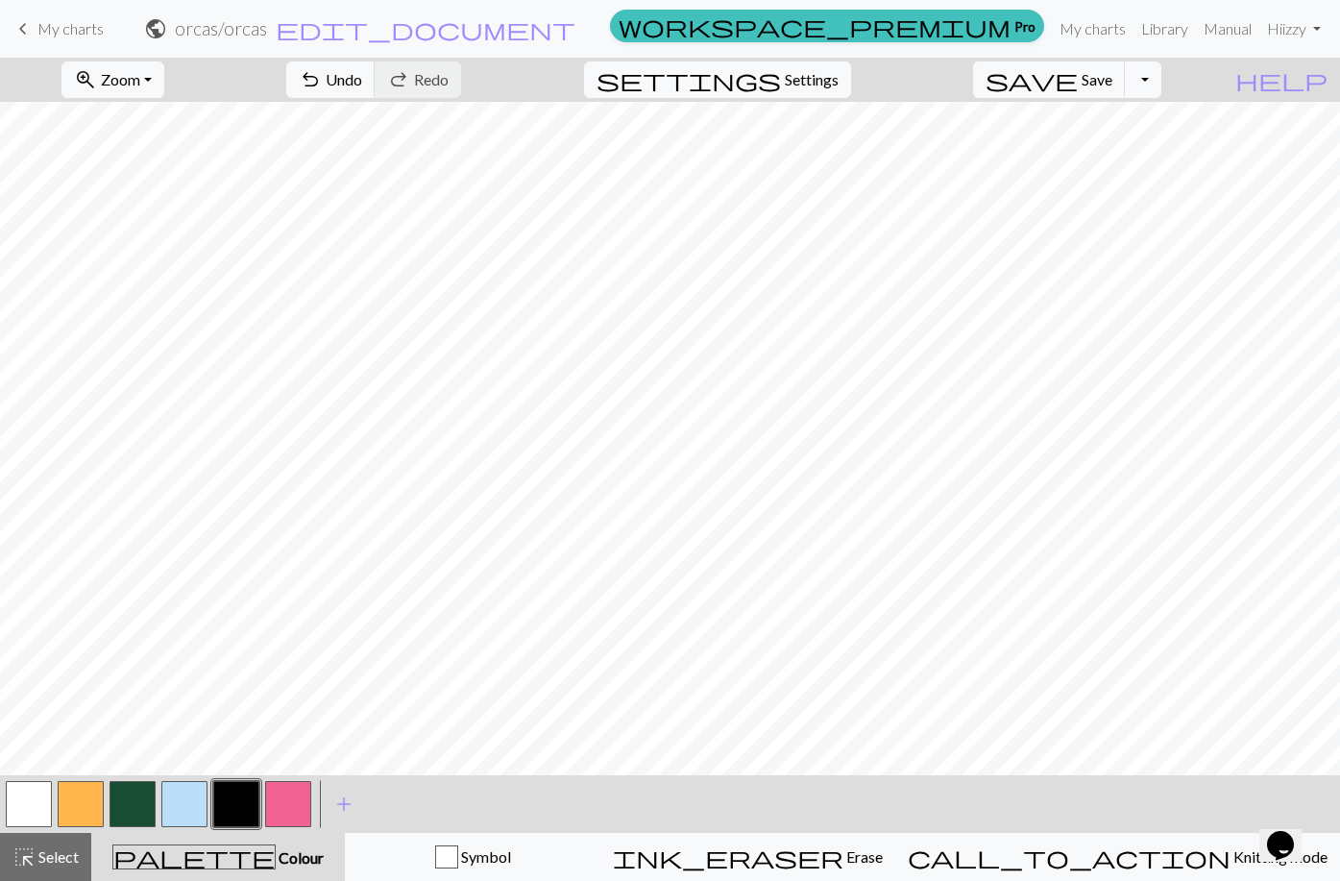
click at [136, 813] on button "button" at bounding box center [133, 804] width 46 height 46
drag, startPoint x: 225, startPoint y: 797, endPoint x: 230, endPoint y: 773, distance: 24.5
click at [227, 790] on button "button" at bounding box center [236, 804] width 46 height 46
click at [130, 798] on button "button" at bounding box center [133, 804] width 46 height 46
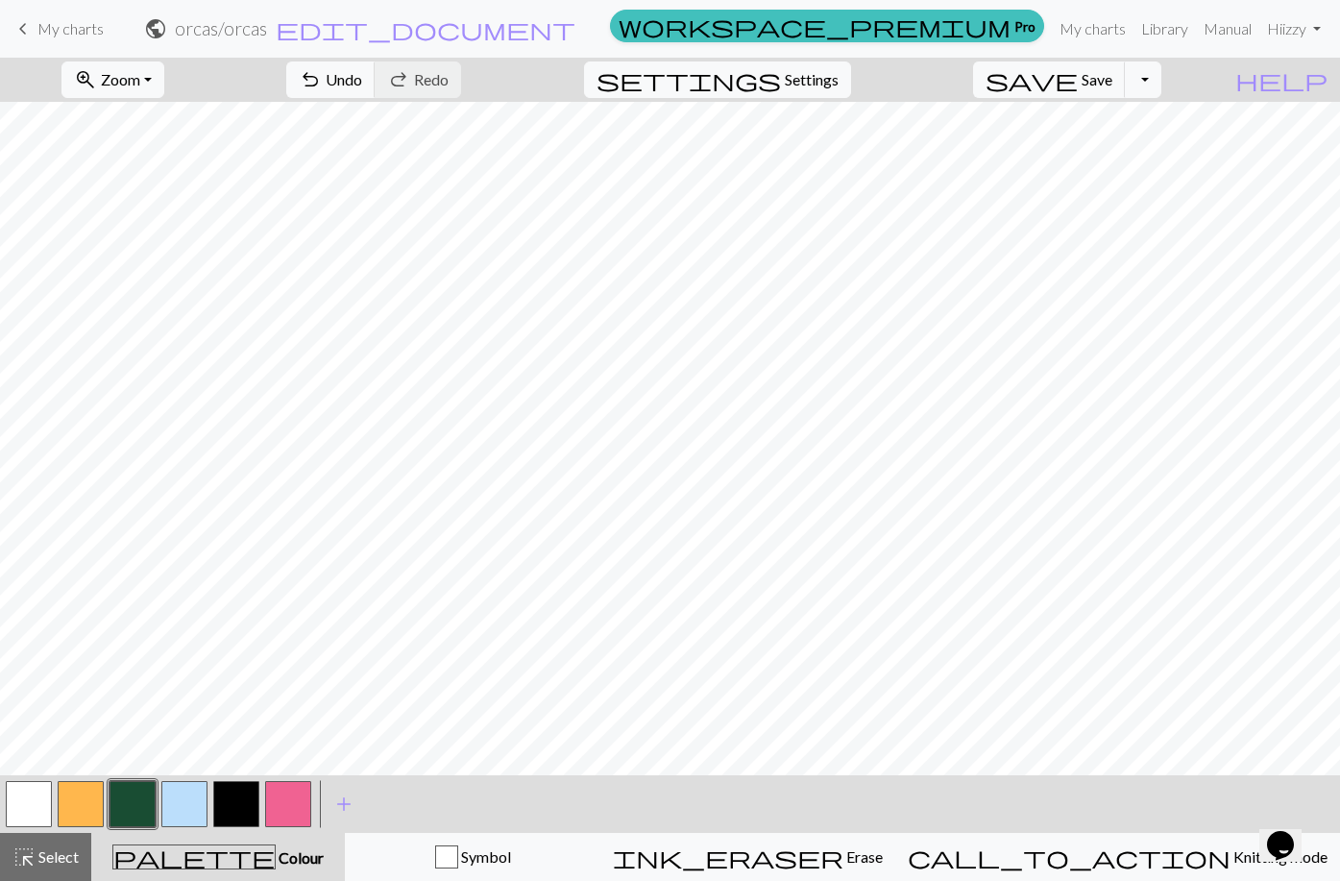
click at [230, 812] on button "button" at bounding box center [236, 804] width 46 height 46
click at [21, 803] on button "button" at bounding box center [29, 804] width 46 height 46
click at [232, 805] on button "button" at bounding box center [236, 804] width 46 height 46
click at [19, 785] on button "button" at bounding box center [29, 804] width 46 height 46
click at [227, 805] on button "button" at bounding box center [236, 804] width 46 height 46
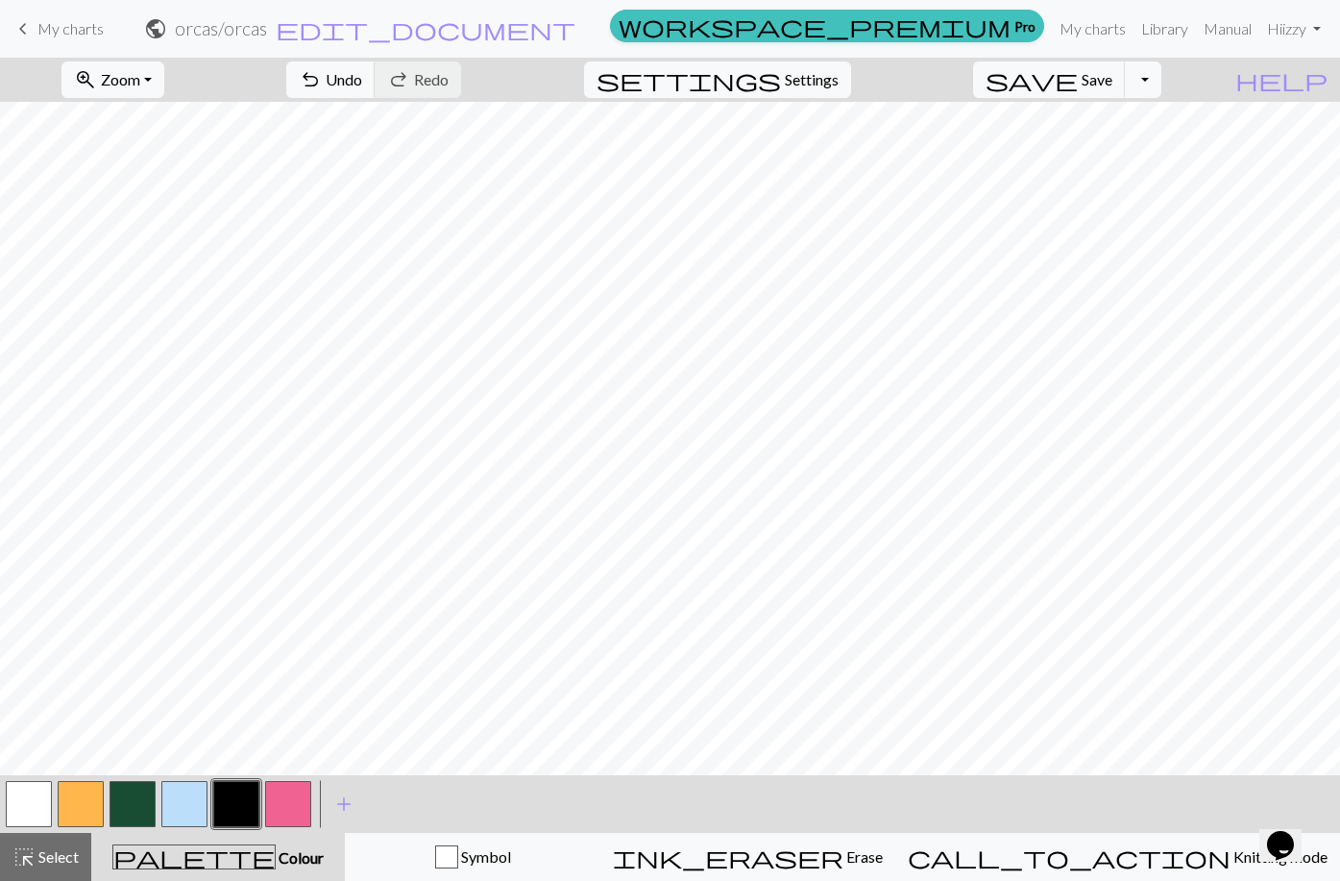
click at [17, 803] on button "button" at bounding box center [29, 804] width 46 height 46
click at [244, 796] on button "button" at bounding box center [236, 804] width 46 height 46
click at [28, 807] on button "button" at bounding box center [29, 804] width 46 height 46
click at [289, 802] on button "button" at bounding box center [288, 804] width 46 height 46
click at [138, 812] on button "button" at bounding box center [133, 804] width 46 height 46
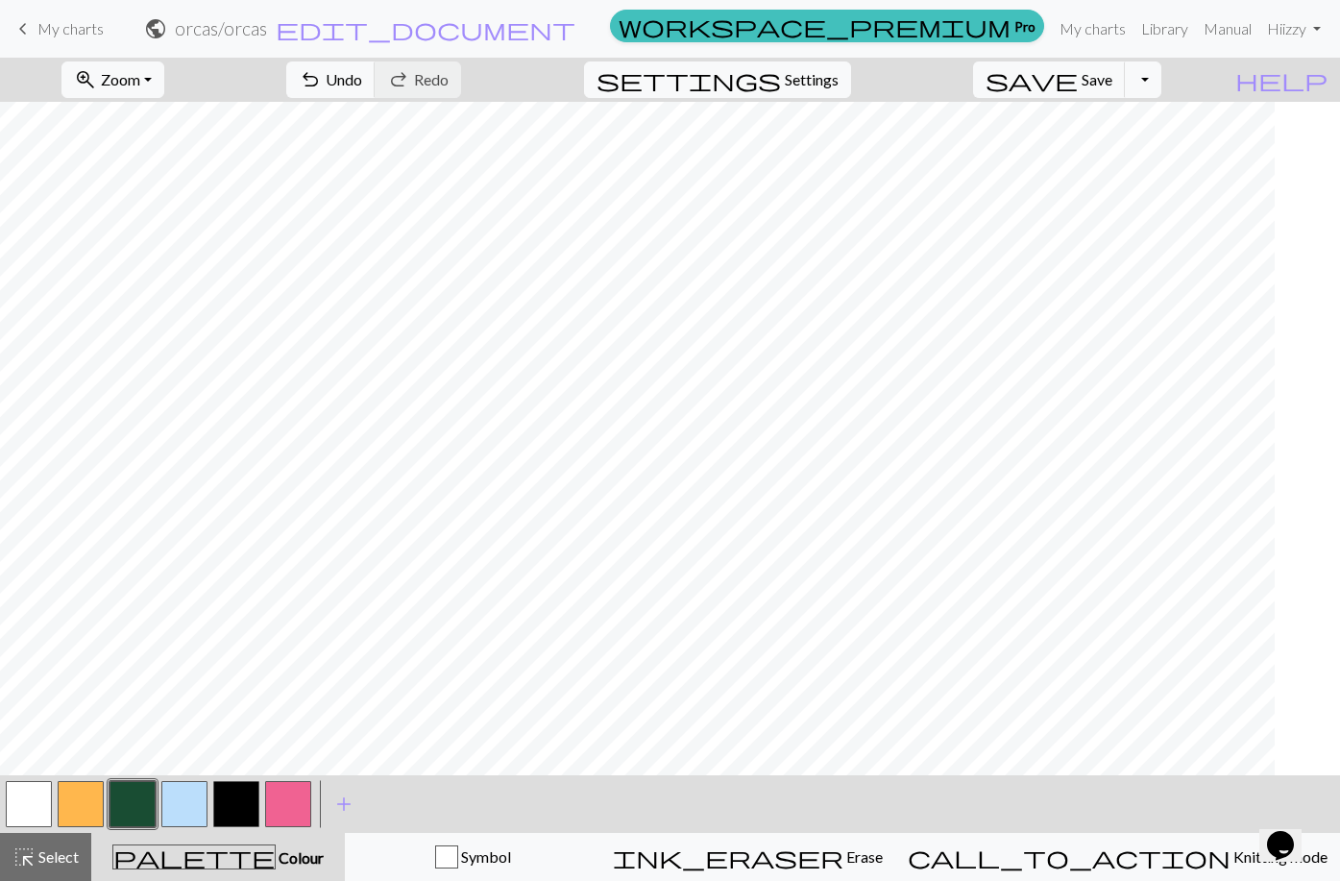
scroll to position [0, 1185]
click at [25, 808] on button "button" at bounding box center [29, 804] width 46 height 46
click at [224, 804] on button "button" at bounding box center [236, 804] width 46 height 46
click at [26, 800] on button "button" at bounding box center [29, 804] width 46 height 46
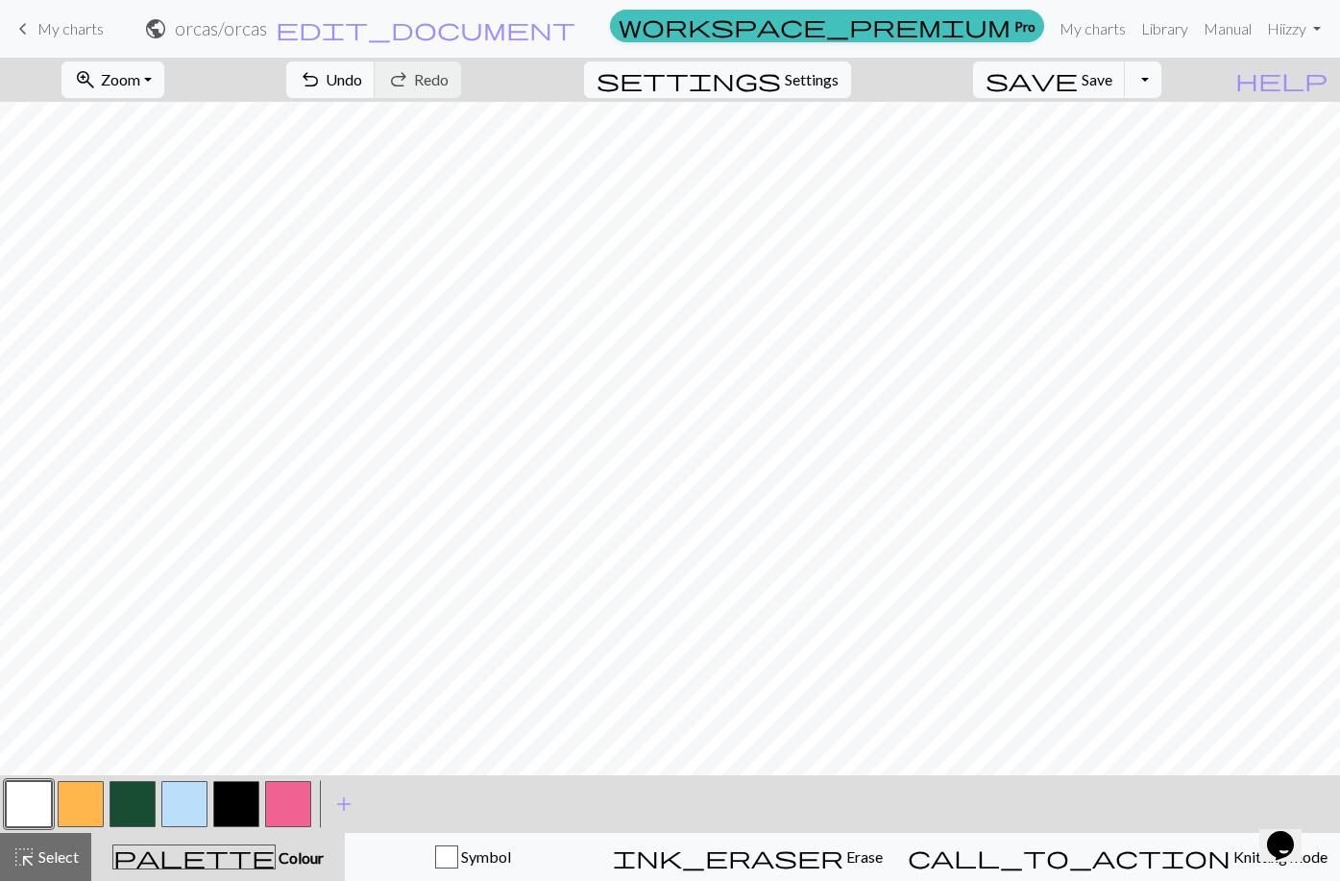
click at [230, 808] on button "button" at bounding box center [236, 804] width 46 height 46
click at [12, 804] on button "button" at bounding box center [29, 804] width 46 height 46
click at [237, 811] on button "button" at bounding box center [236, 804] width 46 height 46
click at [43, 802] on button "button" at bounding box center [29, 804] width 46 height 46
click at [247, 810] on button "button" at bounding box center [236, 804] width 46 height 46
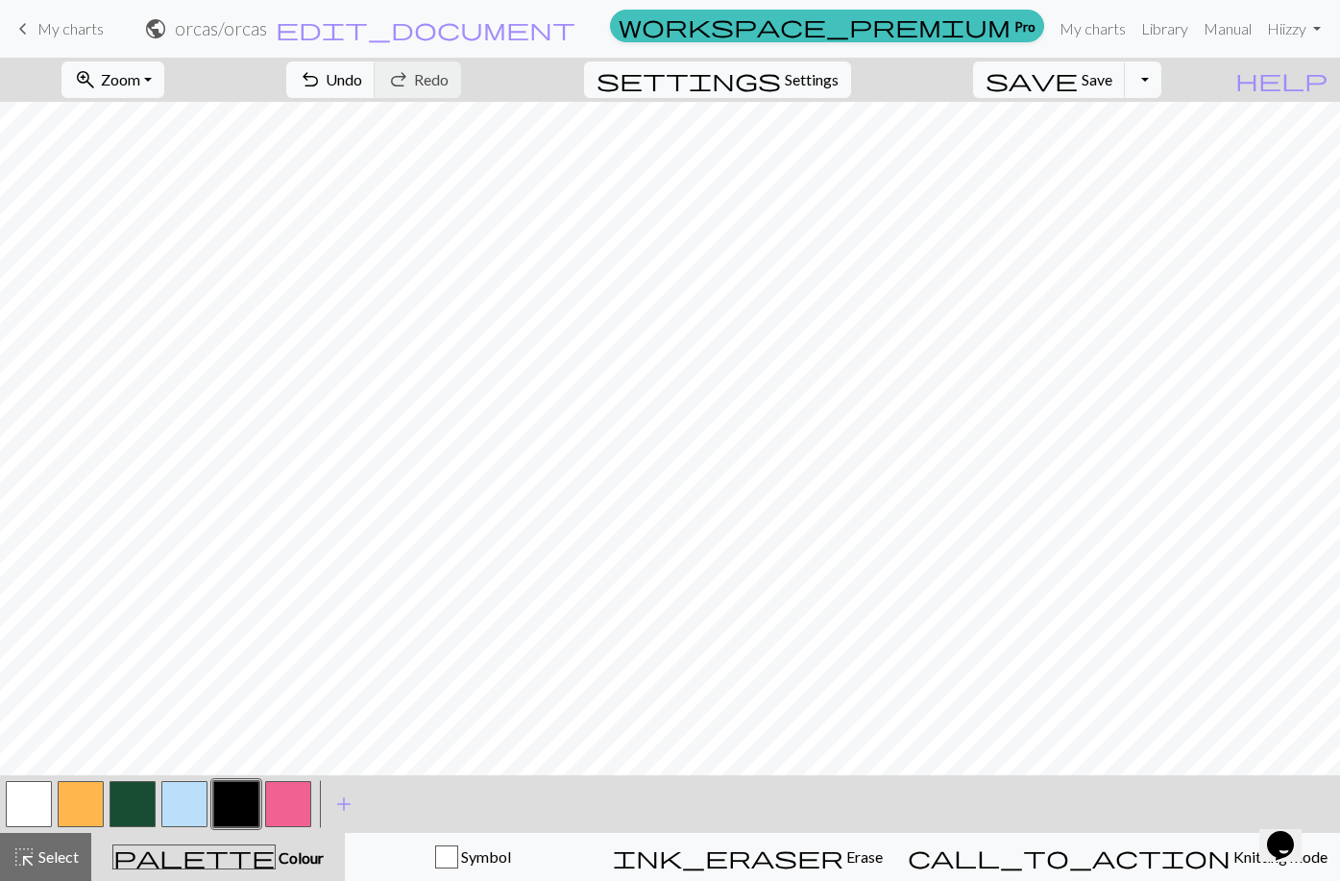
click at [290, 805] on button "button" at bounding box center [288, 804] width 46 height 46
click at [236, 805] on button "button" at bounding box center [236, 804] width 46 height 46
click at [69, 850] on span "Select" at bounding box center [57, 856] width 43 height 18
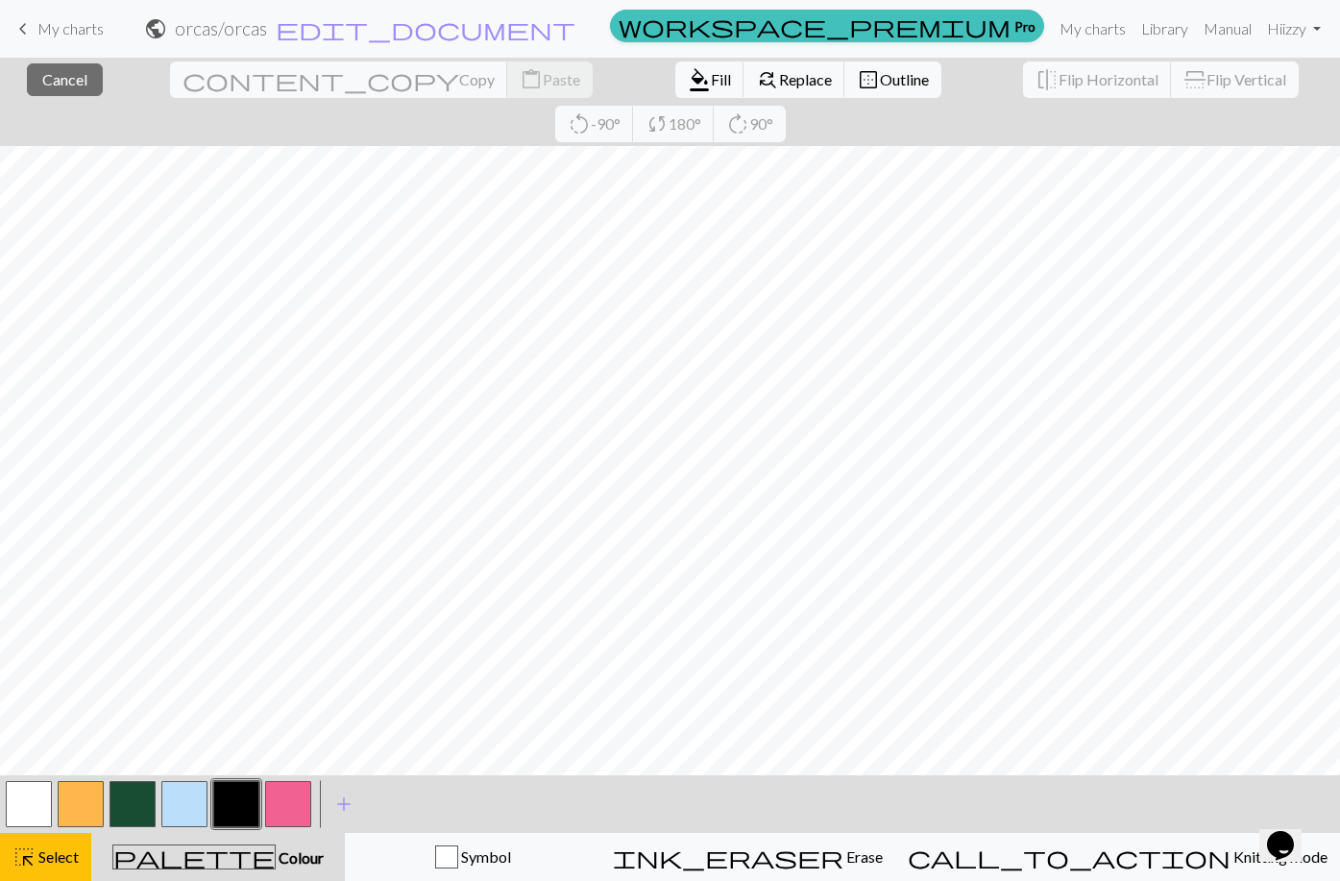
click at [137, 807] on button "button" at bounding box center [133, 804] width 46 height 46
click at [711, 77] on span "Fill" at bounding box center [721, 79] width 20 height 18
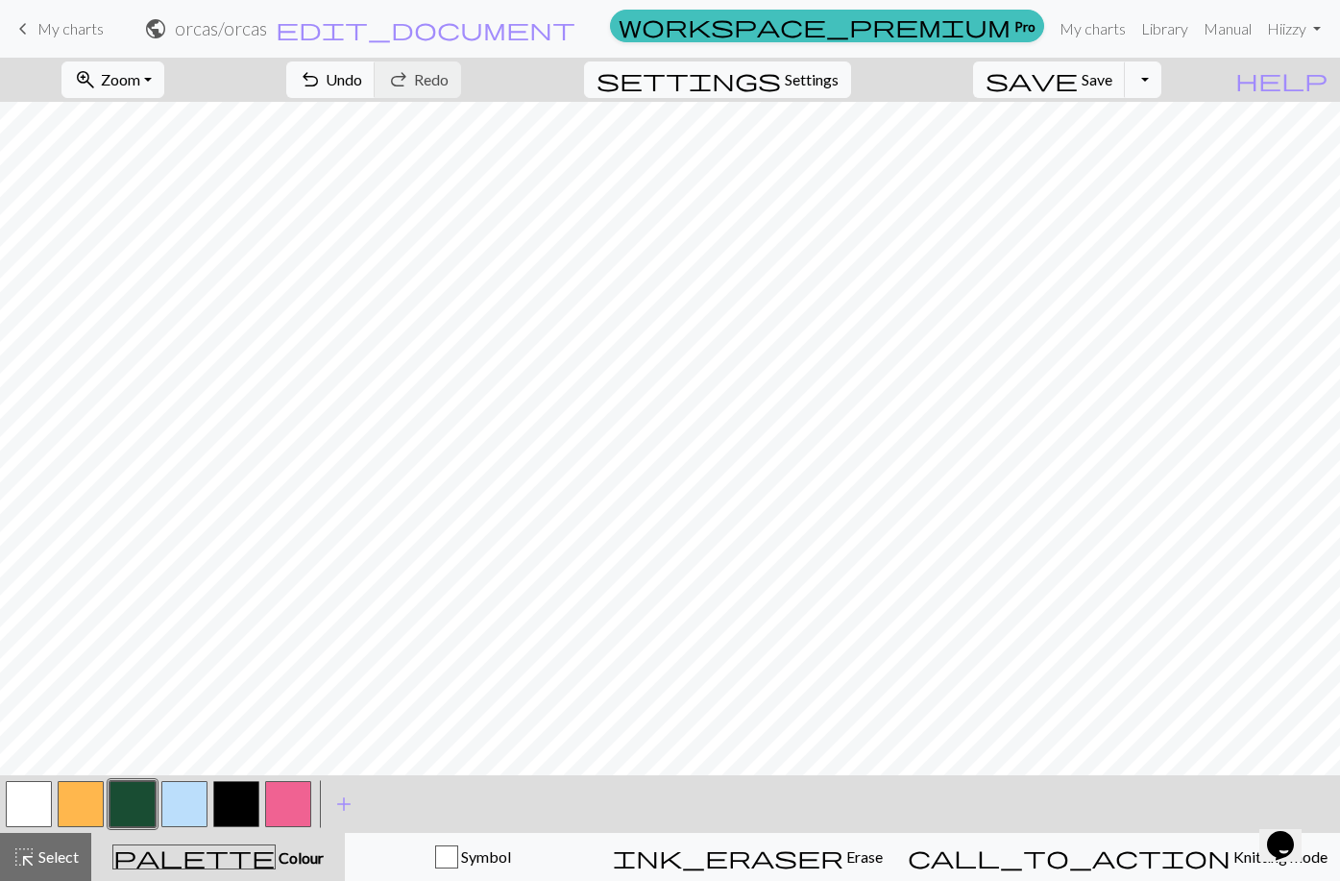
click at [250, 798] on button "button" at bounding box center [236, 804] width 46 height 46
click at [32, 802] on button "button" at bounding box center [29, 804] width 46 height 46
click at [231, 797] on button "button" at bounding box center [236, 804] width 46 height 46
drag, startPoint x: 121, startPoint y: 794, endPoint x: 177, endPoint y: 770, distance: 60.7
click at [132, 789] on button "button" at bounding box center [133, 804] width 46 height 46
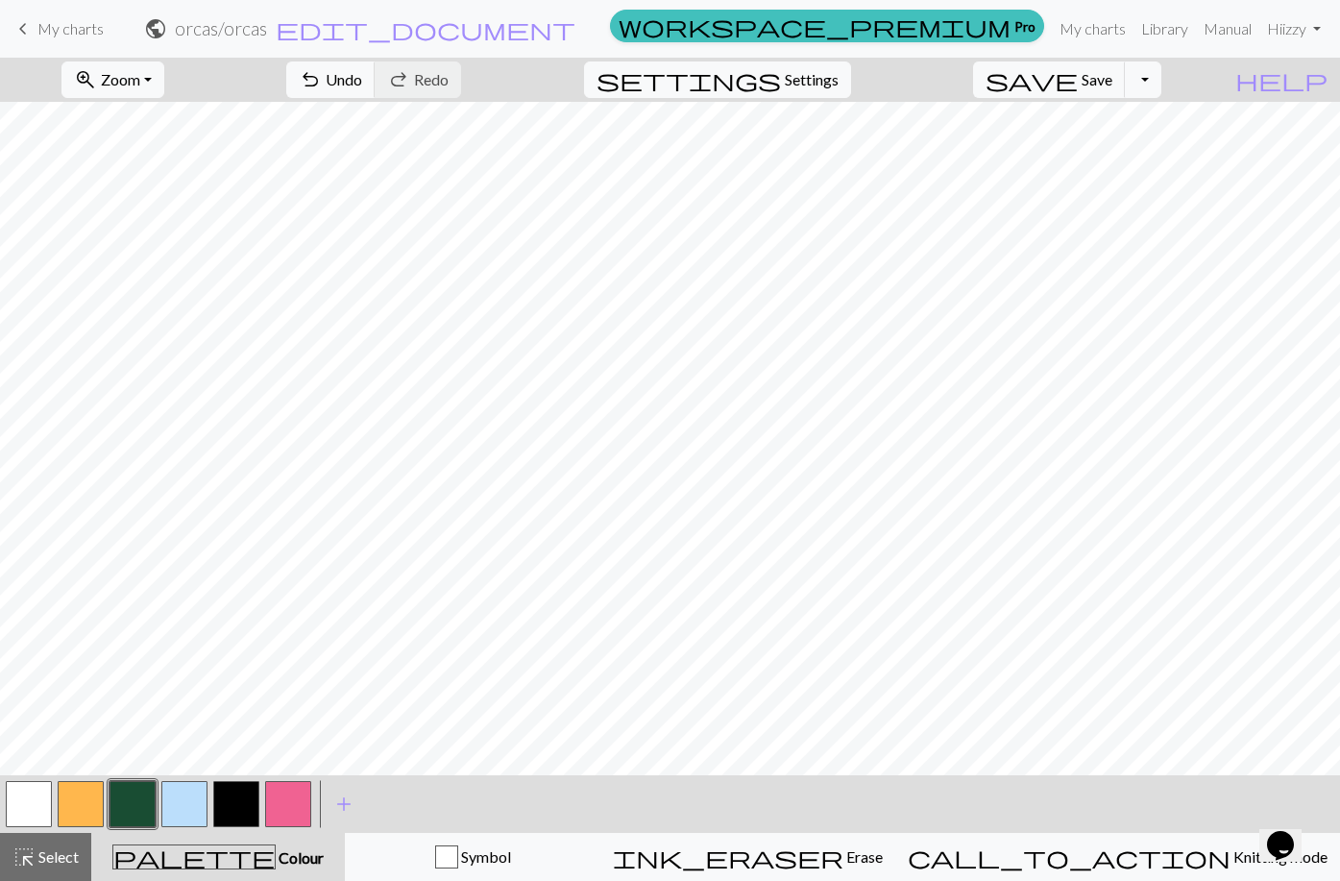
drag, startPoint x: 234, startPoint y: 793, endPoint x: 274, endPoint y: 771, distance: 44.7
click at [241, 790] on button "button" at bounding box center [236, 804] width 46 height 46
click at [29, 807] on button "button" at bounding box center [29, 804] width 46 height 46
click at [244, 802] on button "button" at bounding box center [236, 804] width 46 height 46
click at [131, 797] on button "button" at bounding box center [133, 804] width 46 height 46
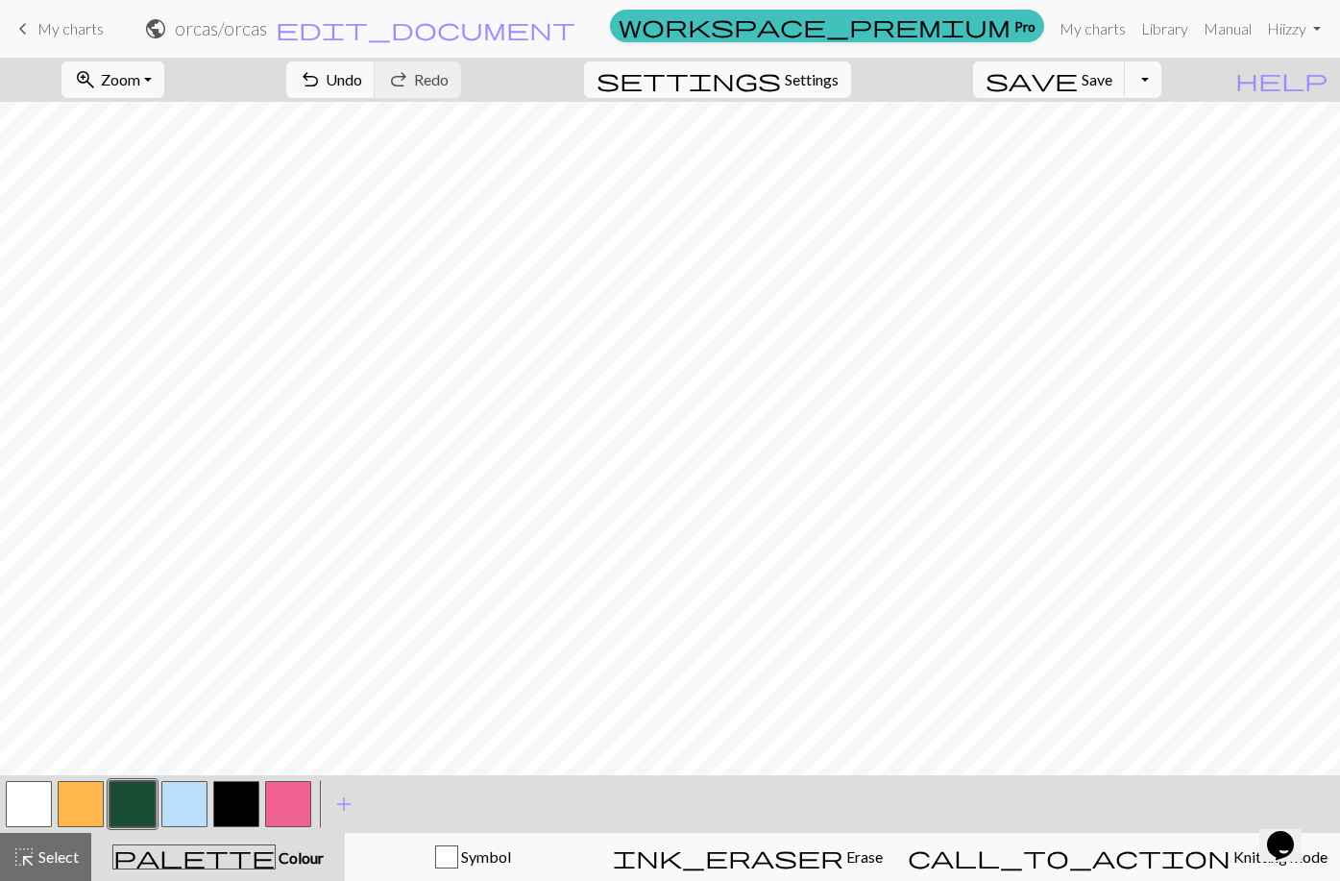
click at [241, 805] on button "button" at bounding box center [236, 804] width 46 height 46
click at [139, 796] on button "button" at bounding box center [133, 804] width 46 height 46
click at [226, 799] on button "button" at bounding box center [236, 804] width 46 height 46
click at [21, 811] on button "button" at bounding box center [29, 804] width 46 height 46
drag, startPoint x: 232, startPoint y: 814, endPoint x: 263, endPoint y: 773, distance: 51.3
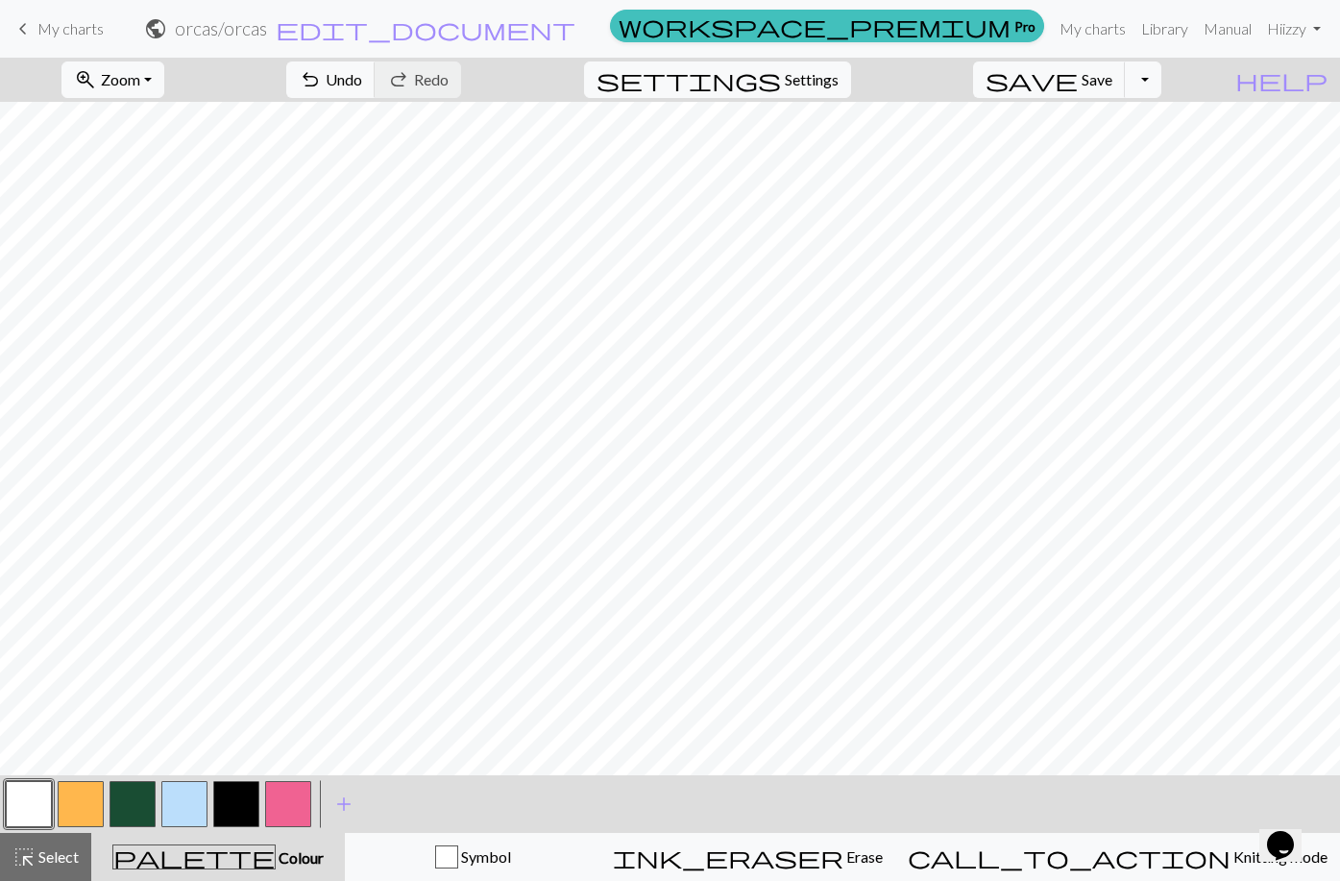
click at [238, 804] on button "button" at bounding box center [236, 804] width 46 height 46
click at [137, 812] on button "button" at bounding box center [133, 804] width 46 height 46
click at [228, 801] on button "button" at bounding box center [236, 804] width 46 height 46
click at [362, 85] on span "Undo" at bounding box center [344, 79] width 37 height 18
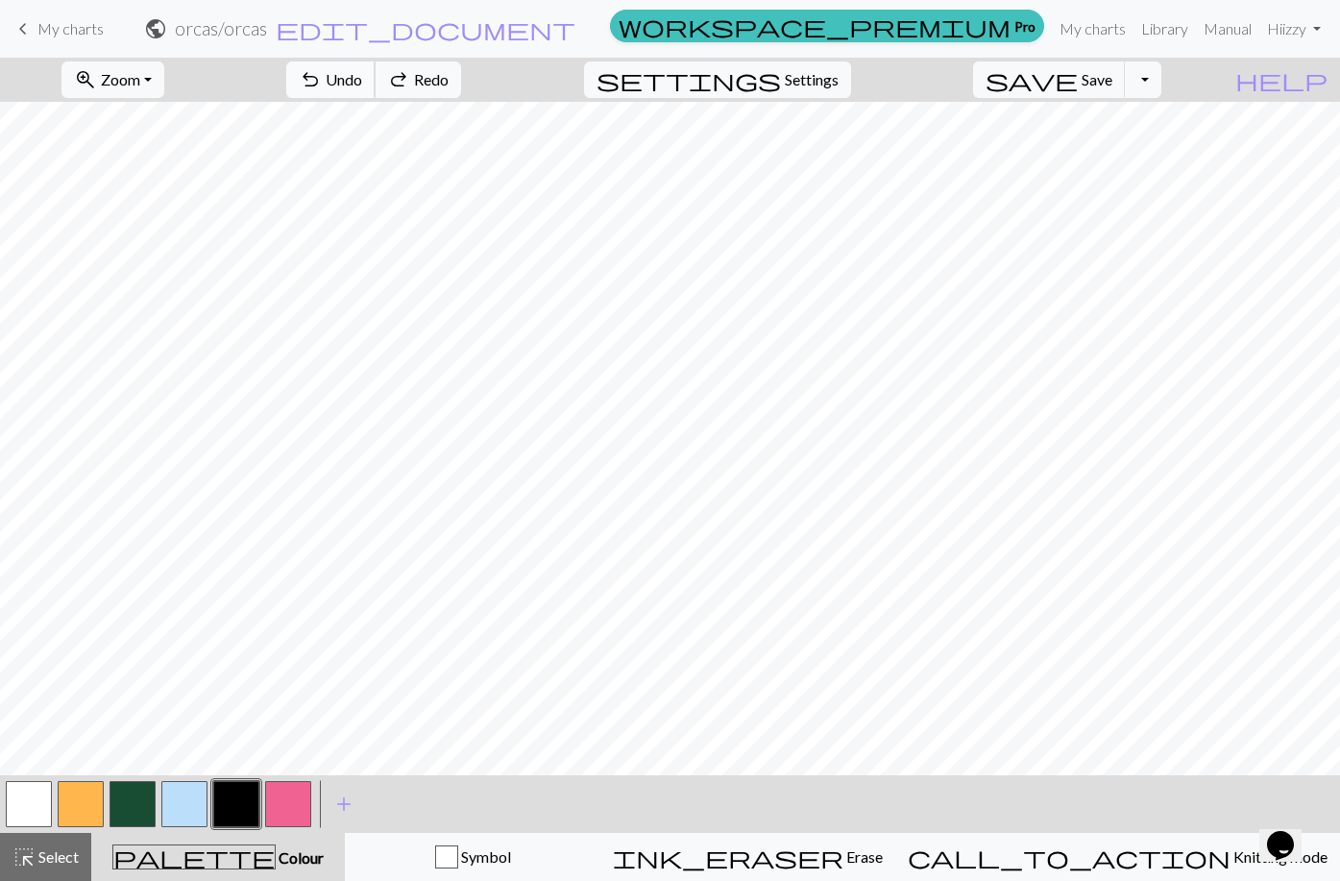
click at [362, 85] on span "Undo" at bounding box center [344, 79] width 37 height 18
drag, startPoint x: 290, startPoint y: 811, endPoint x: 298, endPoint y: 775, distance: 36.4
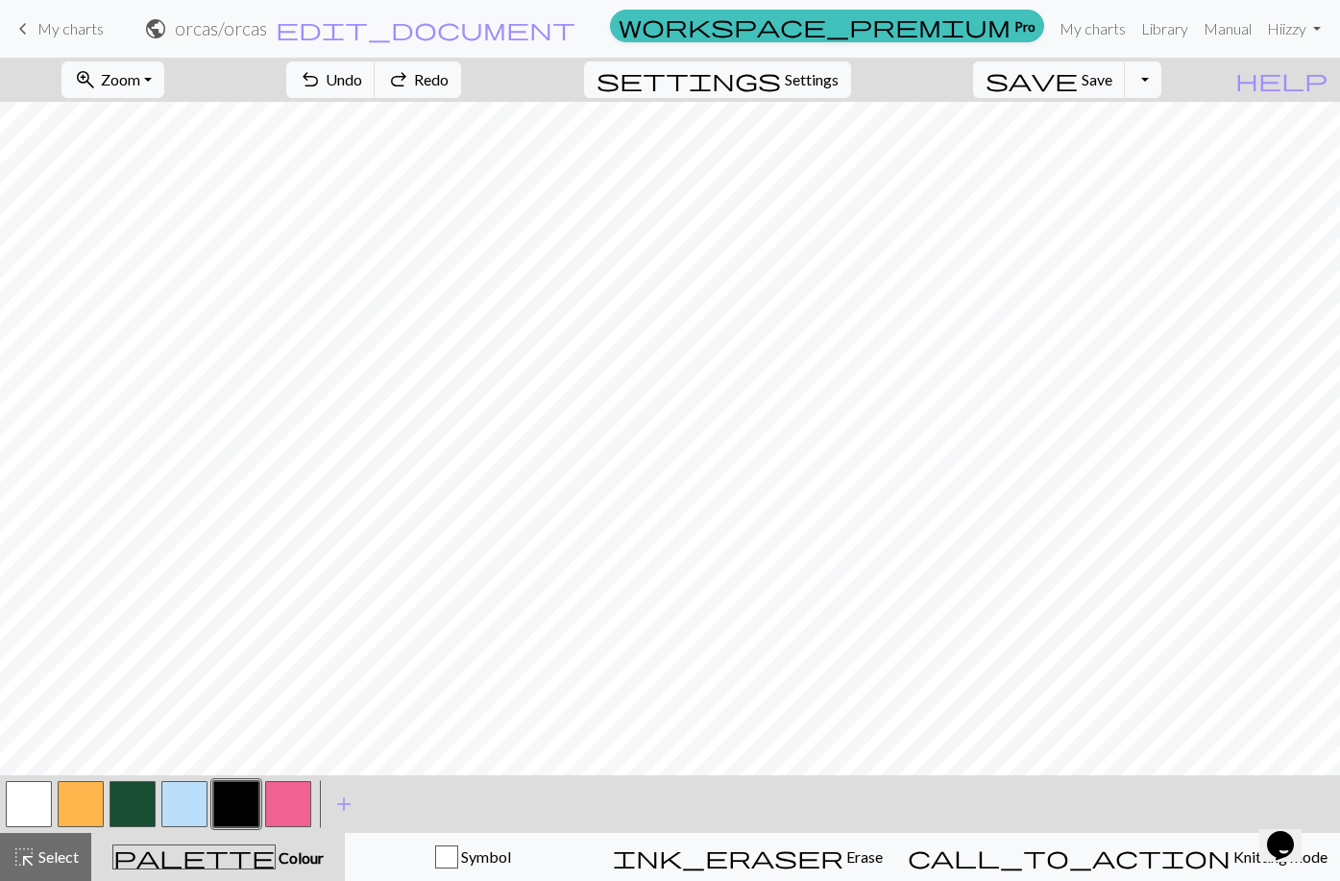
click at [291, 810] on button "button" at bounding box center [288, 804] width 46 height 46
click at [64, 859] on span "Select" at bounding box center [57, 856] width 43 height 18
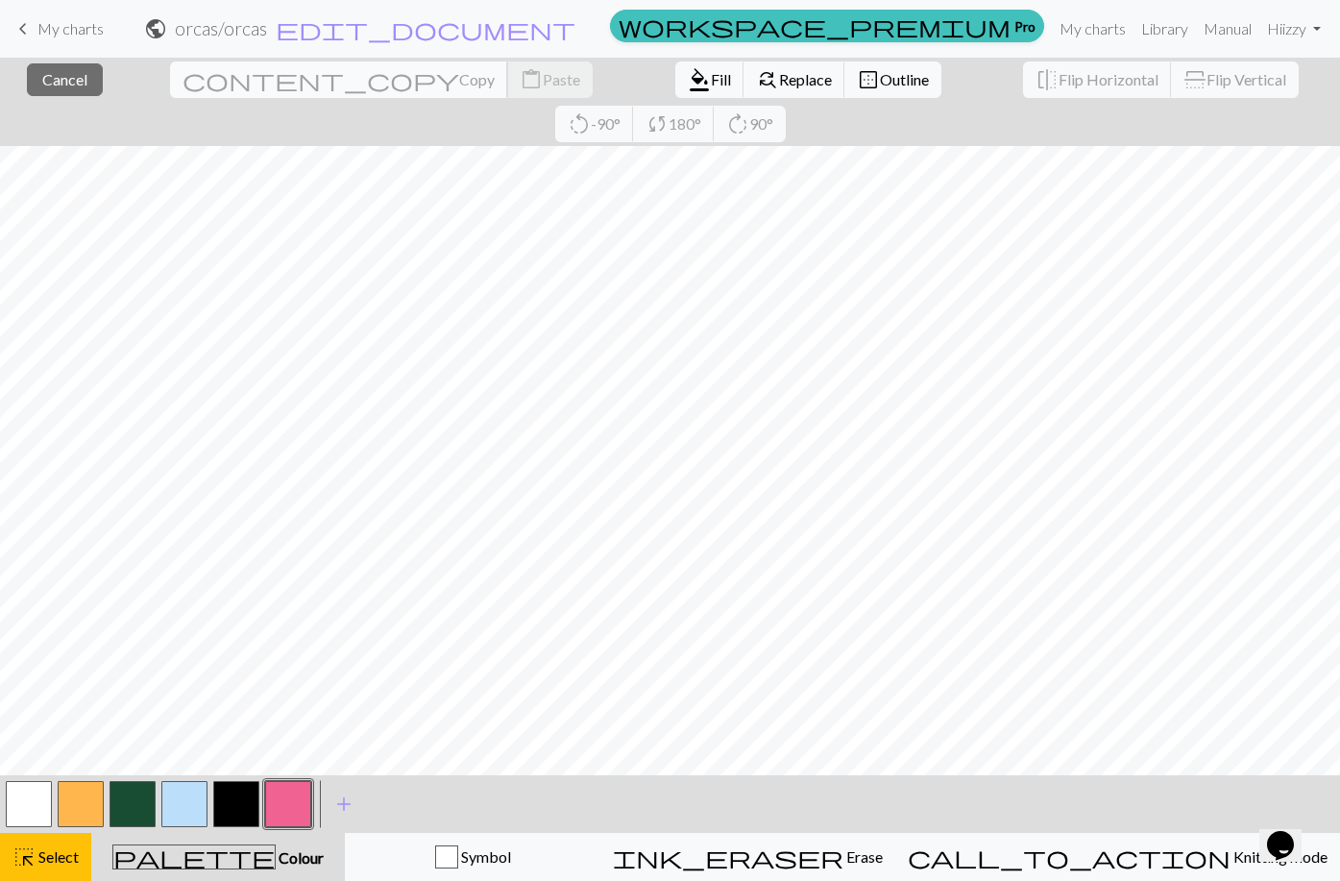
click at [183, 85] on span "content_copy" at bounding box center [321, 79] width 277 height 27
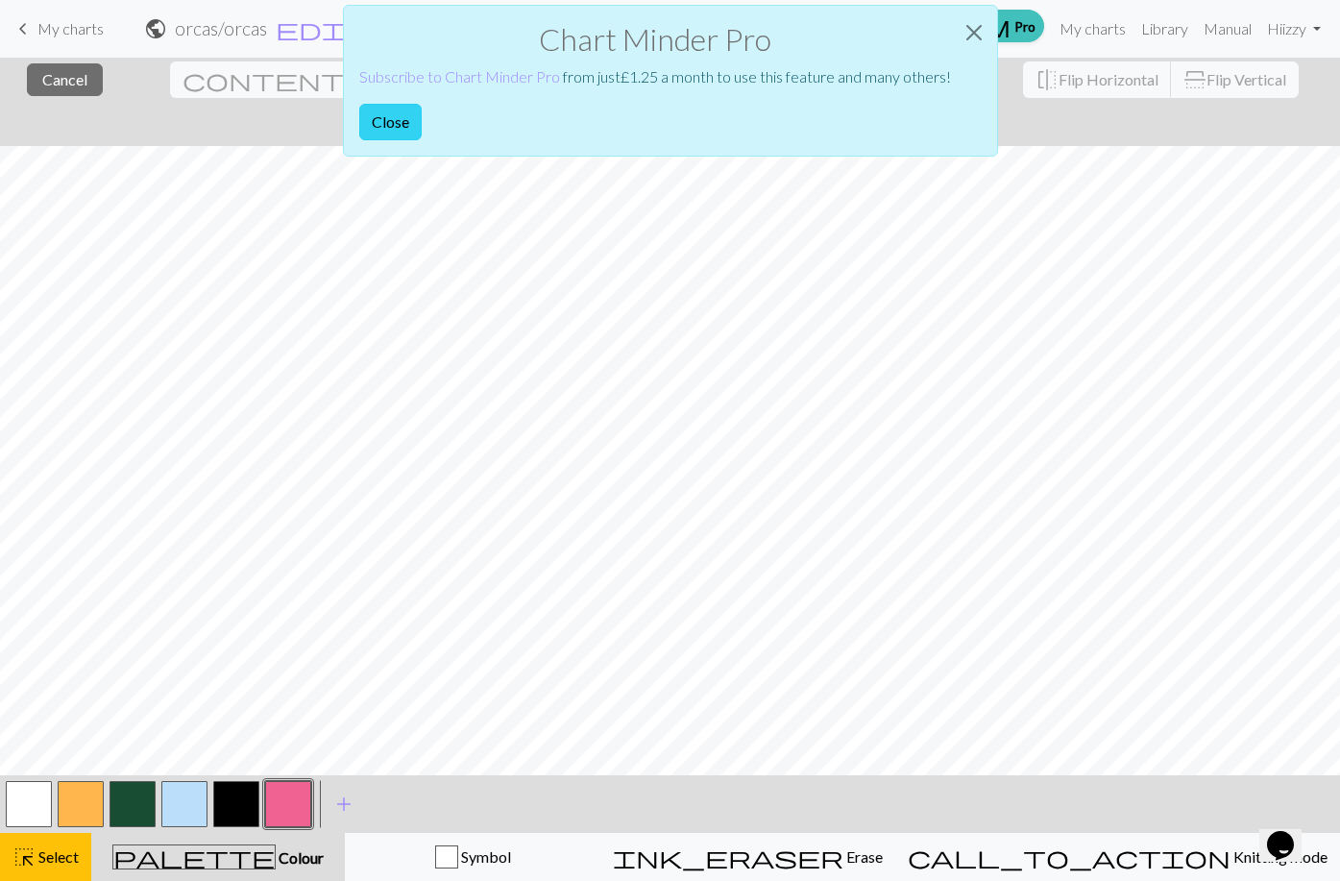
click at [397, 120] on button "Close" at bounding box center [390, 122] width 62 height 37
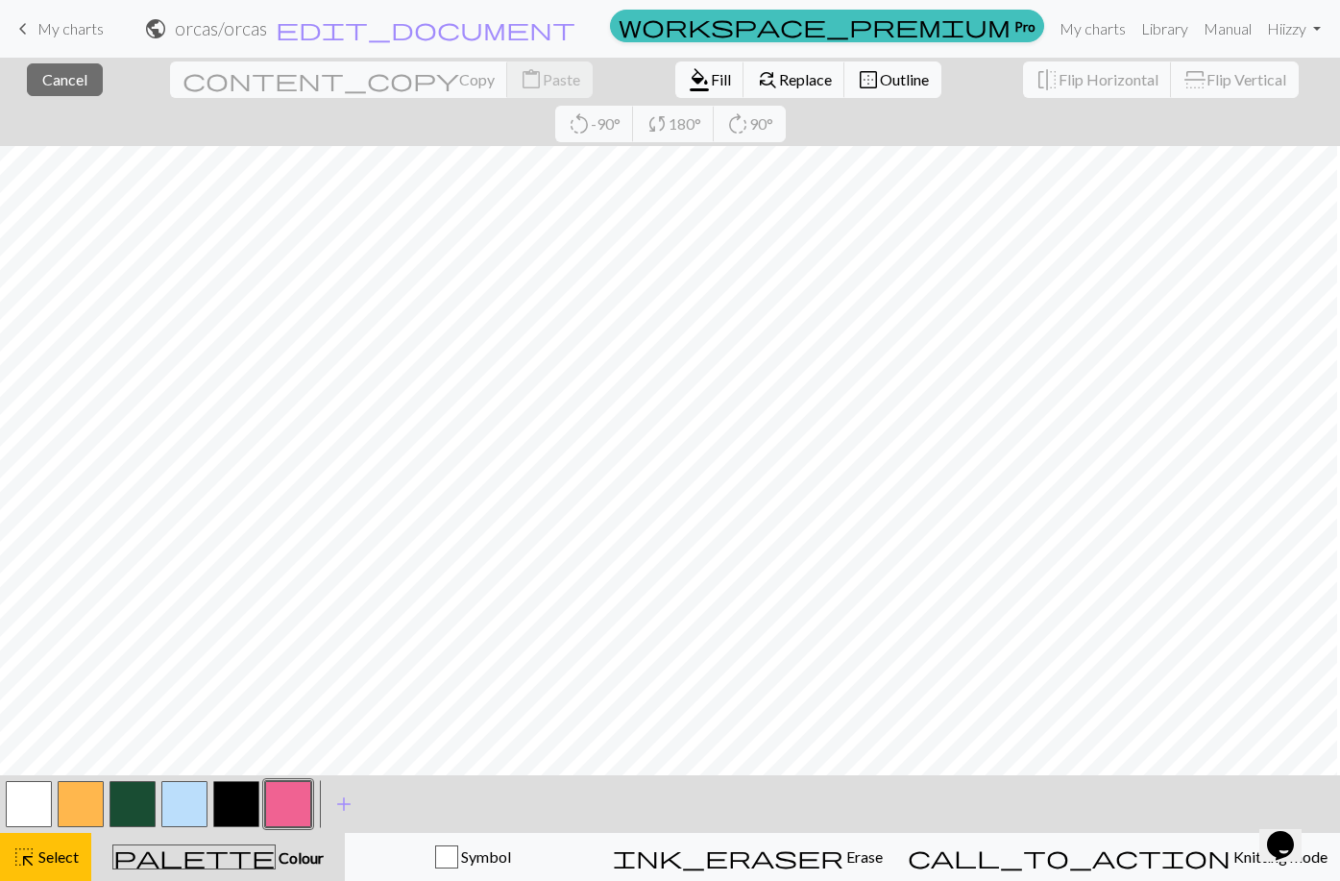
scroll to position [0, 900]
click at [344, 796] on span "add" at bounding box center [343, 804] width 23 height 27
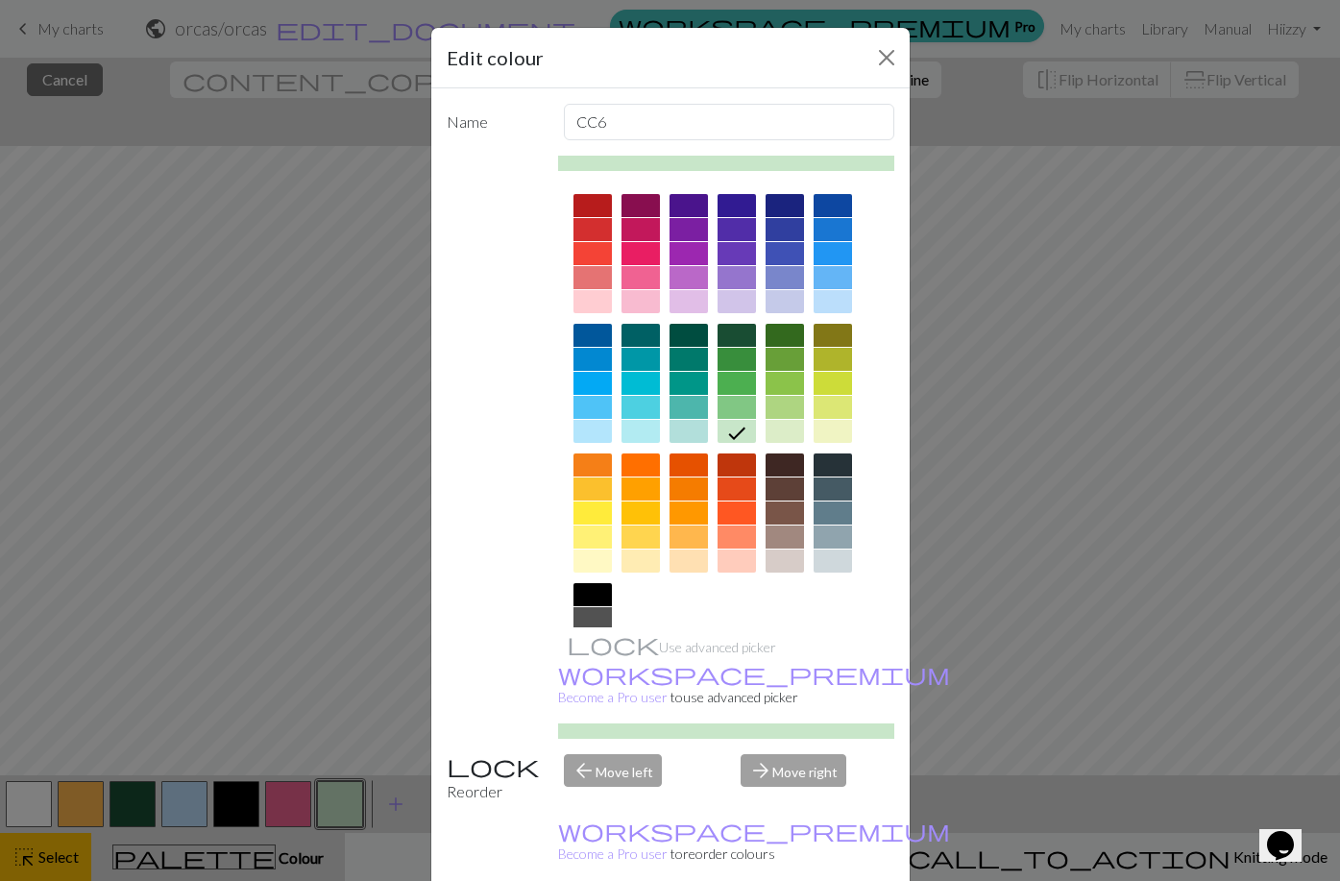
click at [727, 478] on div at bounding box center [737, 488] width 38 height 23
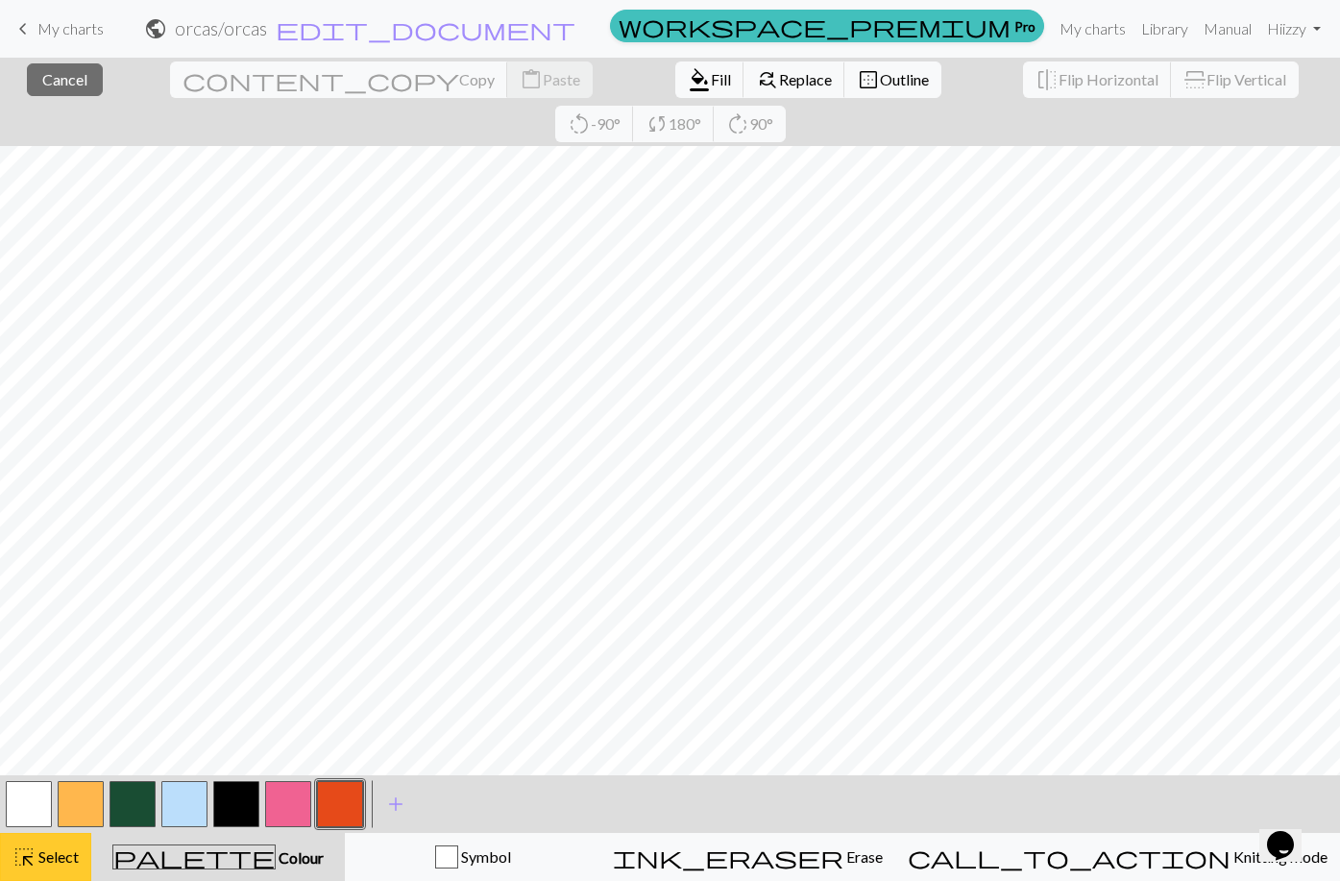
click at [30, 869] on span "highlight_alt" at bounding box center [23, 856] width 23 height 27
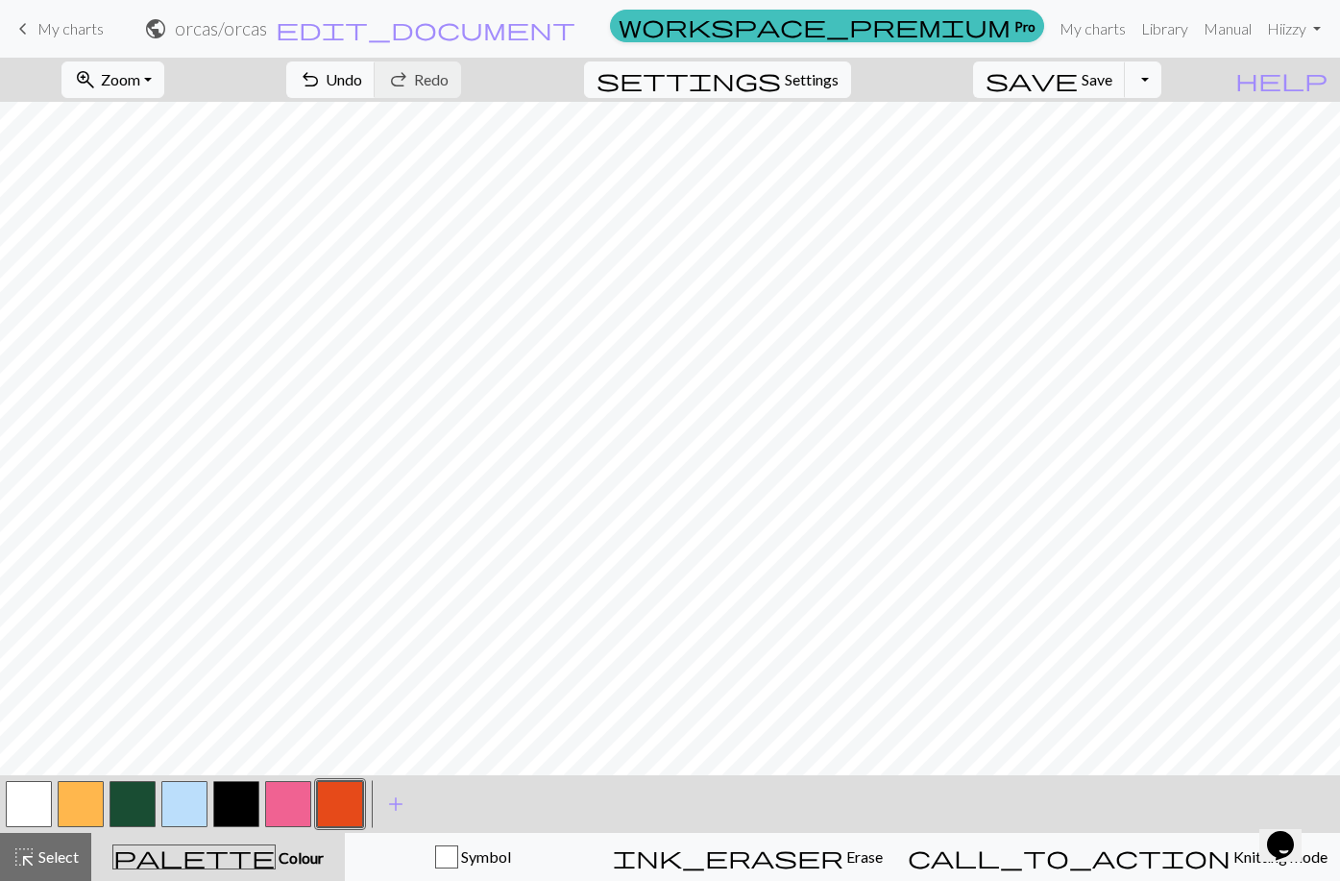
click at [148, 800] on button "button" at bounding box center [133, 804] width 46 height 46
click at [325, 803] on button "button" at bounding box center [340, 804] width 46 height 46
click at [90, 803] on button "button" at bounding box center [81, 804] width 46 height 46
click at [344, 820] on button "button" at bounding box center [340, 804] width 46 height 46
click at [94, 796] on button "button" at bounding box center [81, 804] width 46 height 46
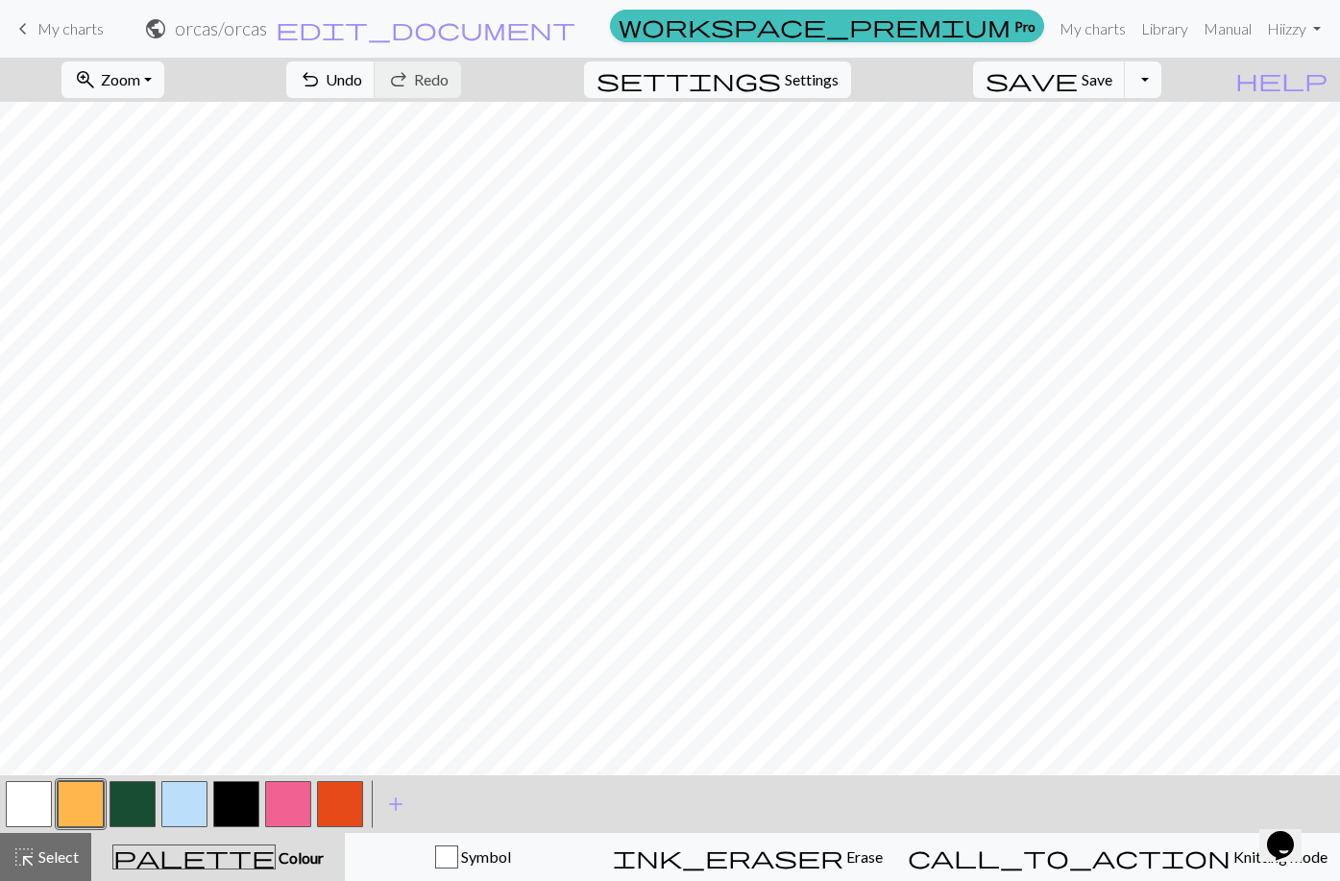
click at [348, 811] on button "button" at bounding box center [340, 804] width 46 height 46
click at [84, 816] on button "button" at bounding box center [81, 804] width 46 height 46
click at [362, 78] on span "Undo" at bounding box center [344, 79] width 37 height 18
click at [152, 811] on button "button" at bounding box center [133, 804] width 46 height 46
click at [245, 805] on button "button" at bounding box center [236, 804] width 46 height 46
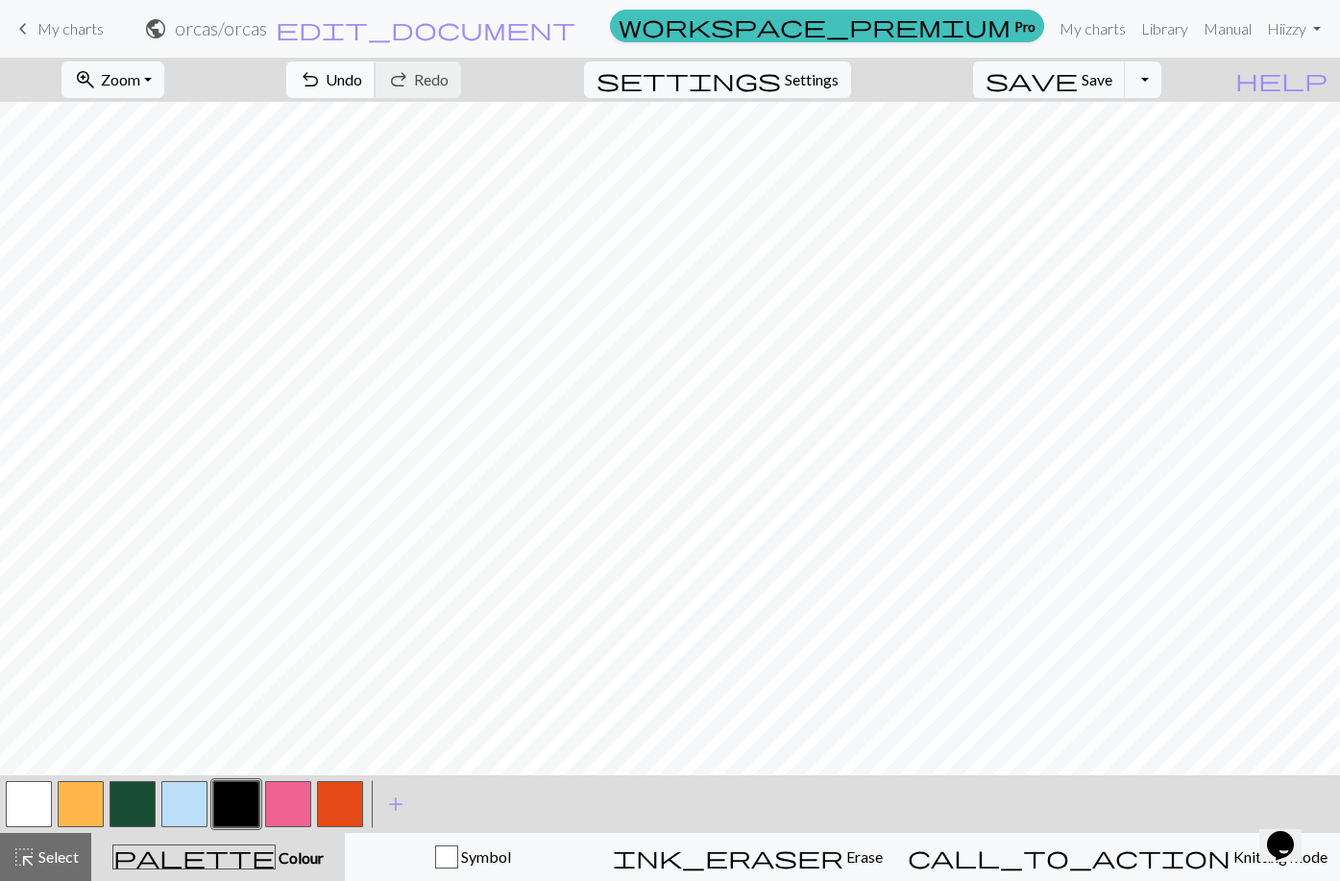
click at [362, 84] on span "Undo" at bounding box center [344, 79] width 37 height 18
click at [150, 814] on button "button" at bounding box center [133, 804] width 46 height 46
click at [254, 809] on button "button" at bounding box center [236, 804] width 46 height 46
click at [23, 811] on button "button" at bounding box center [29, 804] width 46 height 46
click at [135, 811] on button "button" at bounding box center [133, 804] width 46 height 46
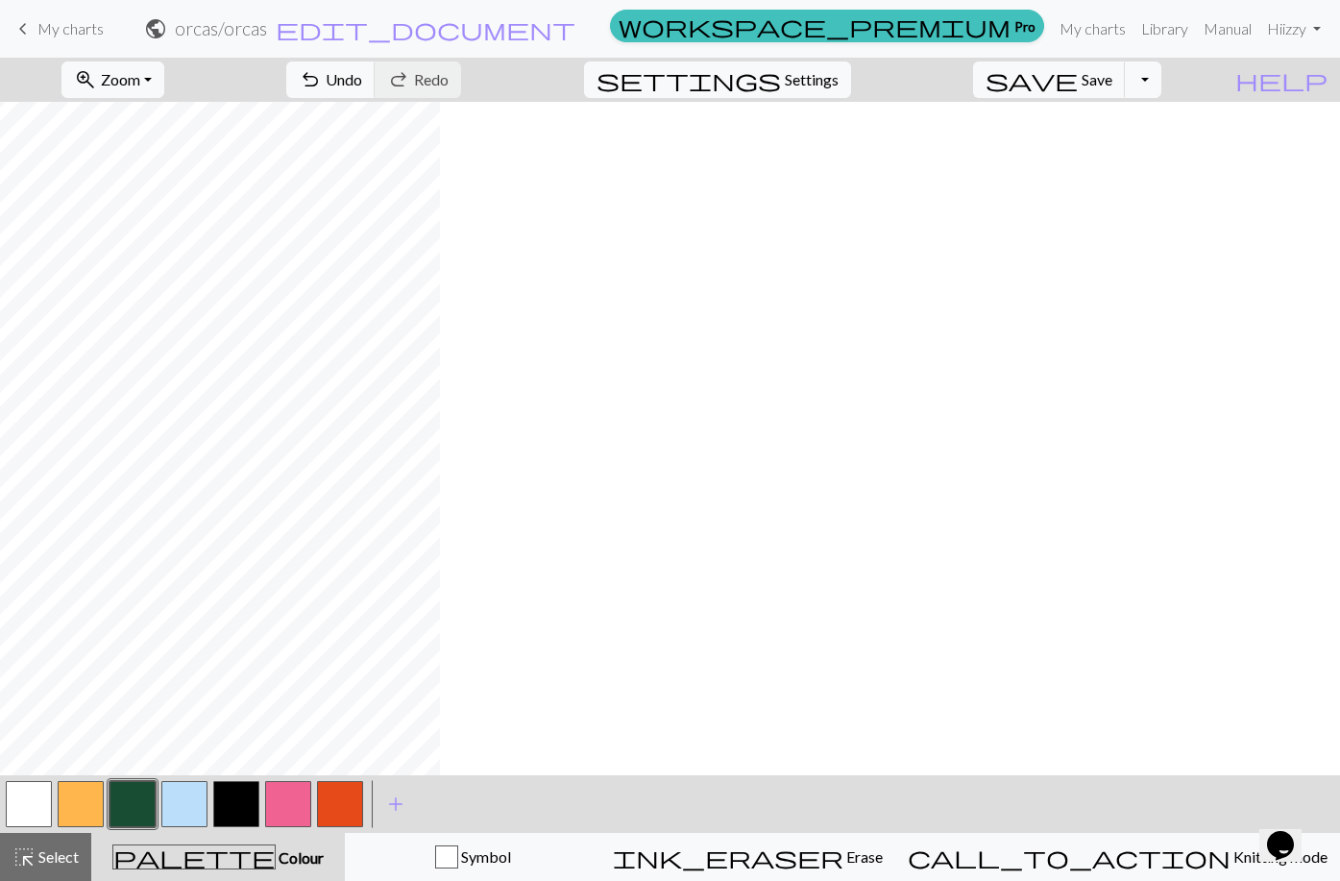
scroll to position [0, 0]
click at [35, 843] on span "highlight_alt" at bounding box center [23, 856] width 23 height 27
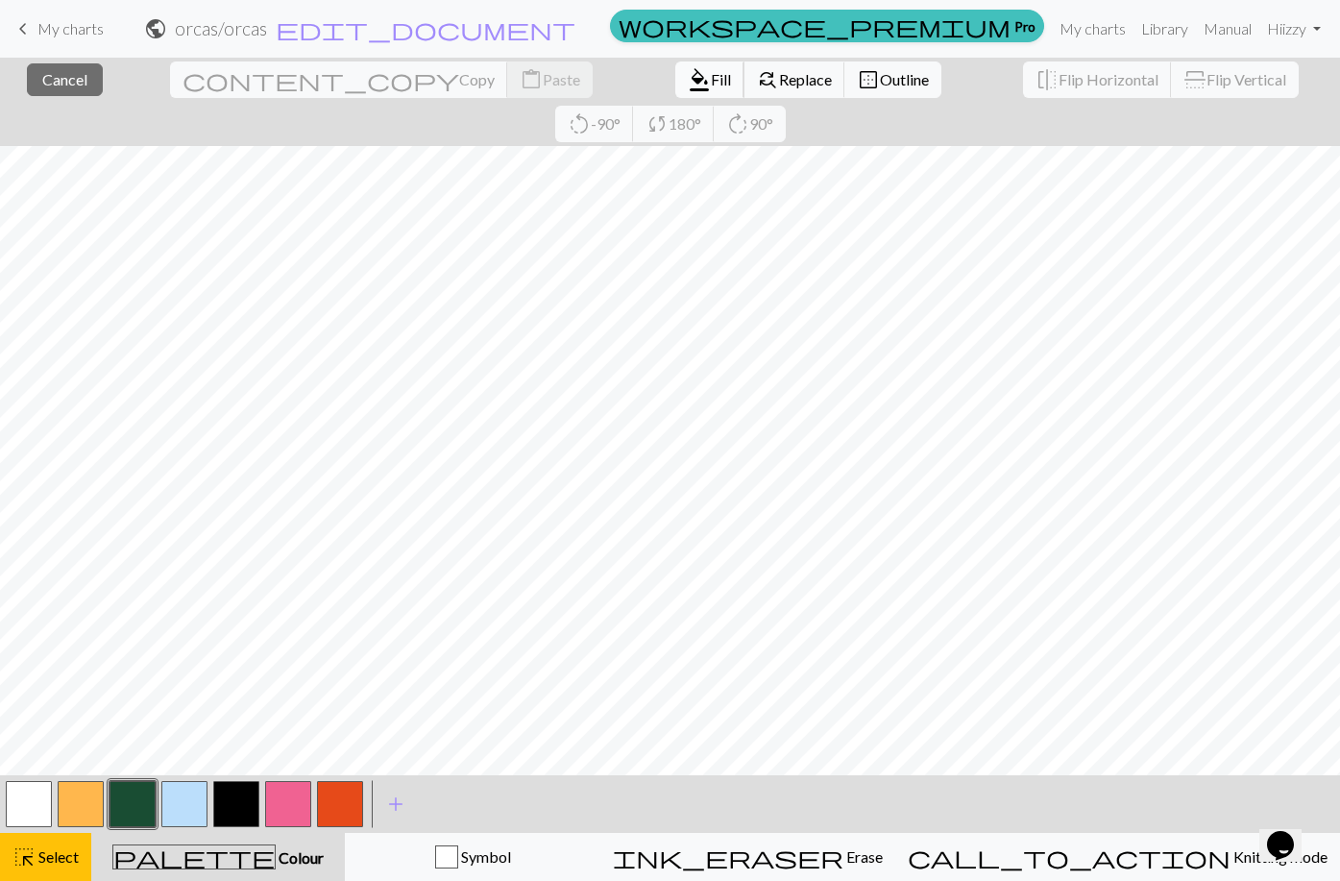
click at [688, 89] on span "format_color_fill" at bounding box center [699, 79] width 23 height 27
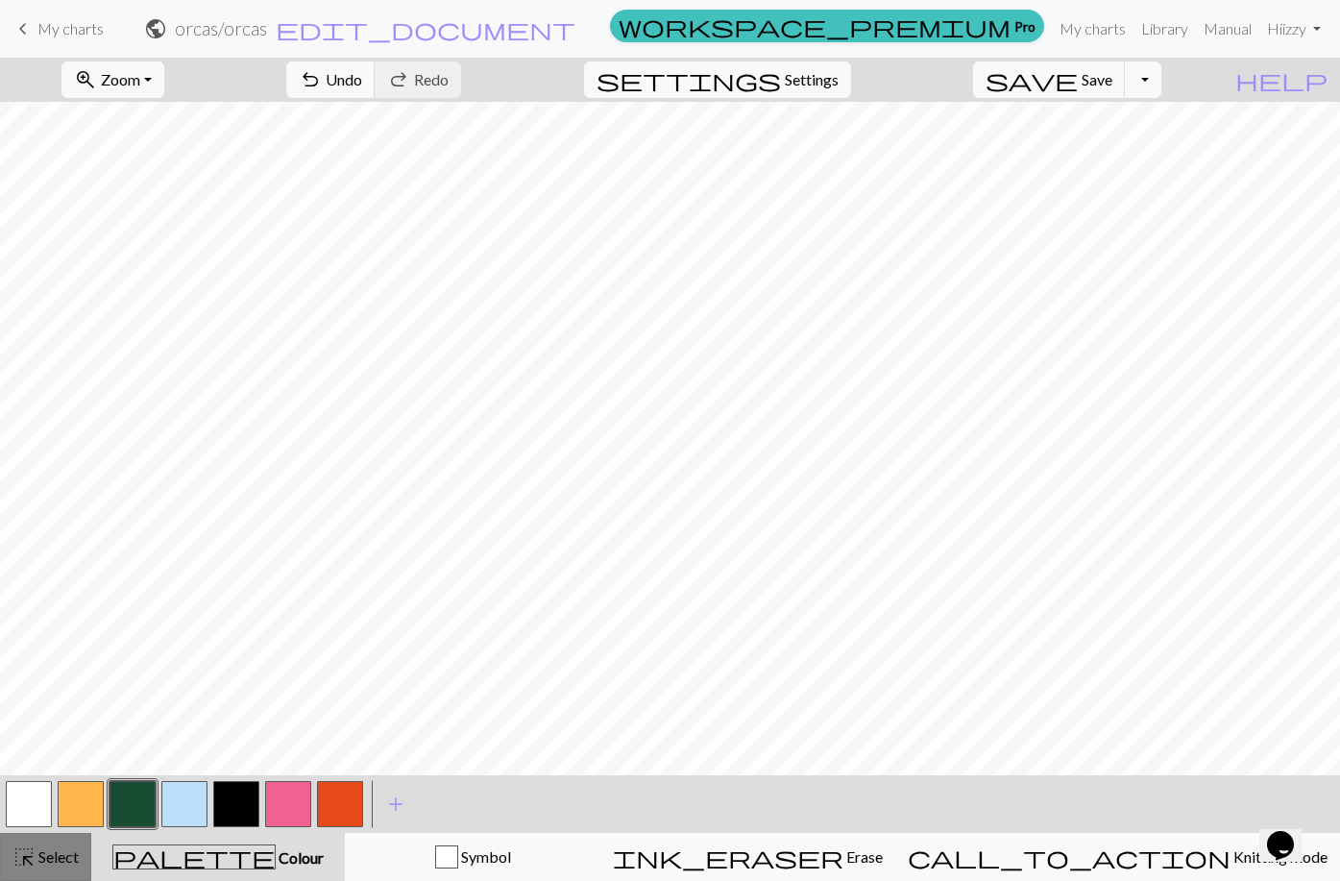
click at [42, 870] on button "highlight_alt Select Select" at bounding box center [45, 857] width 91 height 48
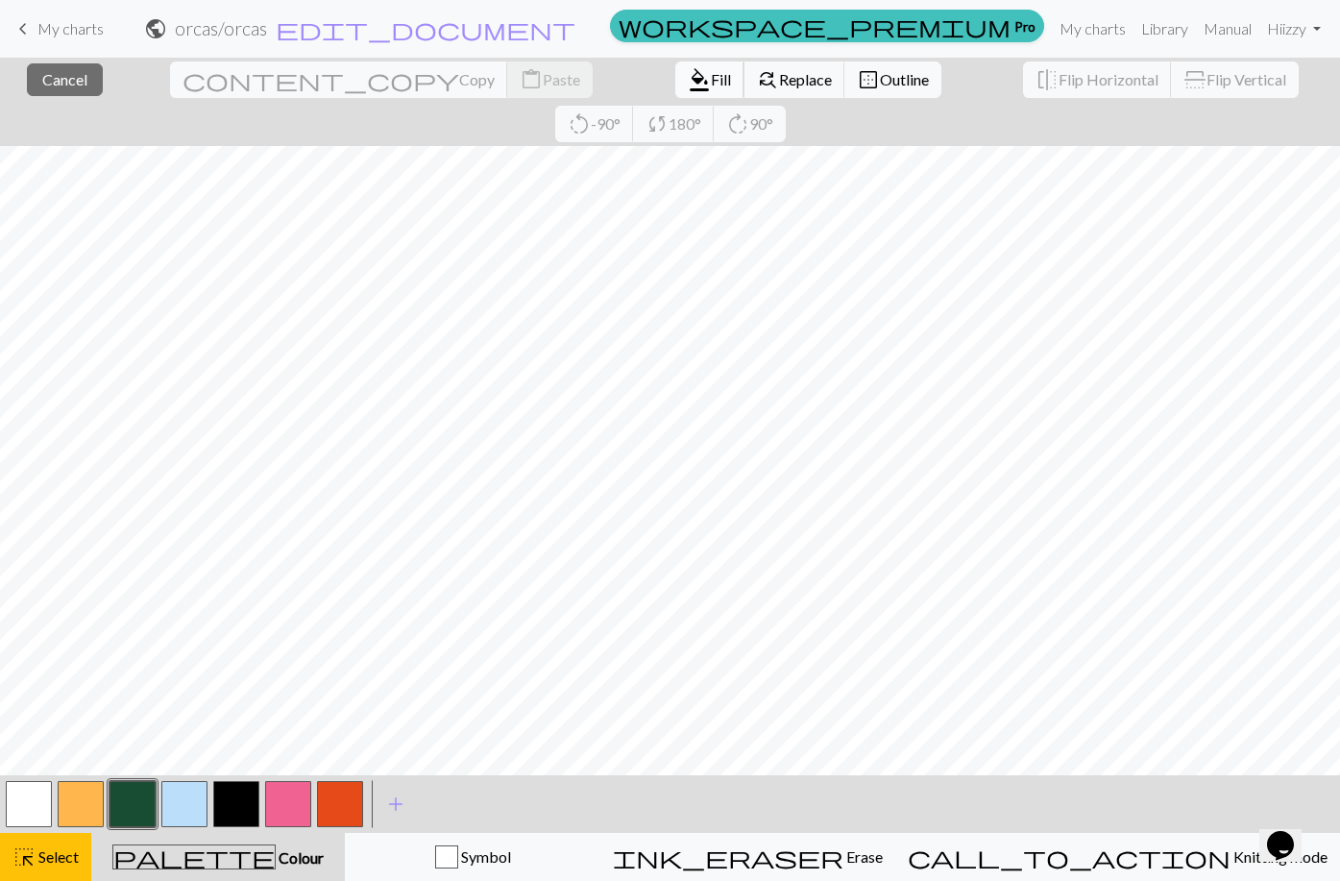
click at [711, 77] on span "Fill" at bounding box center [721, 79] width 20 height 18
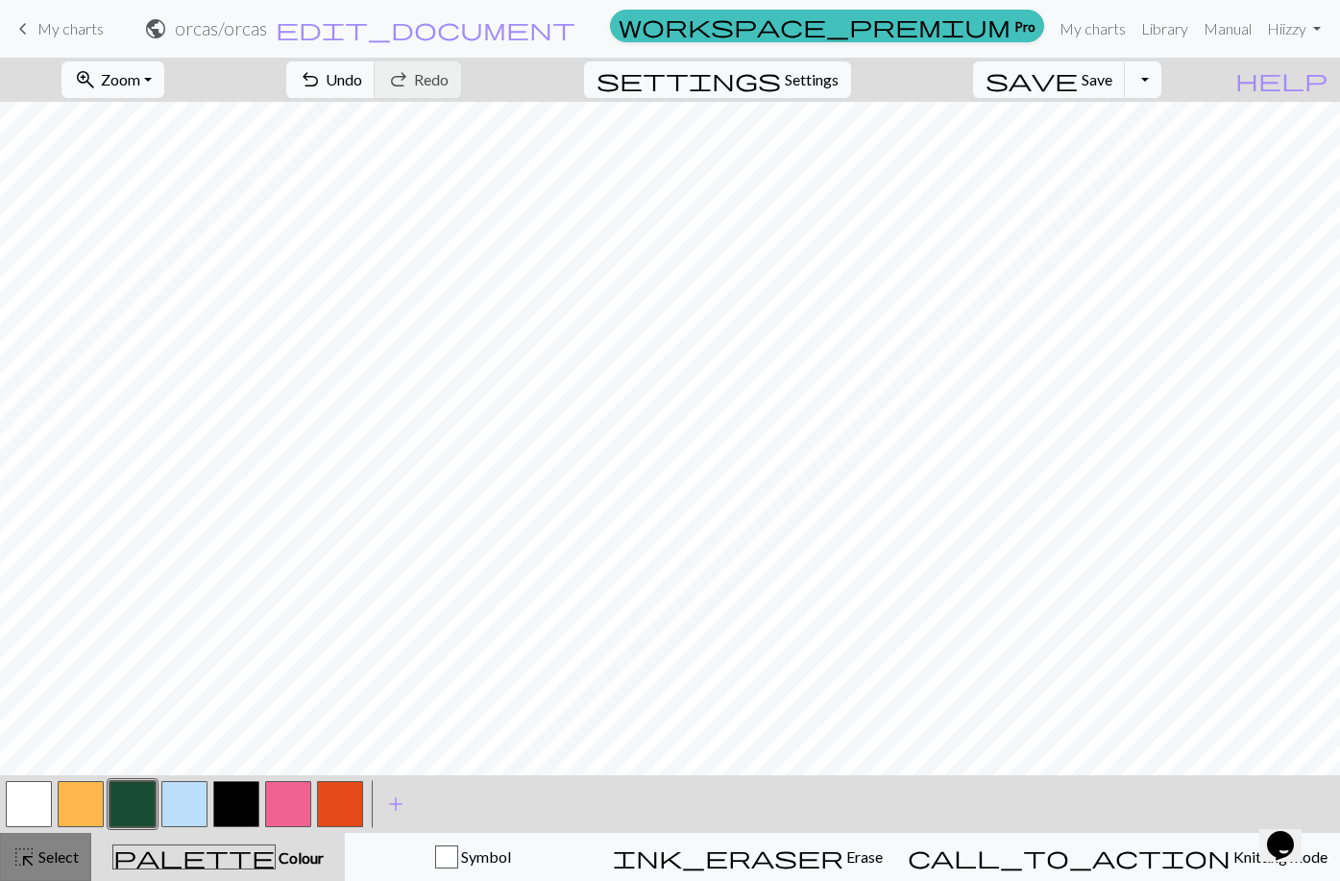
click at [59, 858] on span "Select" at bounding box center [57, 856] width 43 height 18
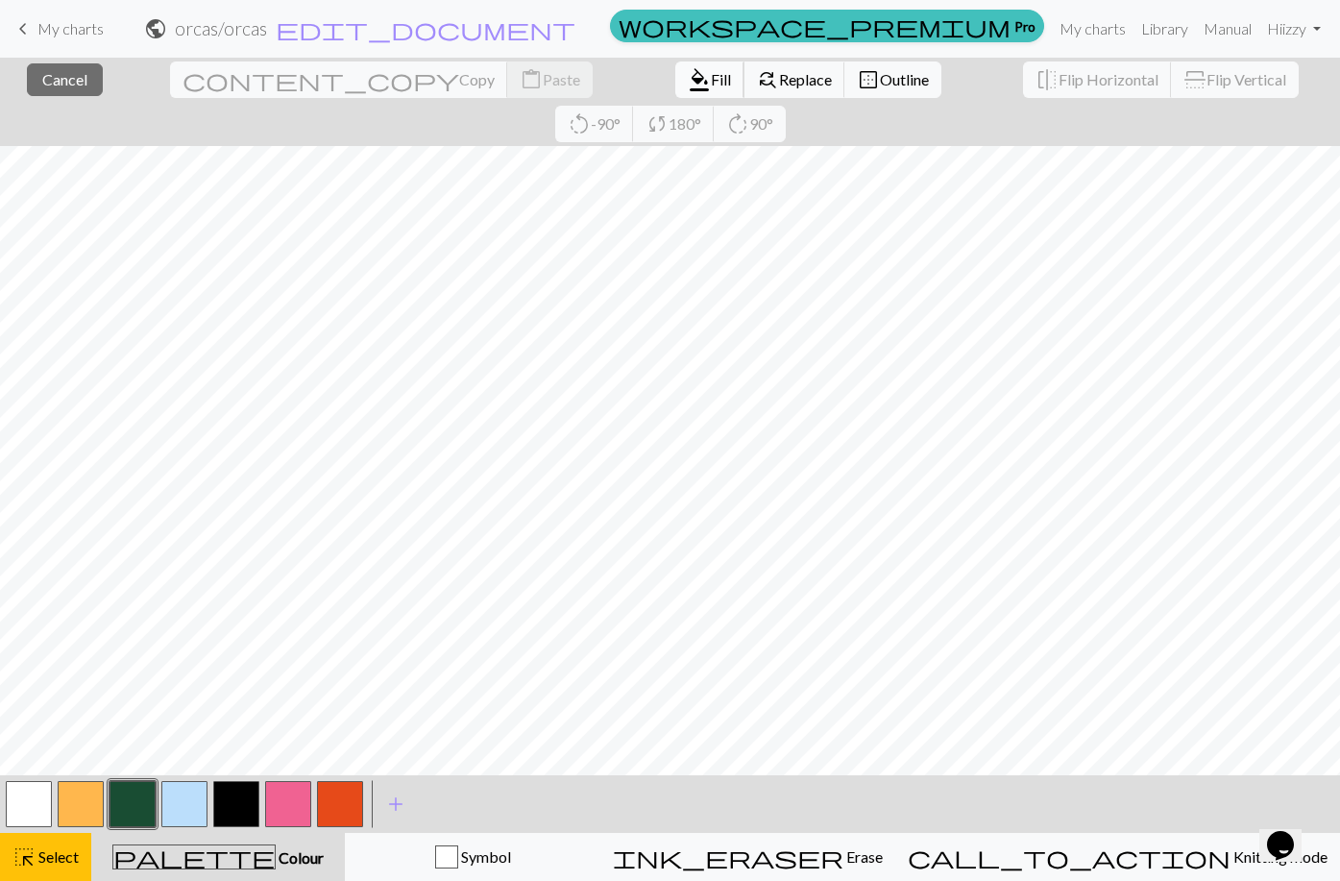
click at [688, 73] on span "format_color_fill" at bounding box center [699, 79] width 23 height 27
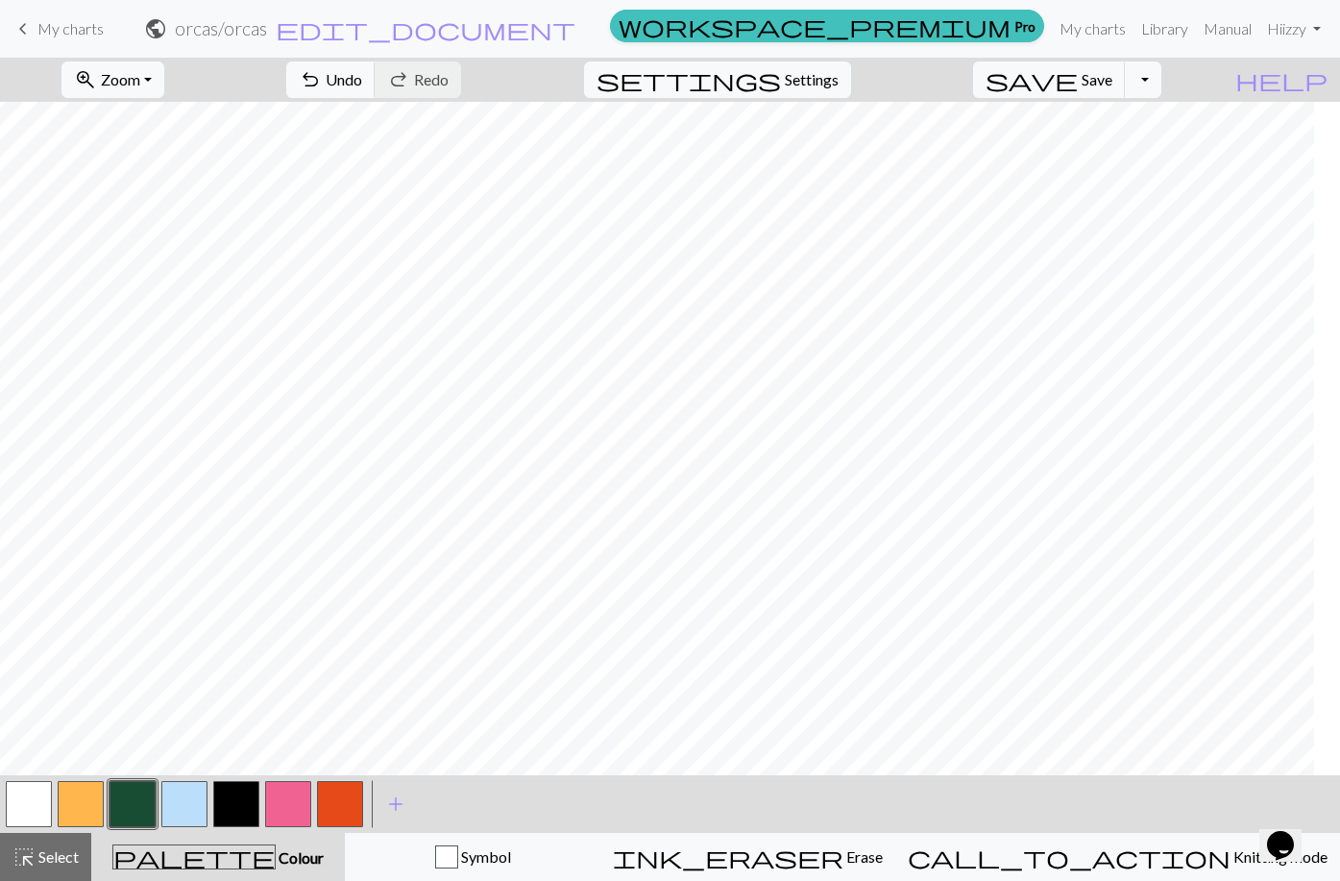
scroll to position [0, 854]
click at [39, 842] on button "highlight_alt Select Select" at bounding box center [45, 857] width 91 height 48
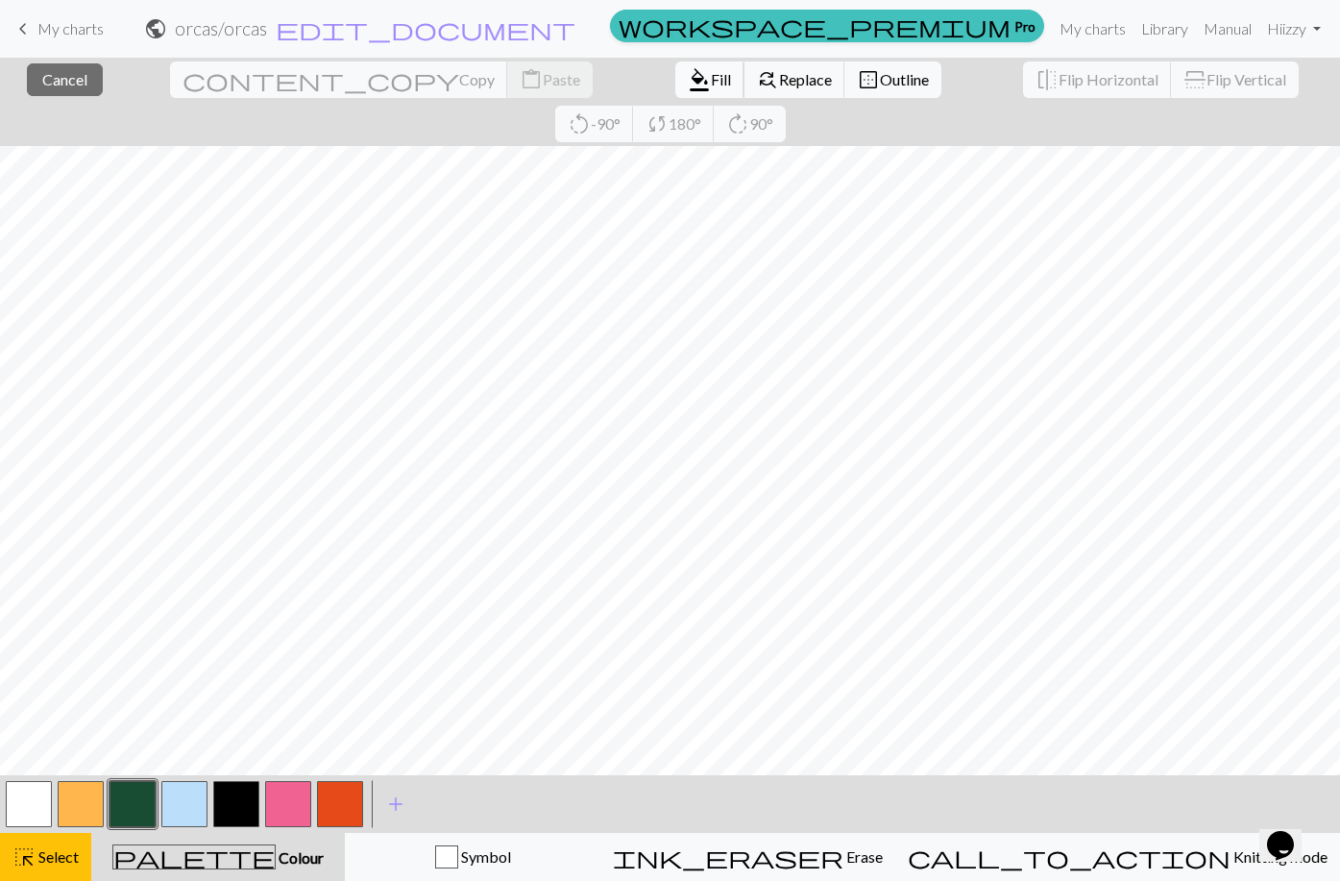
click at [688, 79] on span "format_color_fill" at bounding box center [699, 79] width 23 height 27
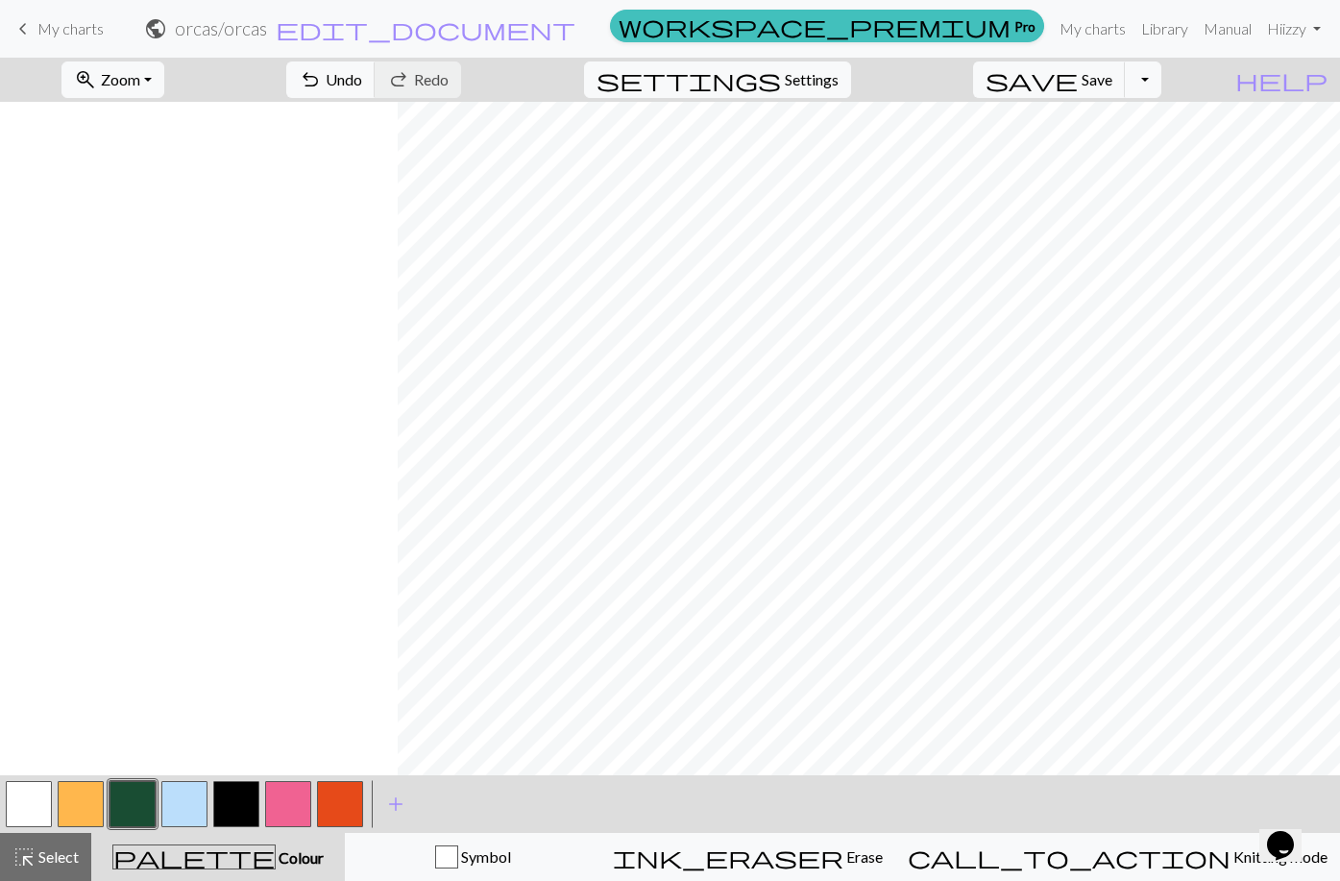
scroll to position [0, 1252]
drag, startPoint x: 63, startPoint y: 851, endPoint x: 52, endPoint y: 805, distance: 47.5
click at [63, 849] on span "Select" at bounding box center [57, 856] width 43 height 18
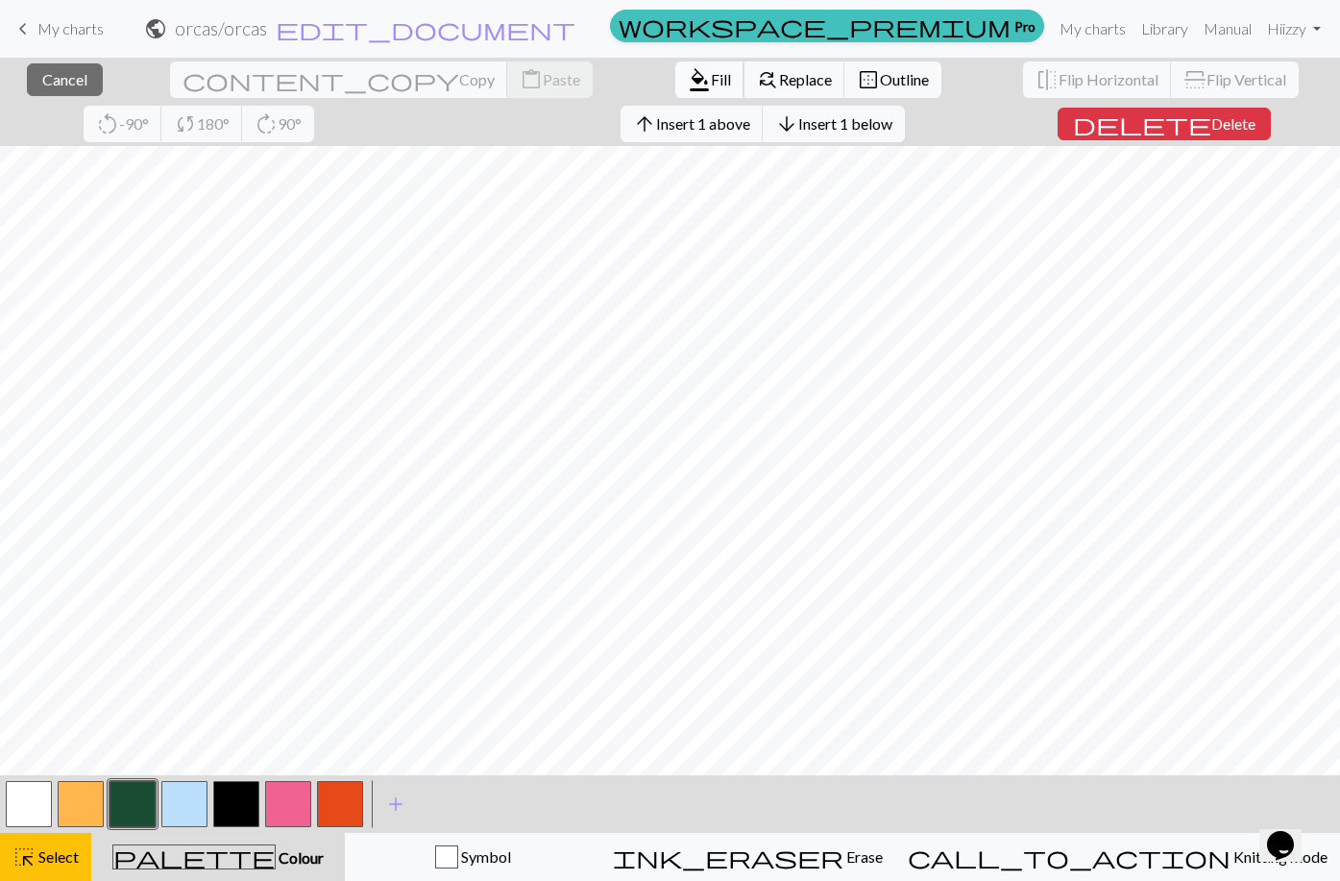
click at [711, 85] on span "Fill" at bounding box center [721, 79] width 20 height 18
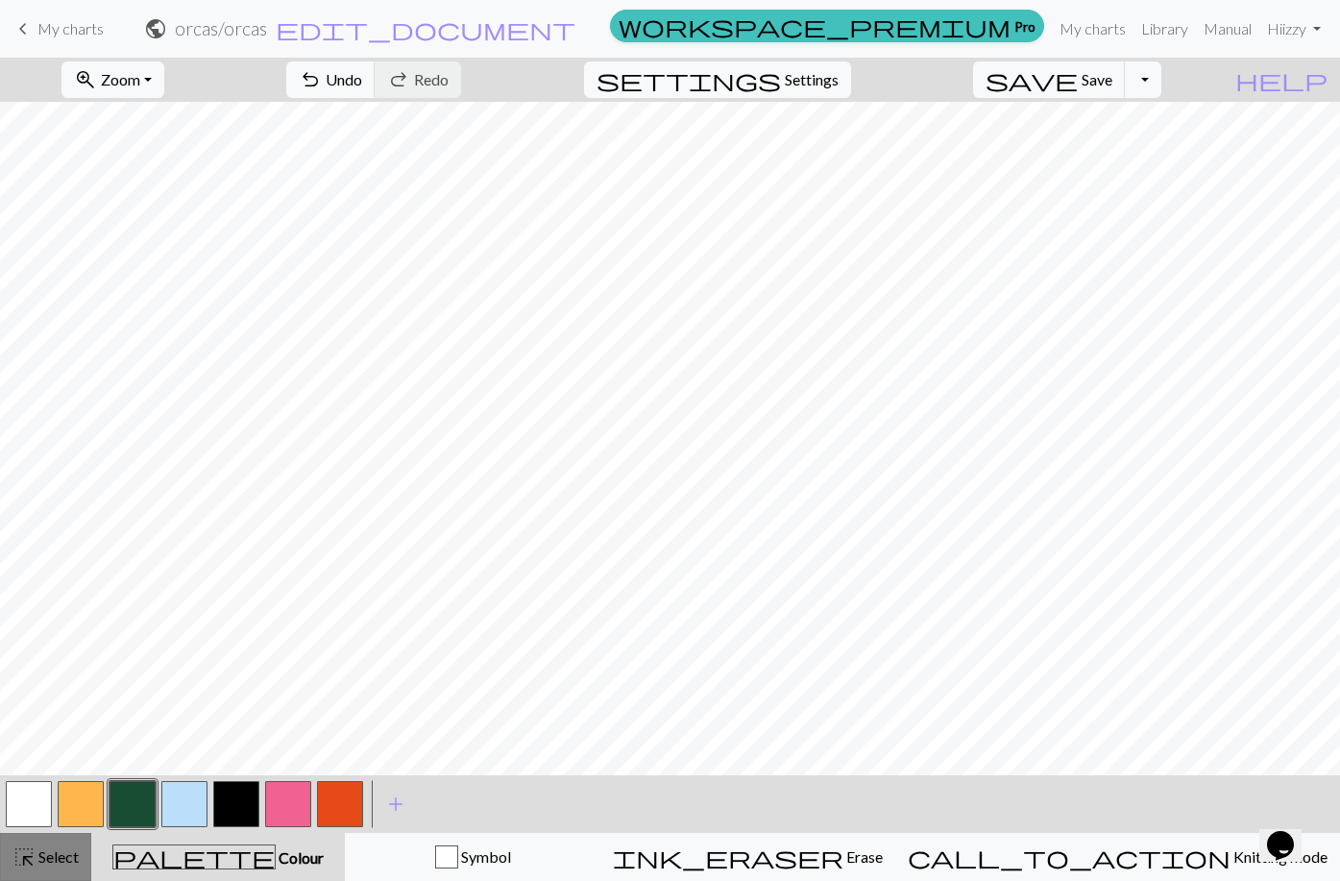
click at [33, 848] on span "highlight_alt" at bounding box center [23, 856] width 23 height 27
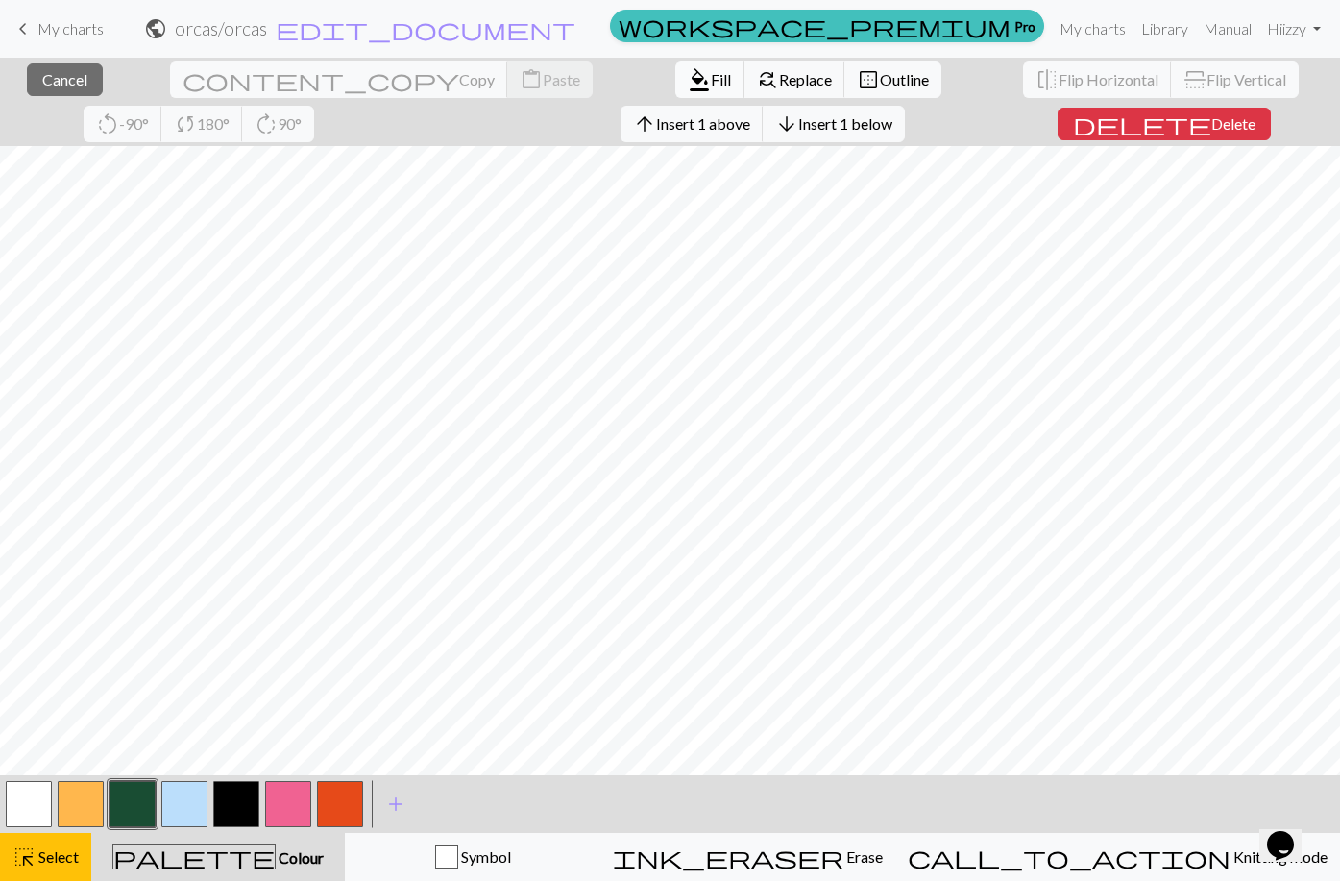
click at [711, 74] on span "Fill" at bounding box center [721, 79] width 20 height 18
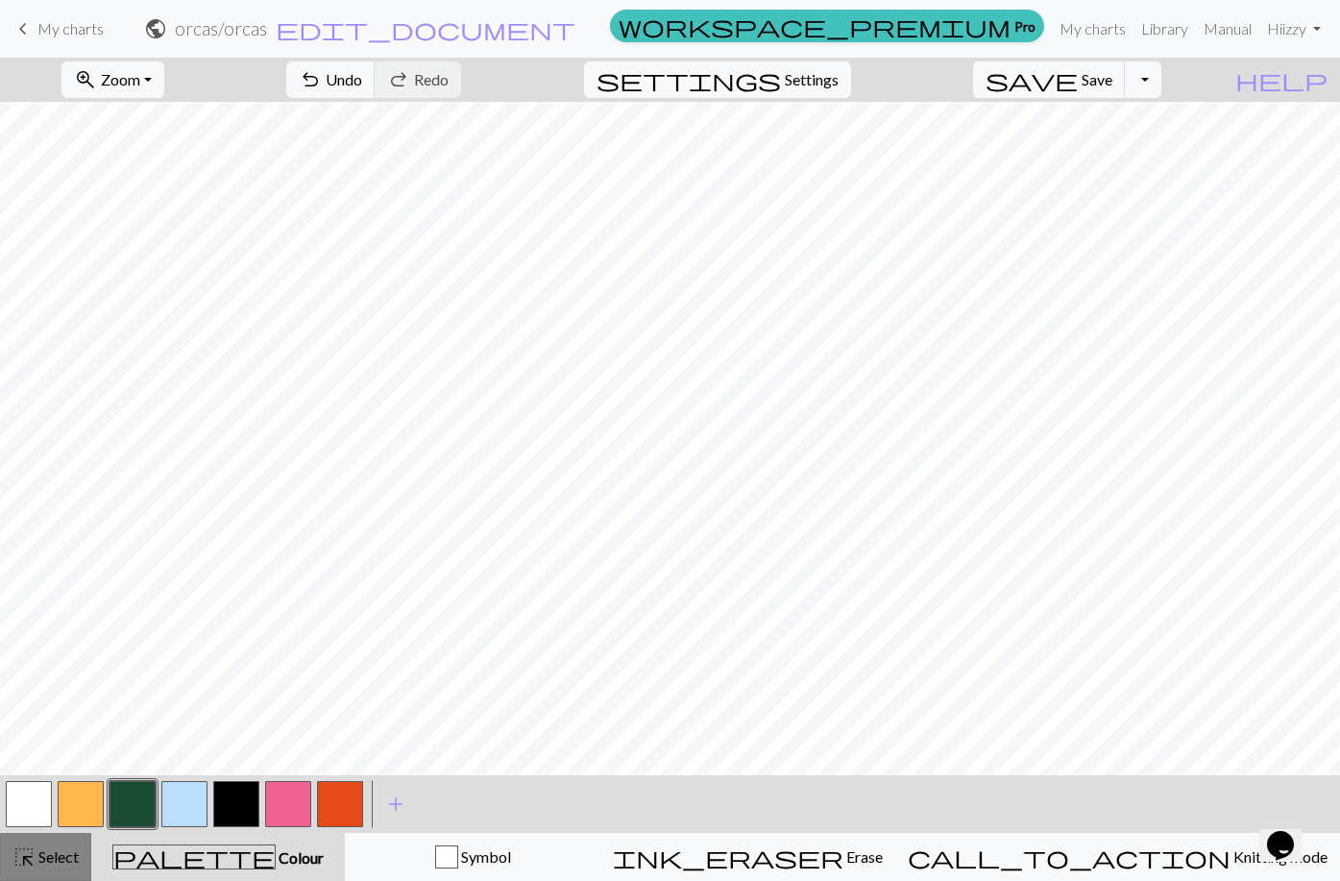
click at [48, 859] on span "Select" at bounding box center [57, 856] width 43 height 18
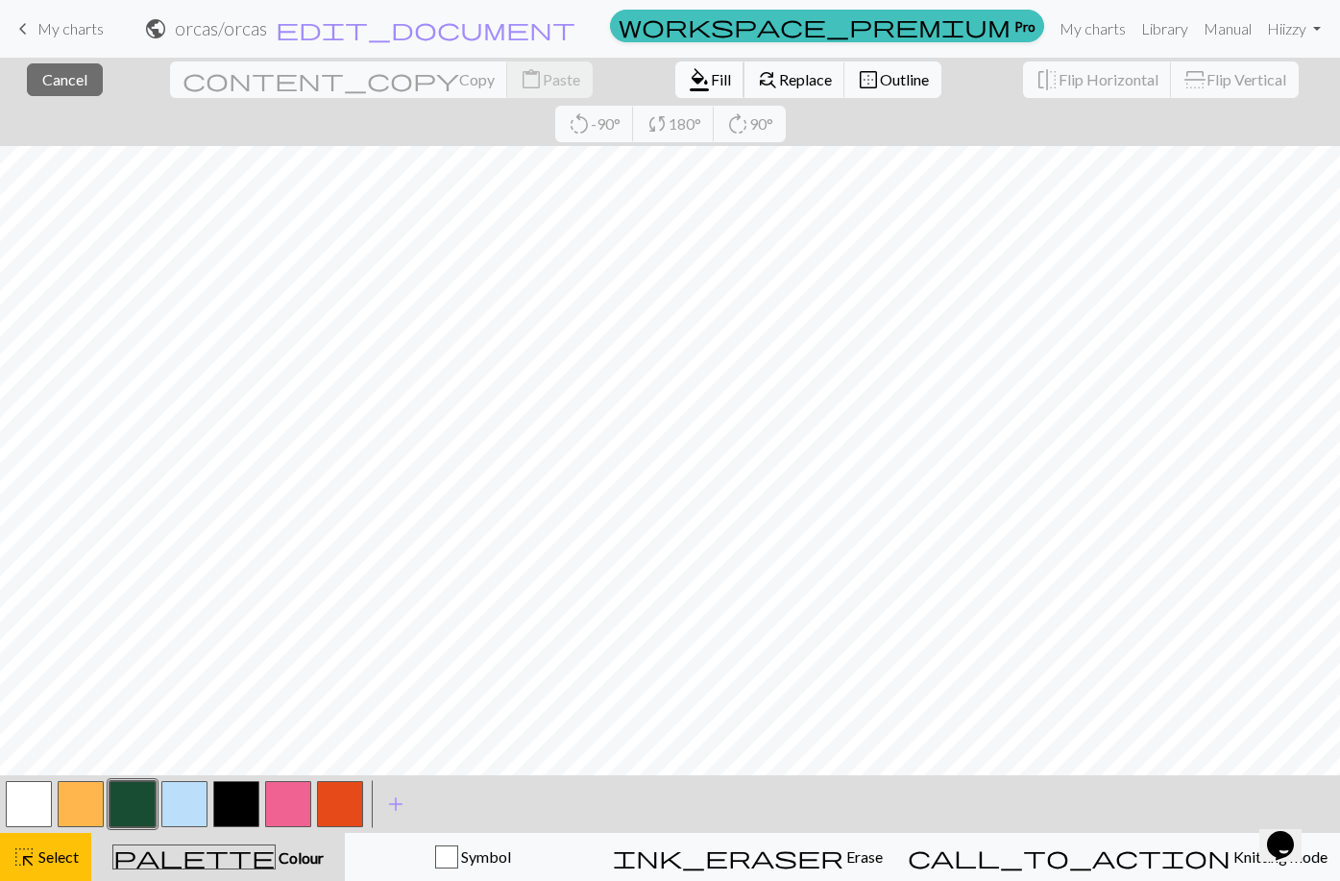
click at [711, 78] on span "Fill" at bounding box center [721, 79] width 20 height 18
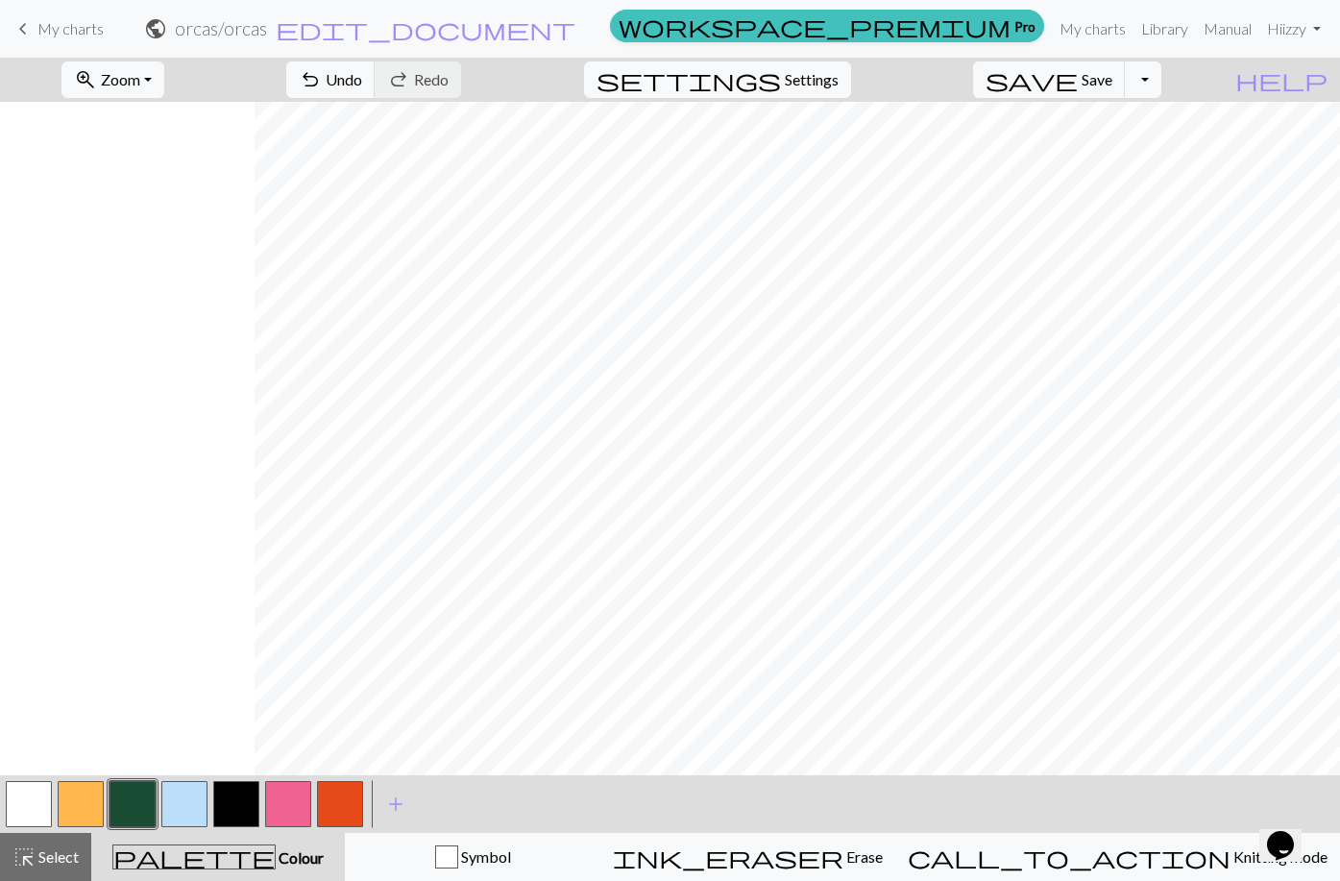
scroll to position [0, 2393]
click at [63, 857] on span "Select" at bounding box center [57, 856] width 43 height 18
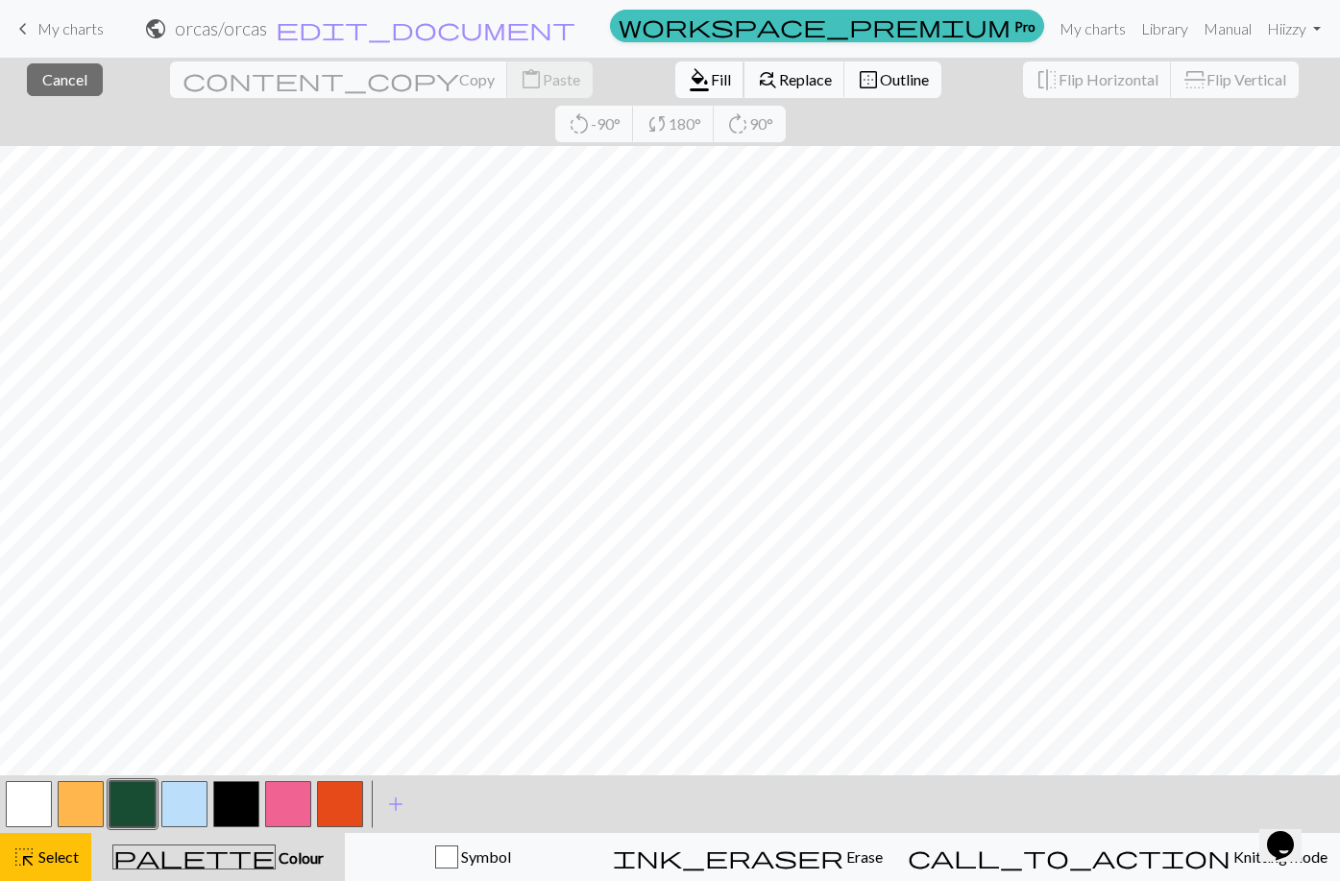
click at [711, 80] on span "Fill" at bounding box center [721, 79] width 20 height 18
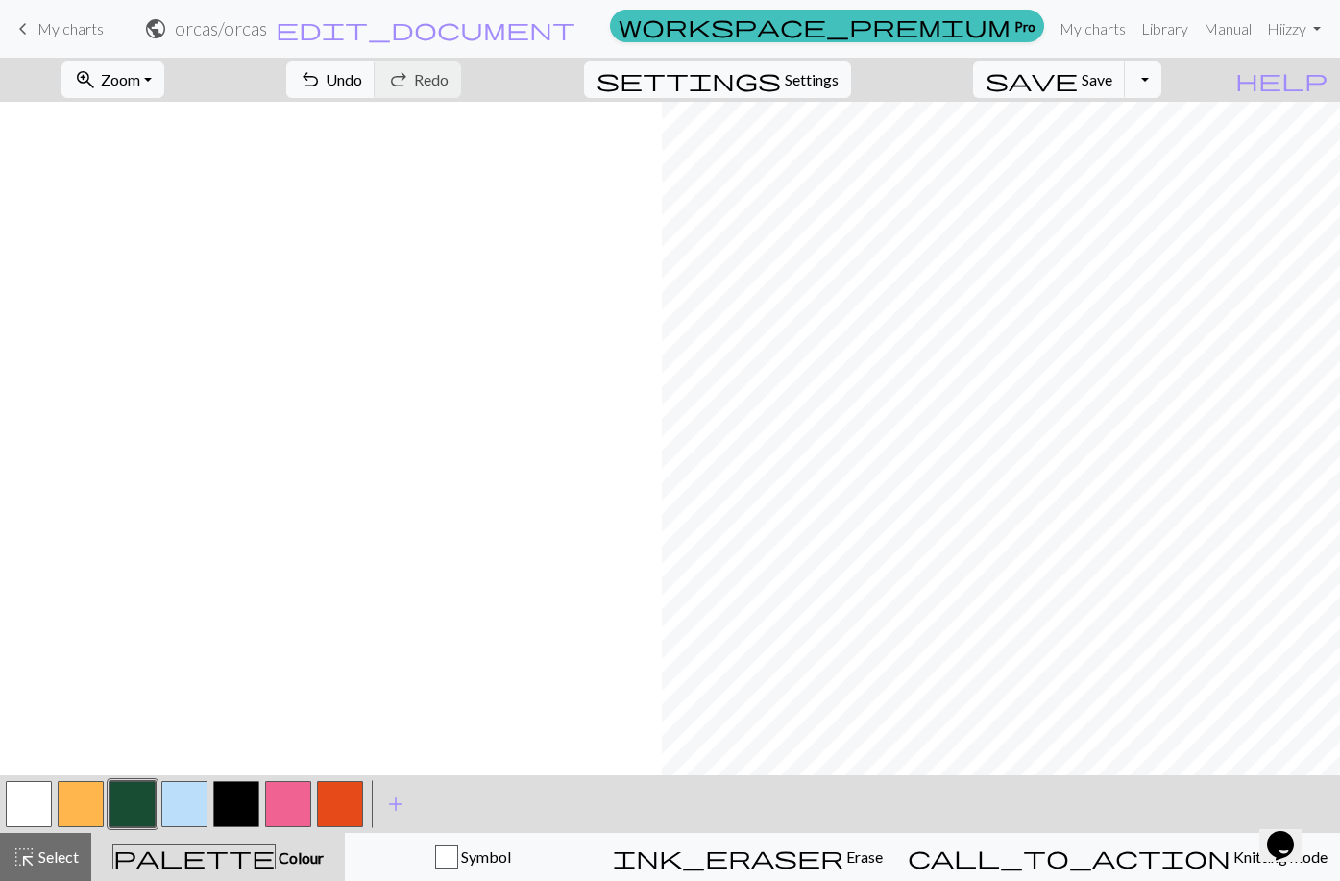
scroll to position [0, 3055]
click at [42, 864] on span "Select" at bounding box center [57, 856] width 43 height 18
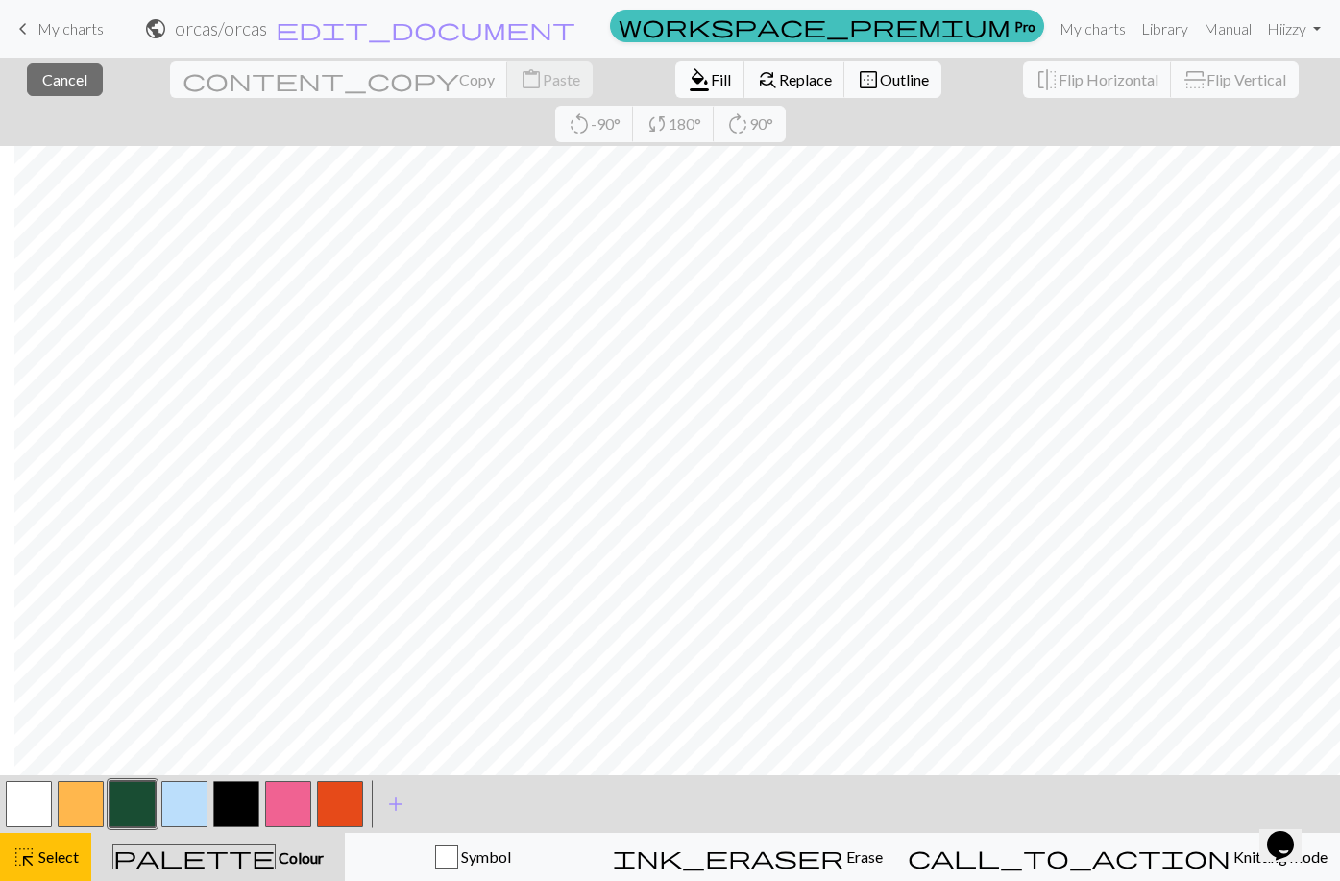
click at [688, 79] on span "format_color_fill" at bounding box center [699, 79] width 23 height 27
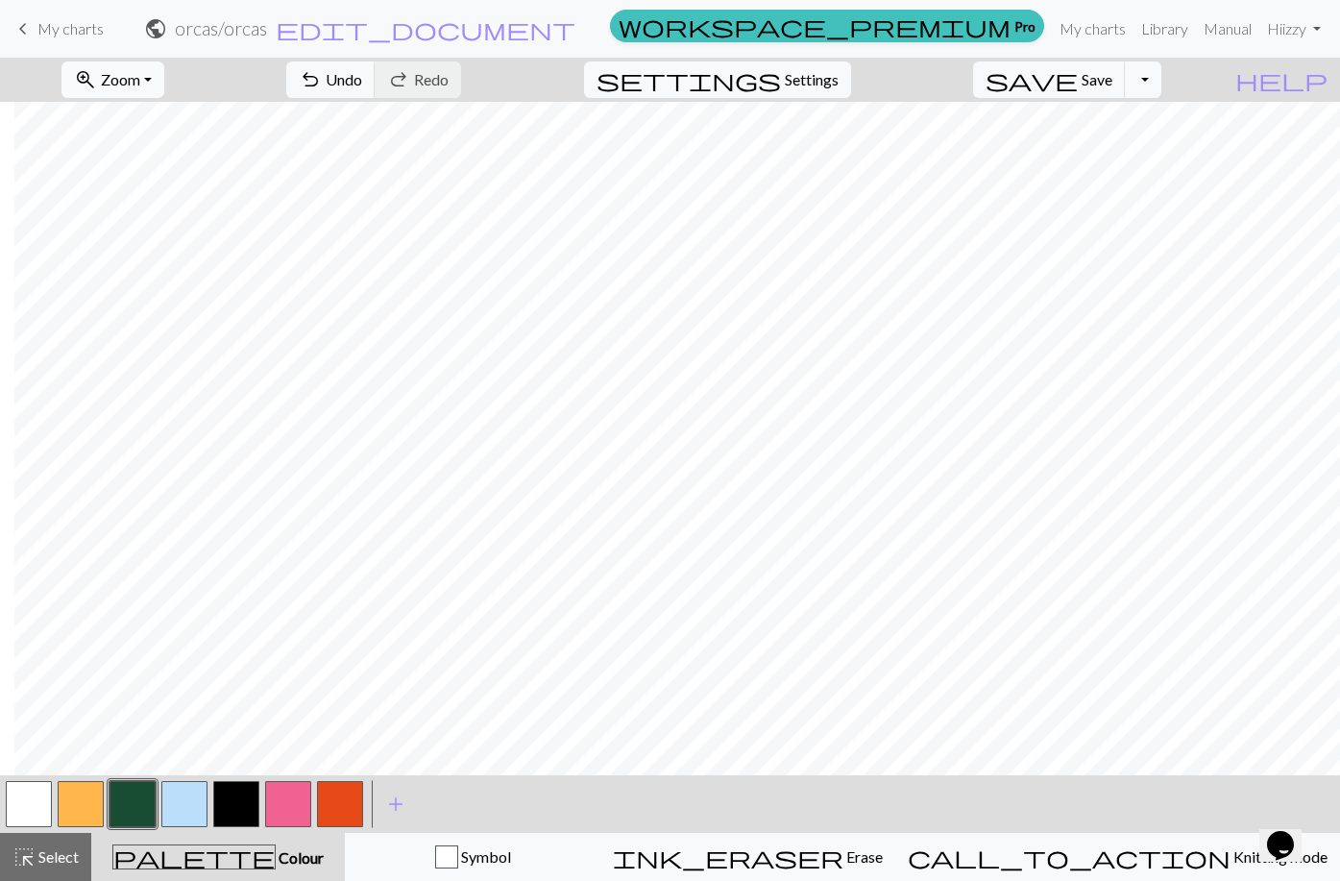
click at [97, 83] on span "zoom_in" at bounding box center [85, 79] width 23 height 27
click at [159, 121] on button "Fit all" at bounding box center [138, 122] width 152 height 31
click at [164, 68] on button "zoom_in Zoom Zoom" at bounding box center [112, 79] width 103 height 37
click at [144, 126] on button "Fit all" at bounding box center [138, 122] width 152 height 31
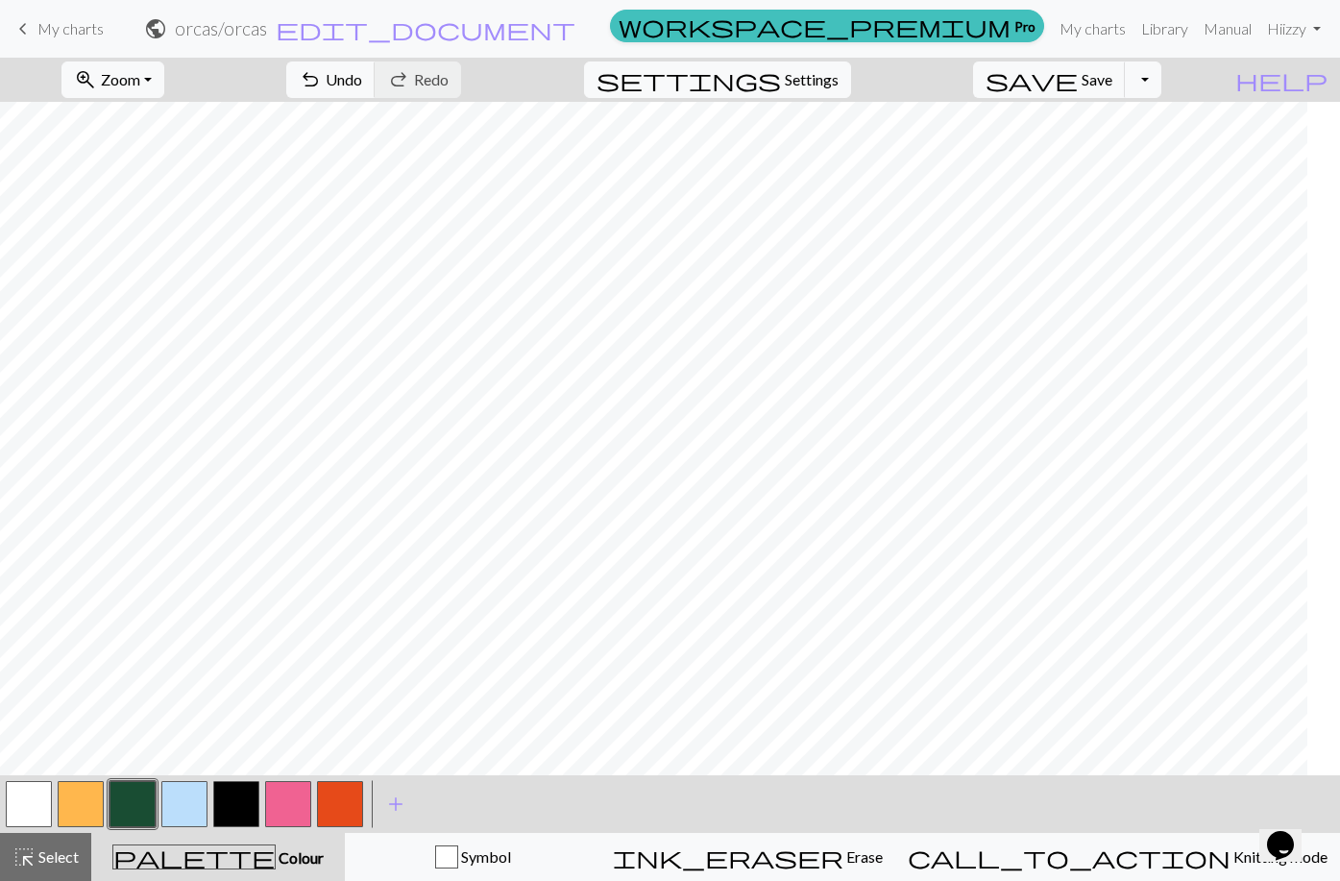
scroll to position [0, 0]
click at [241, 805] on button "button" at bounding box center [236, 804] width 46 height 46
drag, startPoint x: 128, startPoint y: 799, endPoint x: 182, endPoint y: 763, distance: 65.0
click at [133, 795] on button "button" at bounding box center [133, 804] width 46 height 46
click at [220, 799] on button "button" at bounding box center [236, 804] width 46 height 46
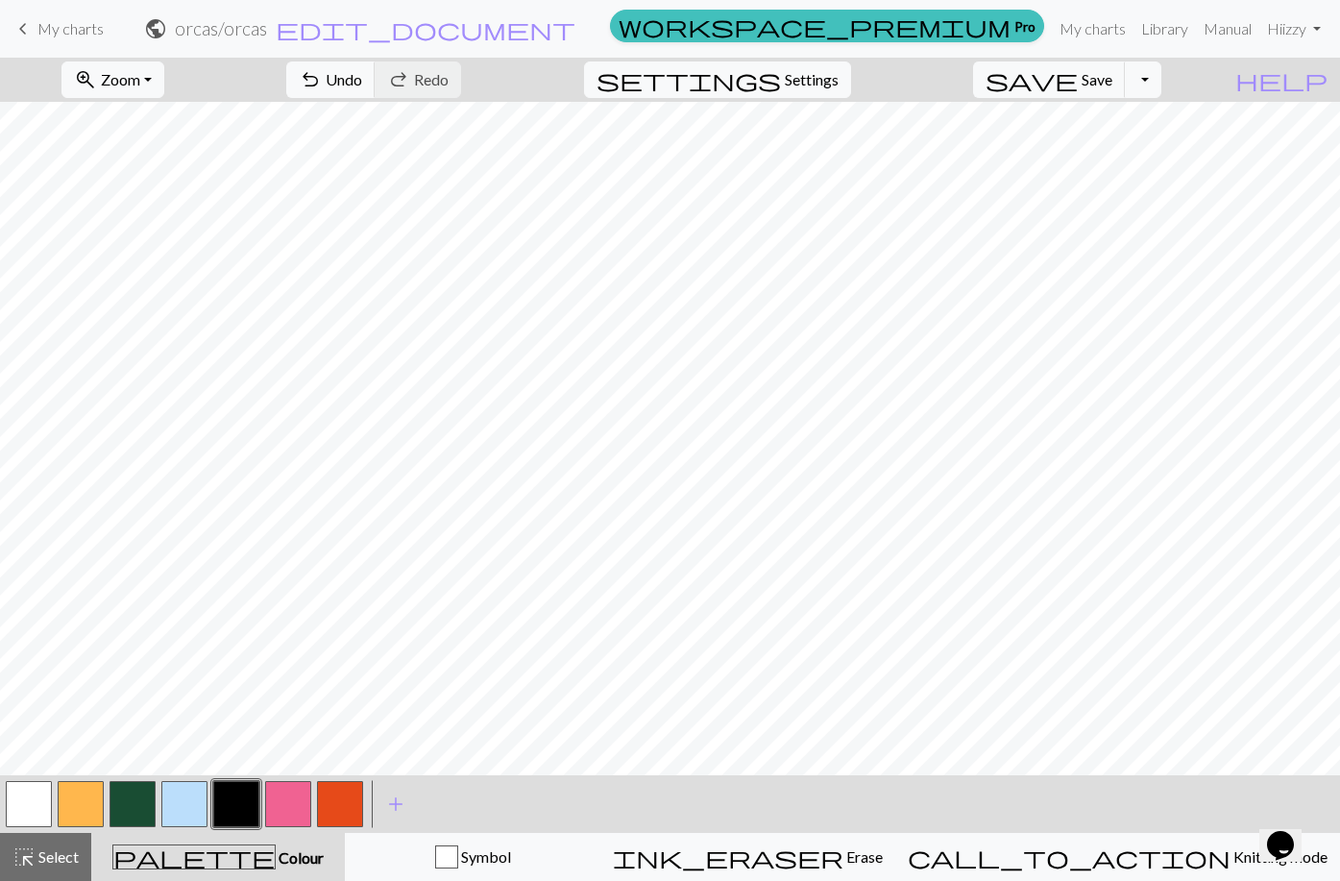
click at [352, 809] on button "button" at bounding box center [340, 804] width 46 height 46
drag, startPoint x: 132, startPoint y: 805, endPoint x: 175, endPoint y: 769, distance: 56.6
click at [132, 804] on button "button" at bounding box center [133, 804] width 46 height 46
click at [240, 812] on button "button" at bounding box center [236, 804] width 46 height 46
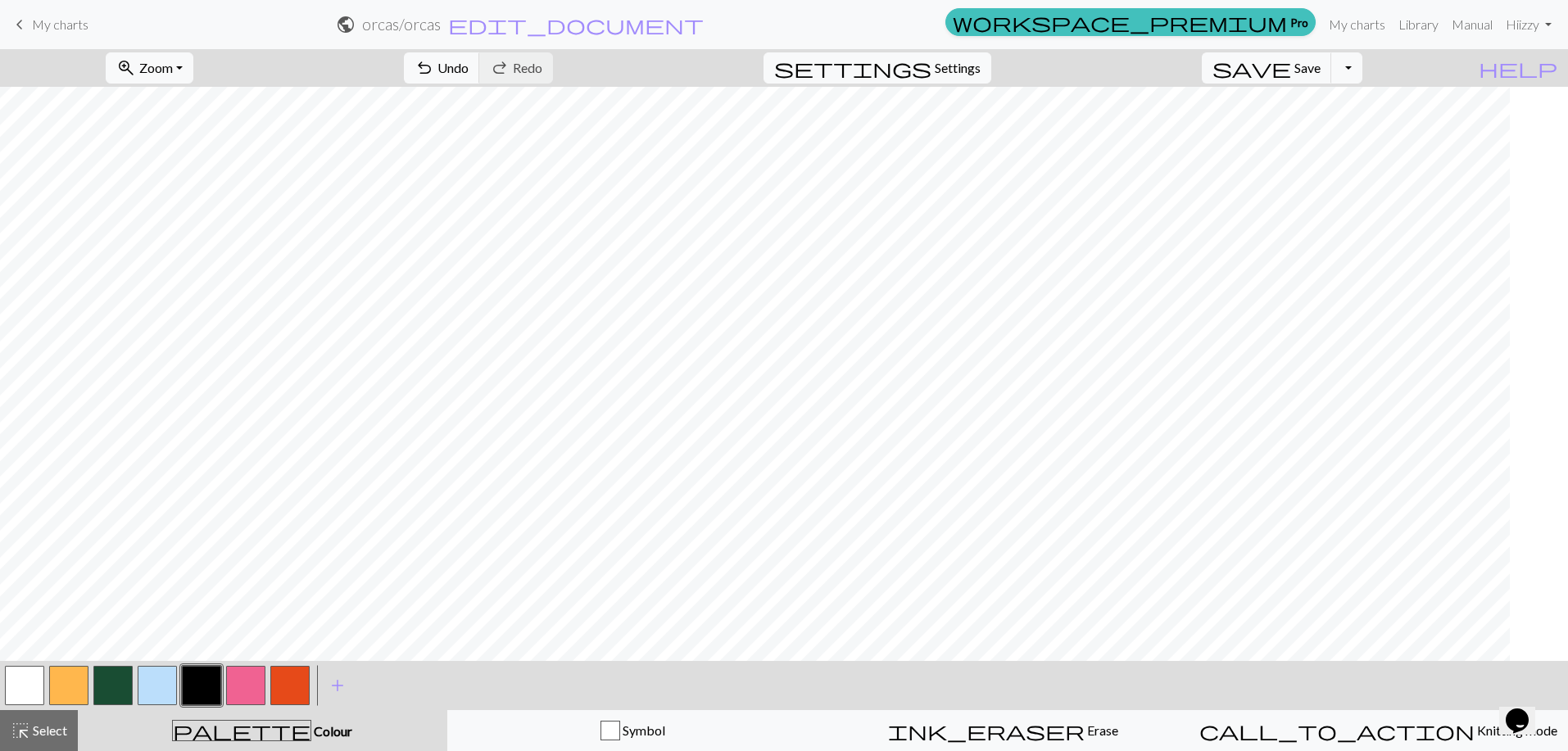
scroll to position [0, 173]
click at [117, 685] on button "button" at bounding box center [113, 685] width 39 height 39
click at [21, 684] on button "button" at bounding box center [25, 685] width 39 height 39
click at [1130, 76] on button "save Save Save" at bounding box center [1266, 67] width 130 height 32
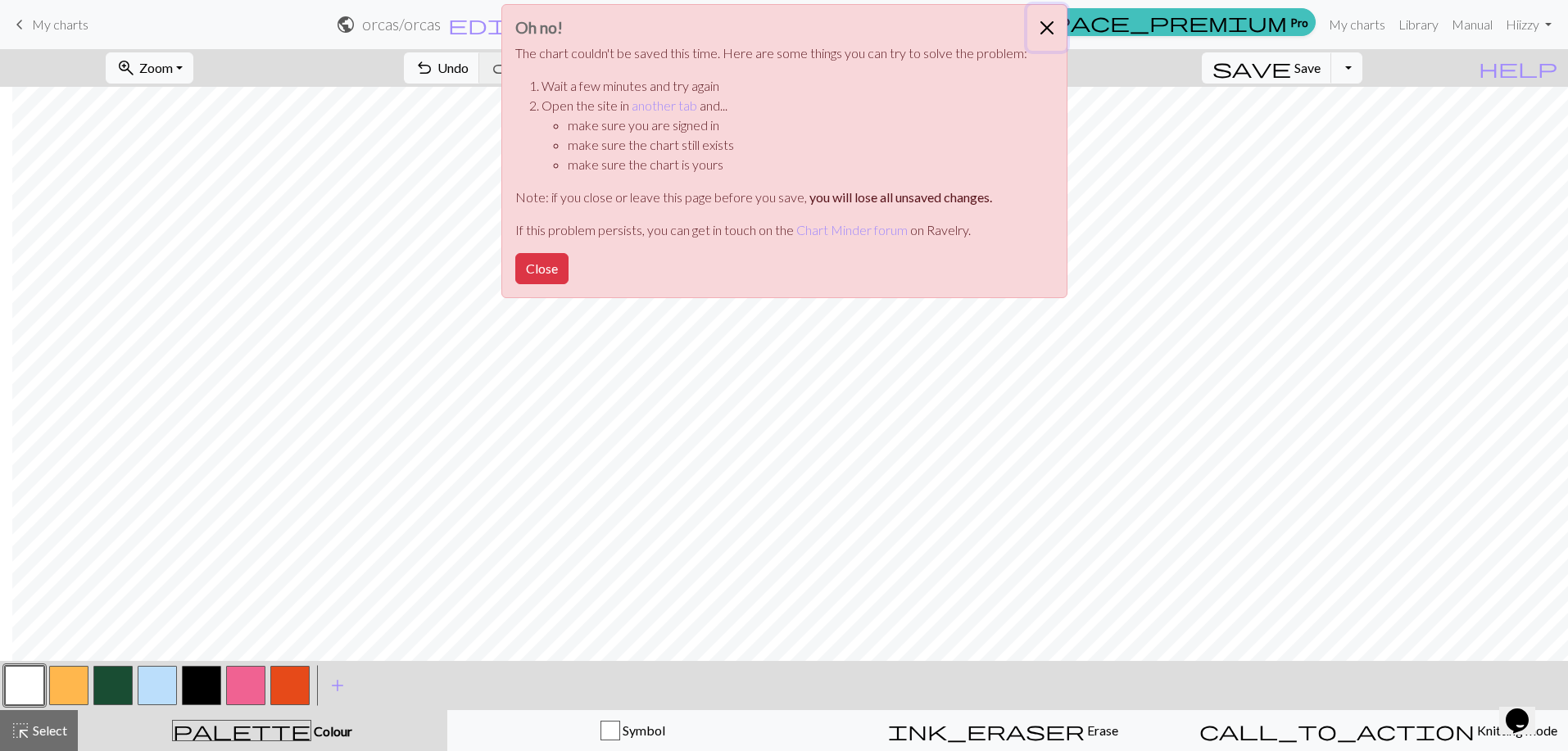
click at [1048, 20] on button "Close" at bounding box center [1047, 28] width 39 height 46
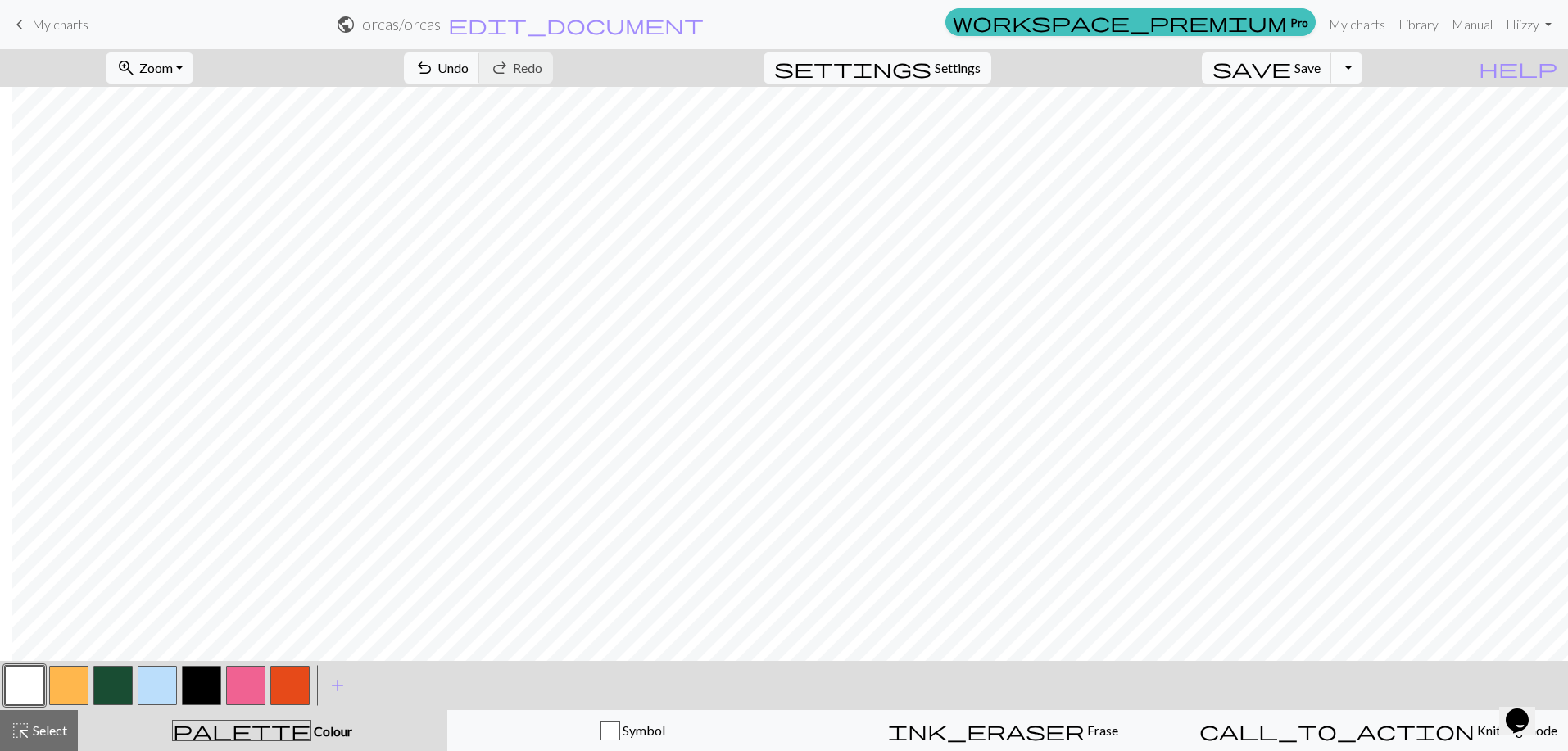
click at [1130, 69] on button "Toggle Dropdown" at bounding box center [1346, 67] width 32 height 32
click at [1130, 129] on button "save_alt Download" at bounding box center [1226, 130] width 270 height 26
click at [1130, 72] on button "Toggle Dropdown" at bounding box center [1346, 67] width 32 height 32
click at [1130, 134] on button "save_alt Download" at bounding box center [1226, 130] width 270 height 26
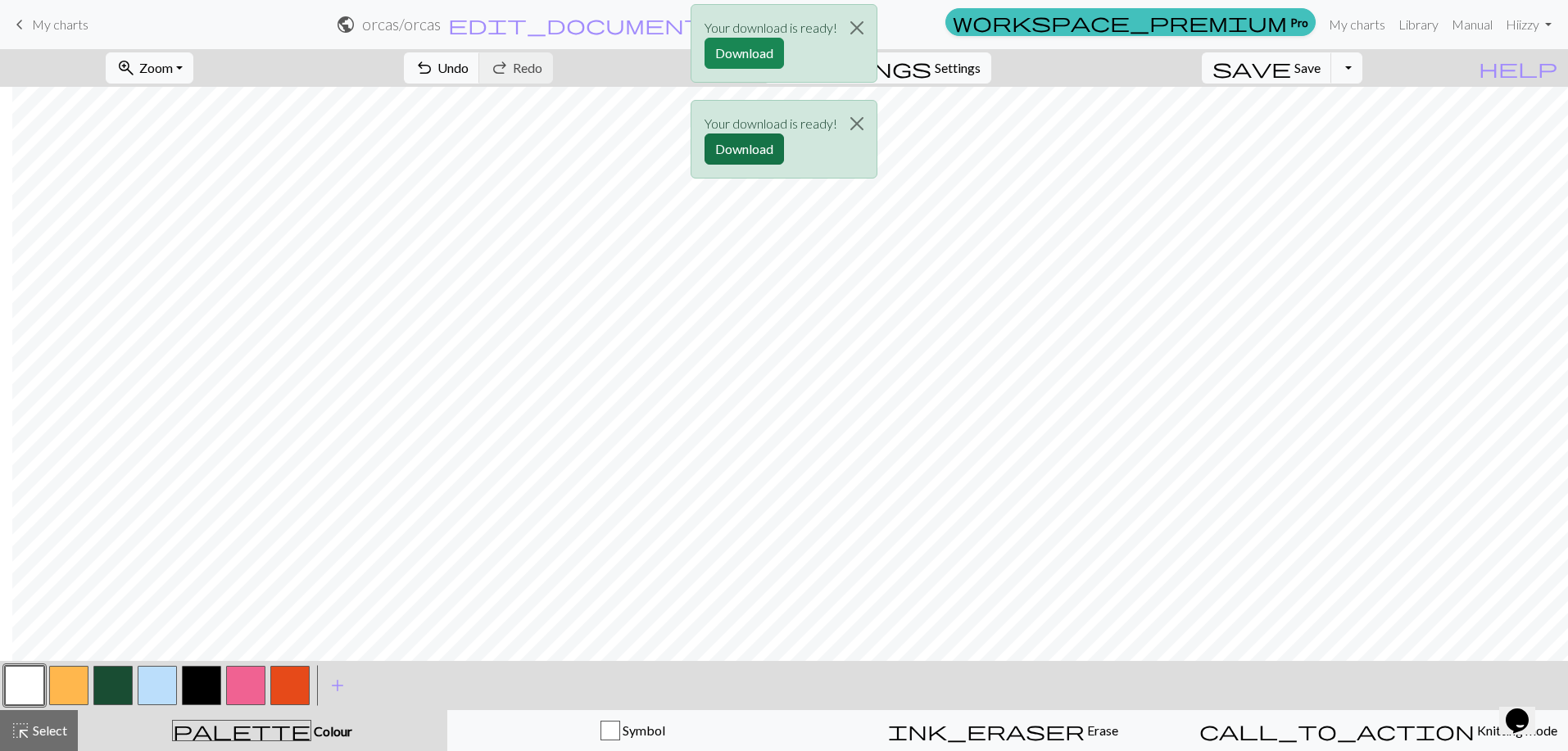
click at [751, 153] on button "Download" at bounding box center [743, 149] width 79 height 32
